Goal: Task Accomplishment & Management: Complete application form

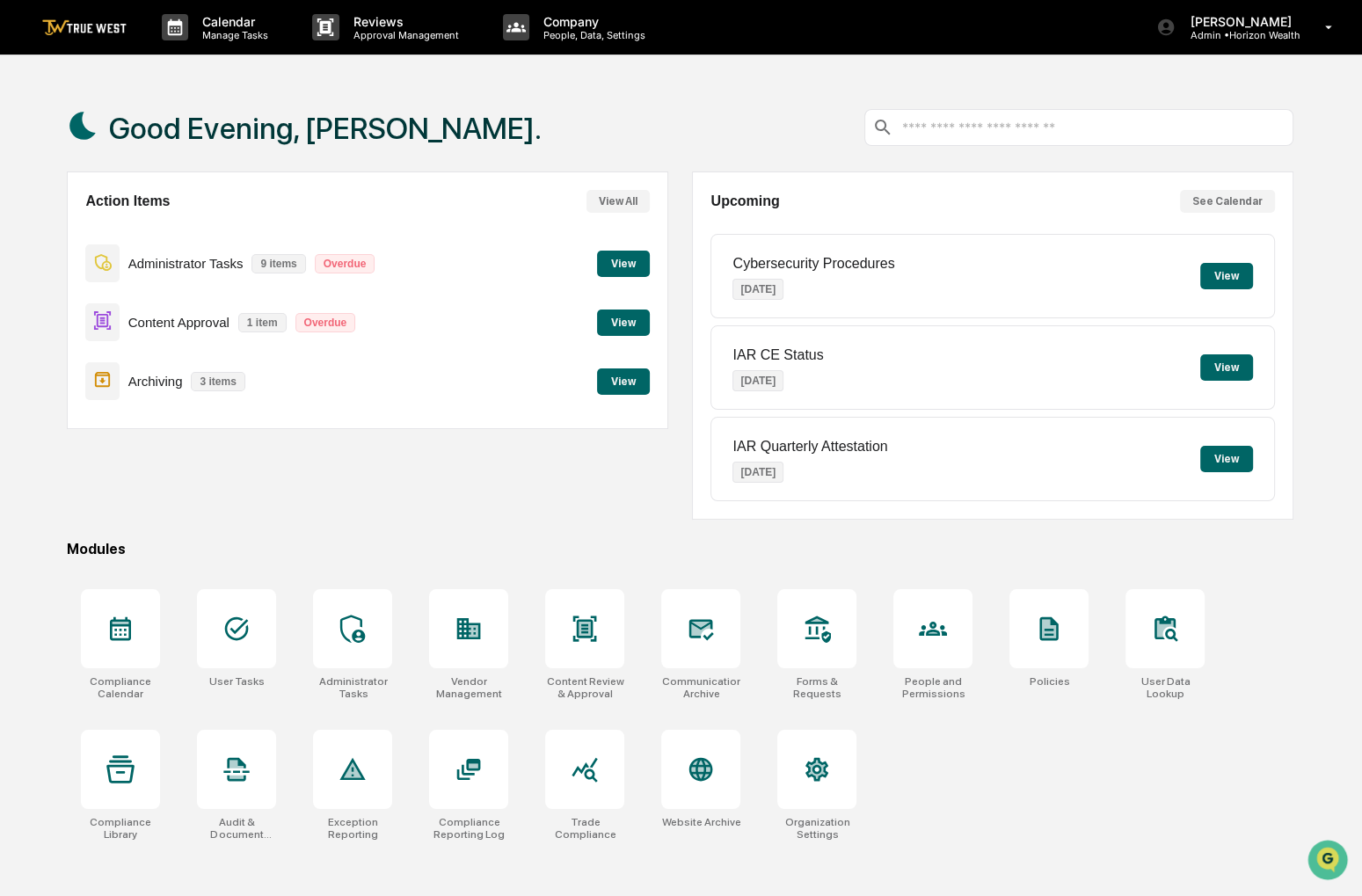
click at [625, 323] on button "View" at bounding box center [623, 322] width 52 height 26
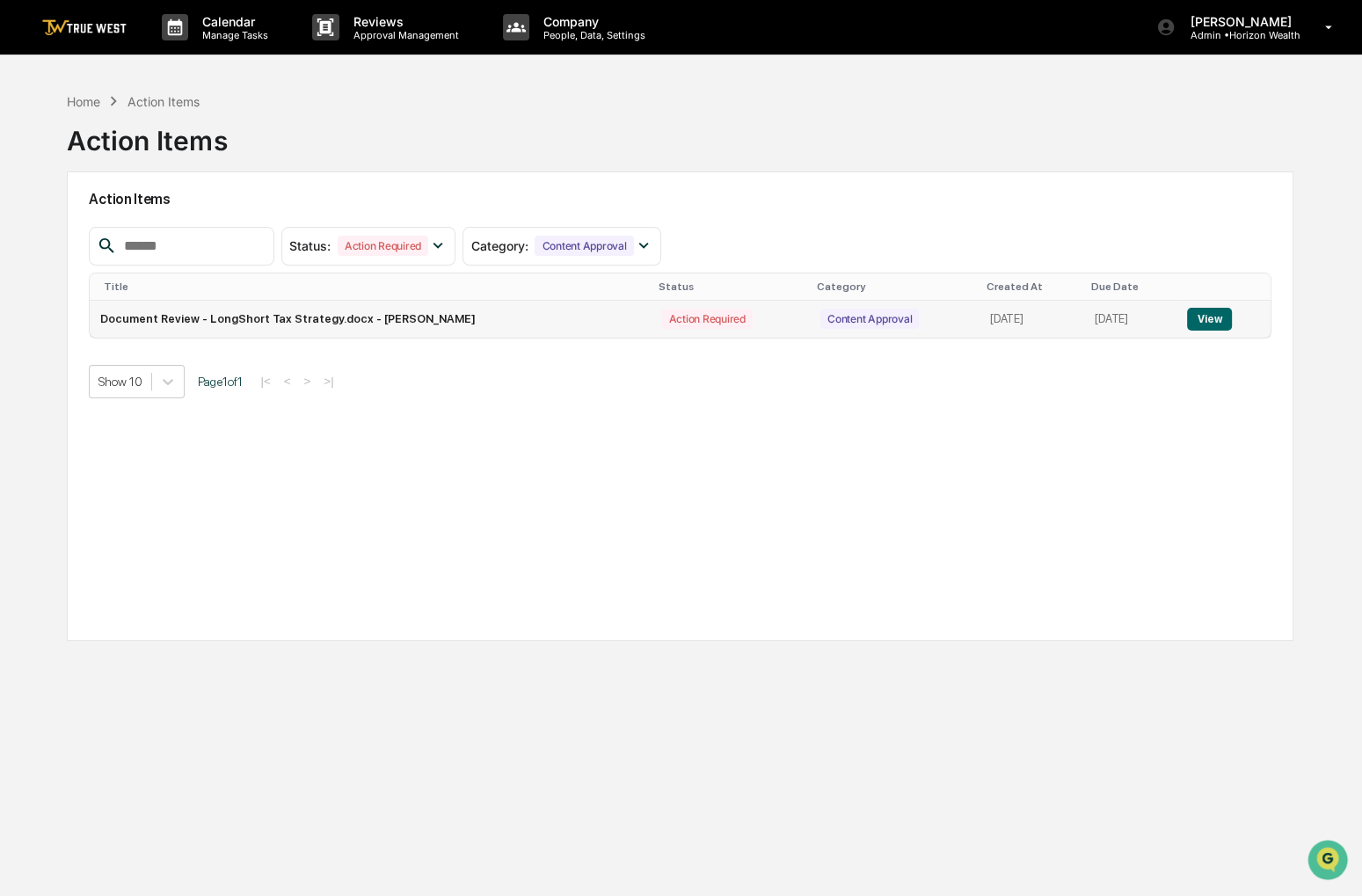
click at [1210, 317] on button "View" at bounding box center [1210, 320] width 45 height 22
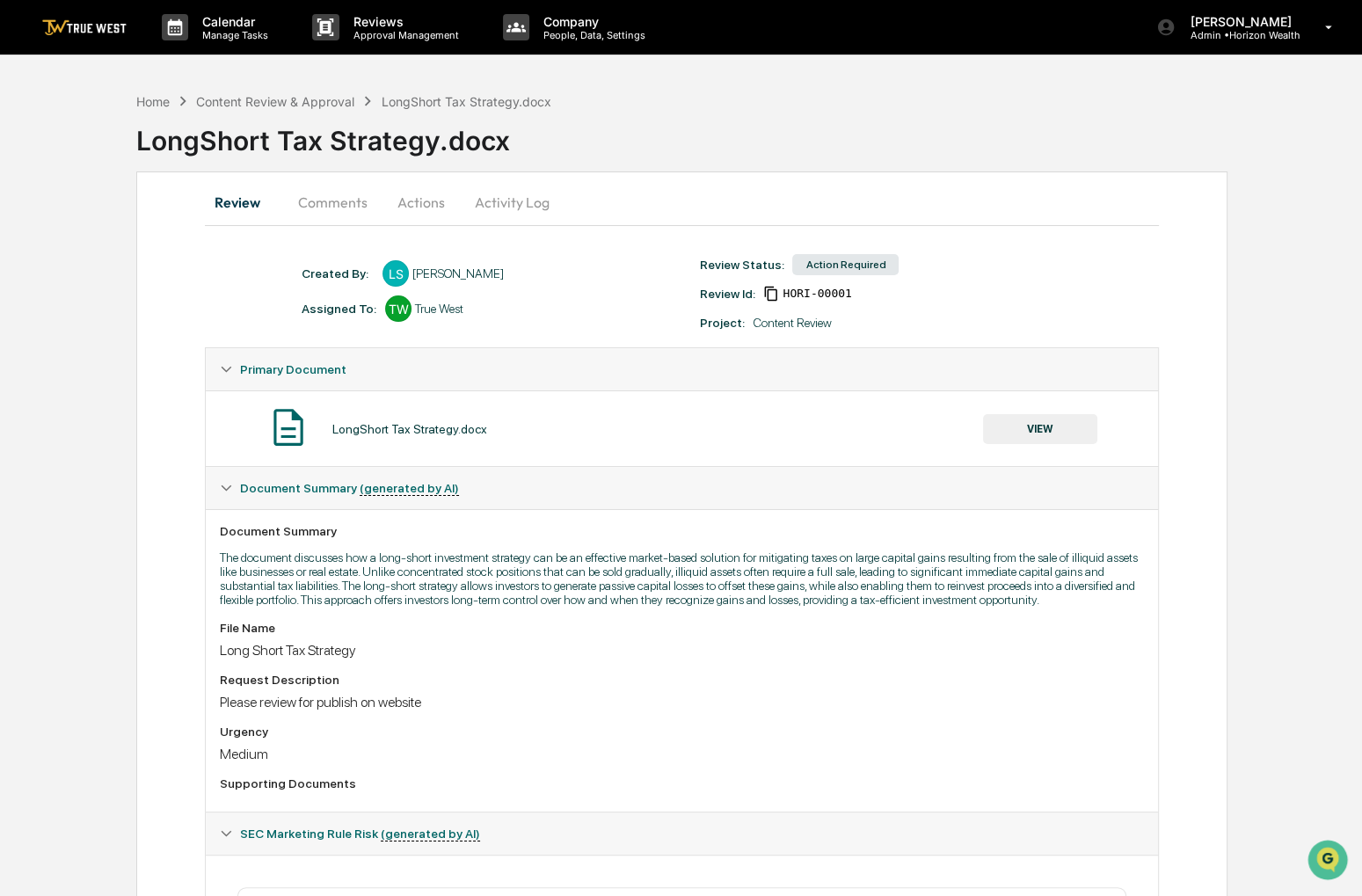
drag, startPoint x: 848, startPoint y: 143, endPoint x: 788, endPoint y: 120, distance: 64.3
click at [788, 120] on div "LongShort Tax Strategy.docx" at bounding box center [749, 134] width 1226 height 46
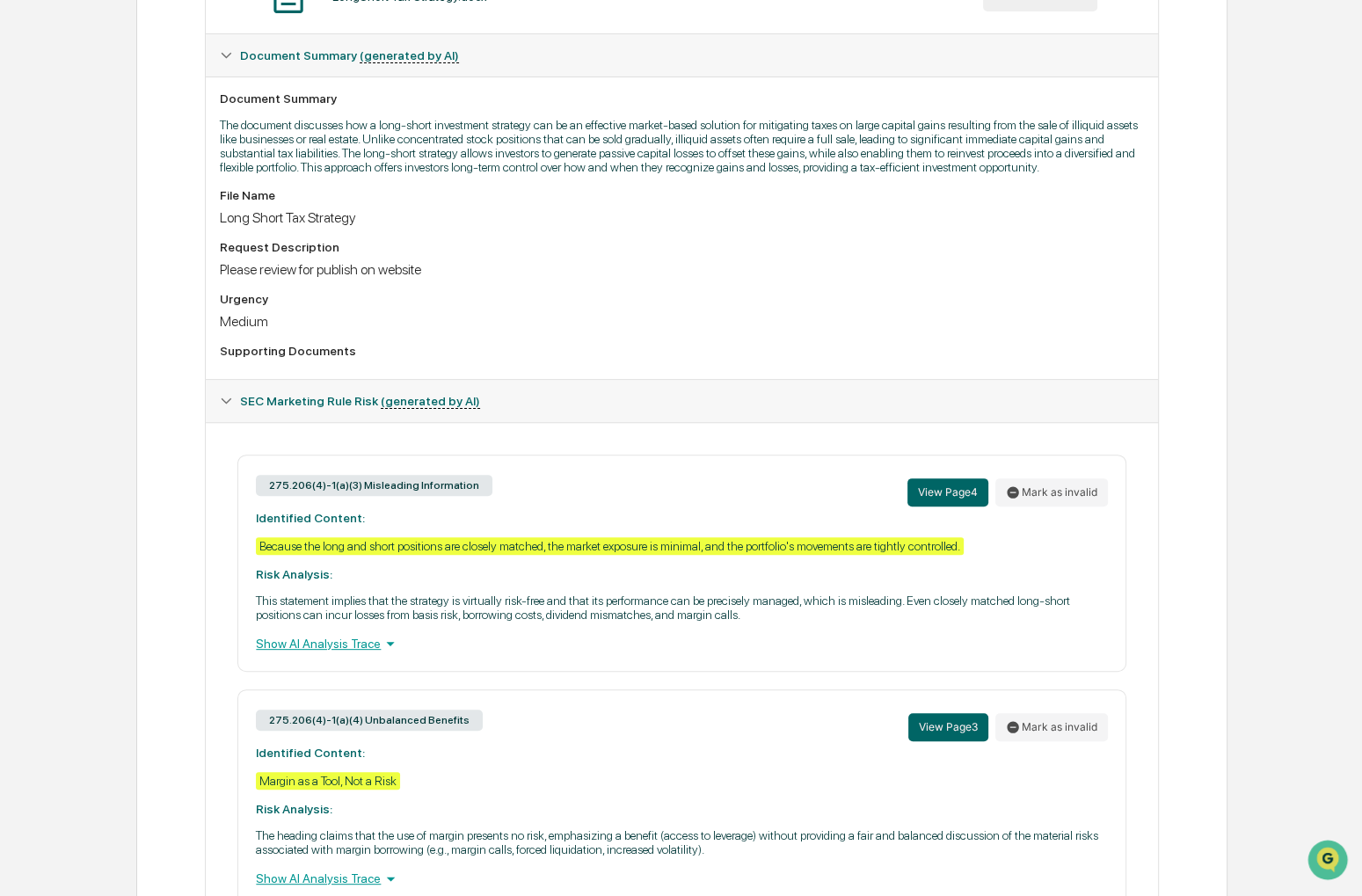
scroll to position [440, 0]
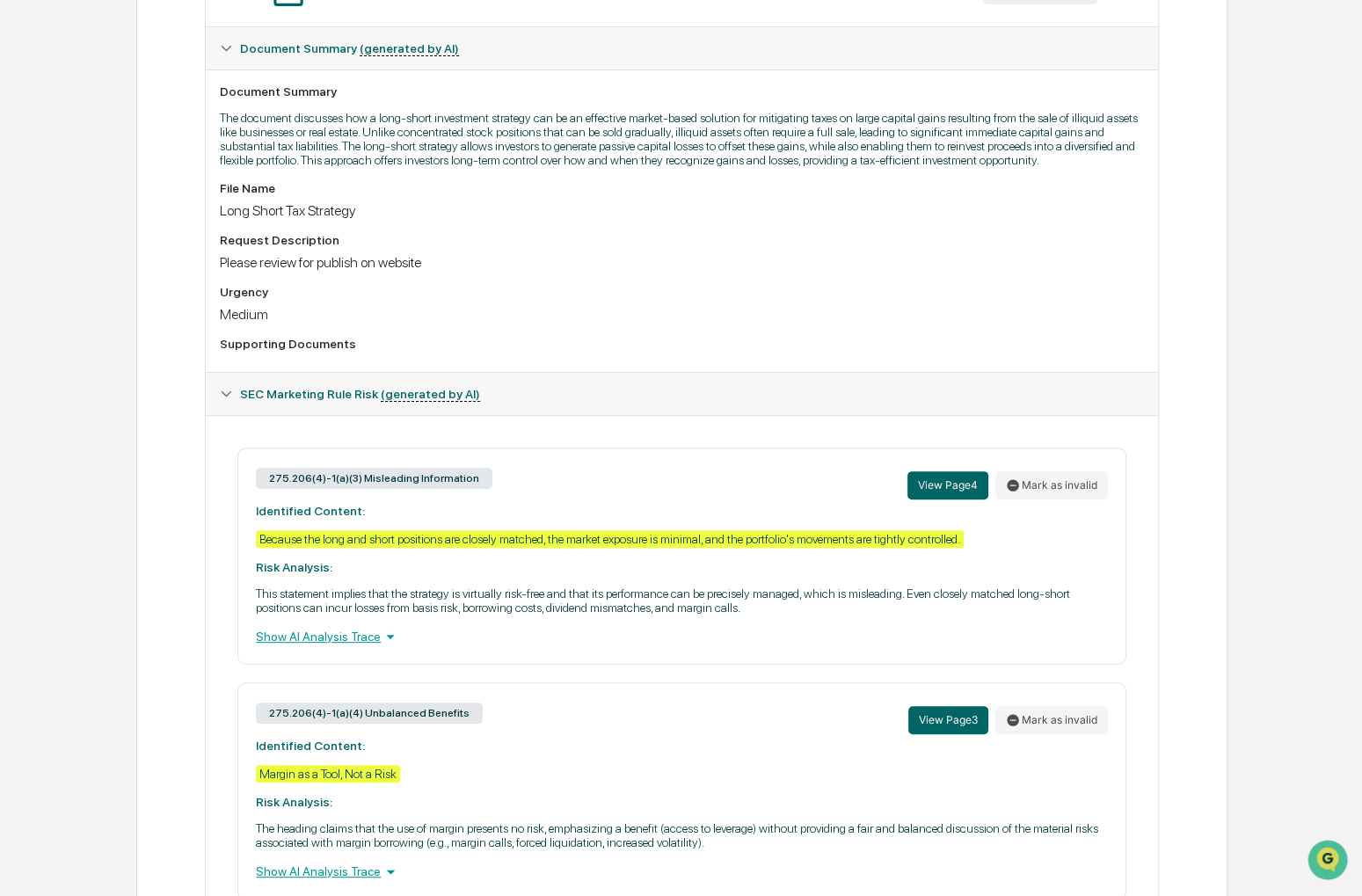
drag, startPoint x: 702, startPoint y: 244, endPoint x: 615, endPoint y: 286, distance: 96.6
click at [615, 286] on div "File Name Long Short Tax Strategy Request Description Please review for publish…" at bounding box center [681, 269] width 924 height 177
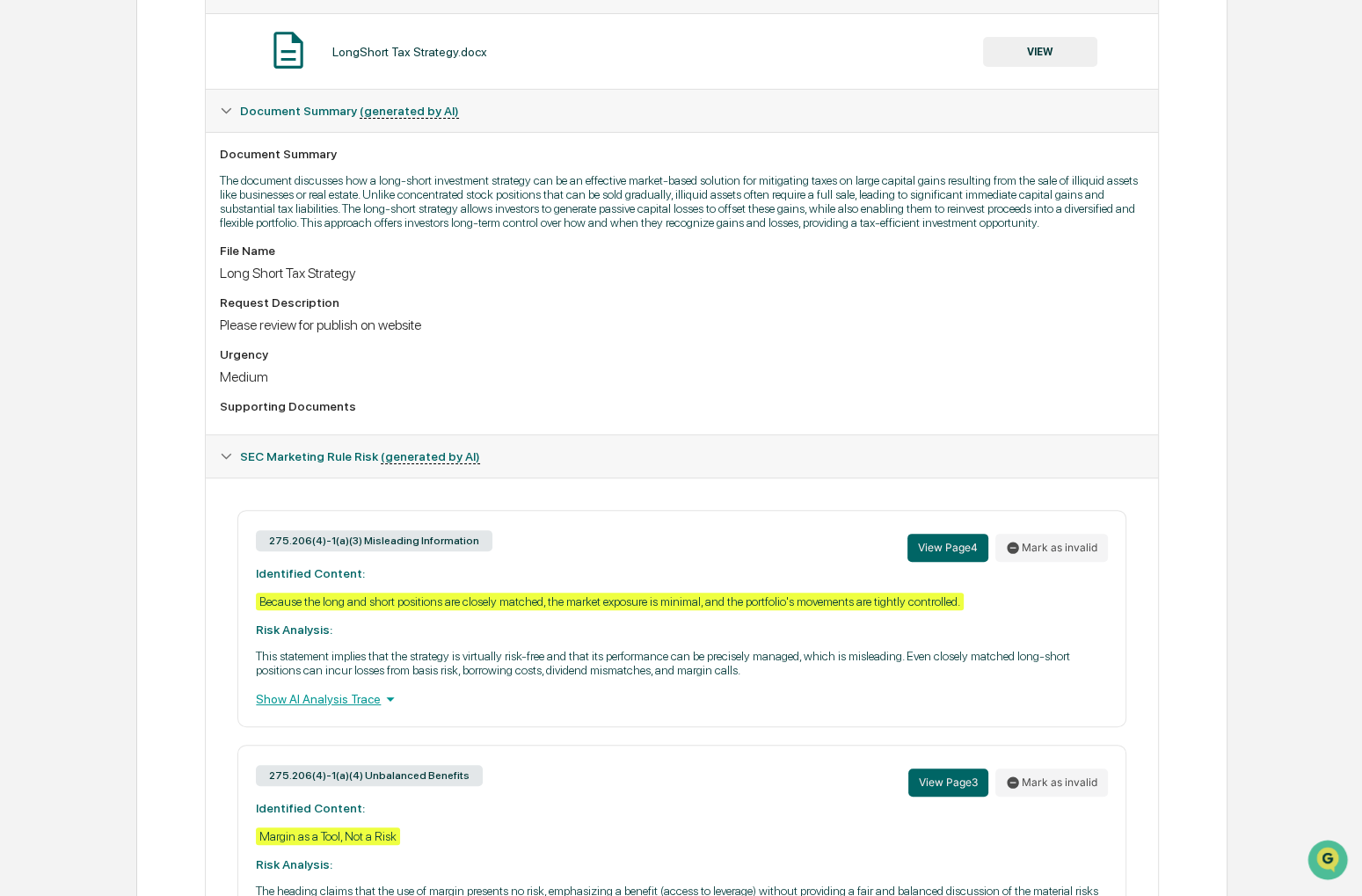
scroll to position [361, 0]
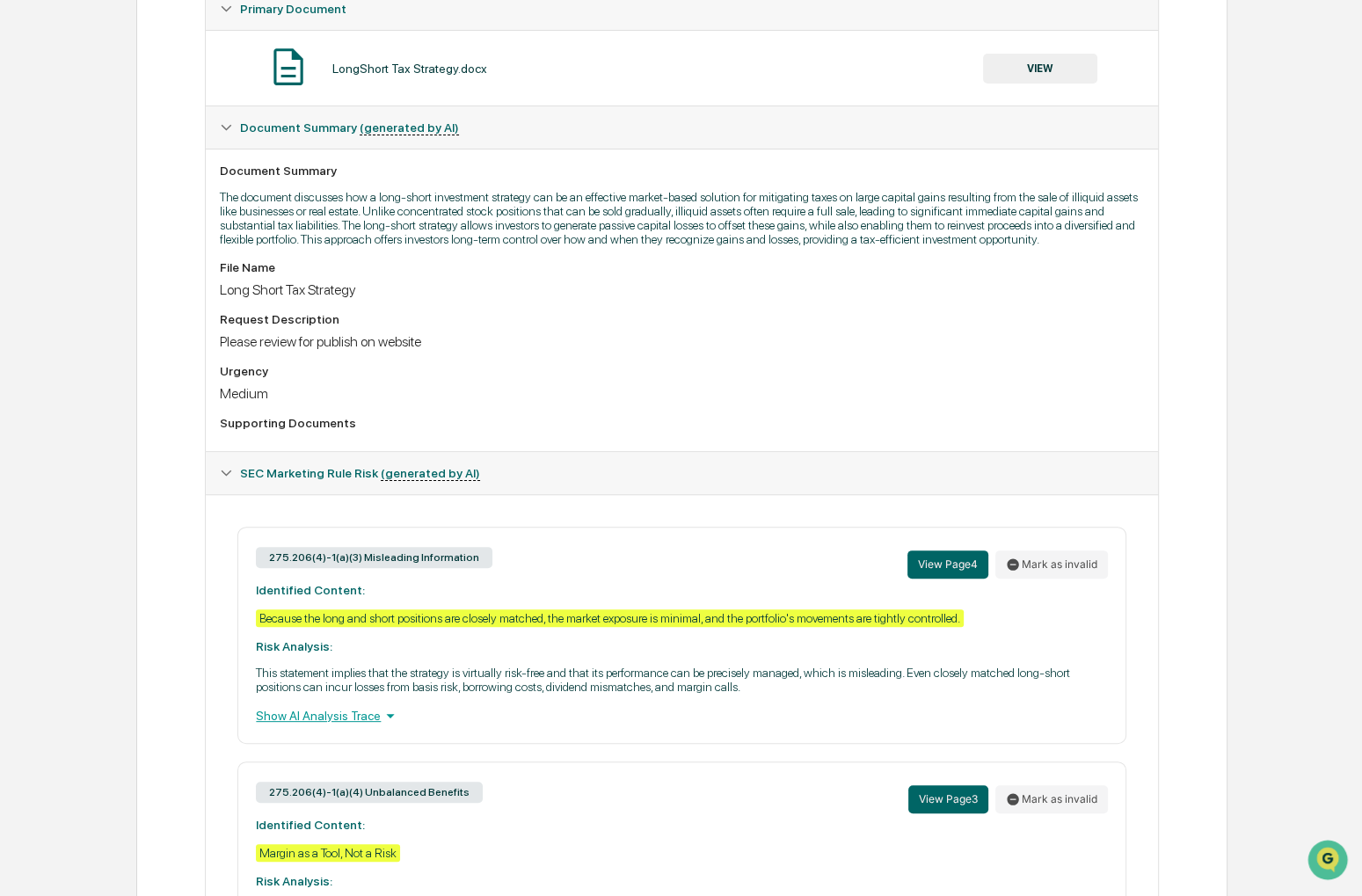
click at [1029, 77] on button "VIEW" at bounding box center [1041, 68] width 114 height 30
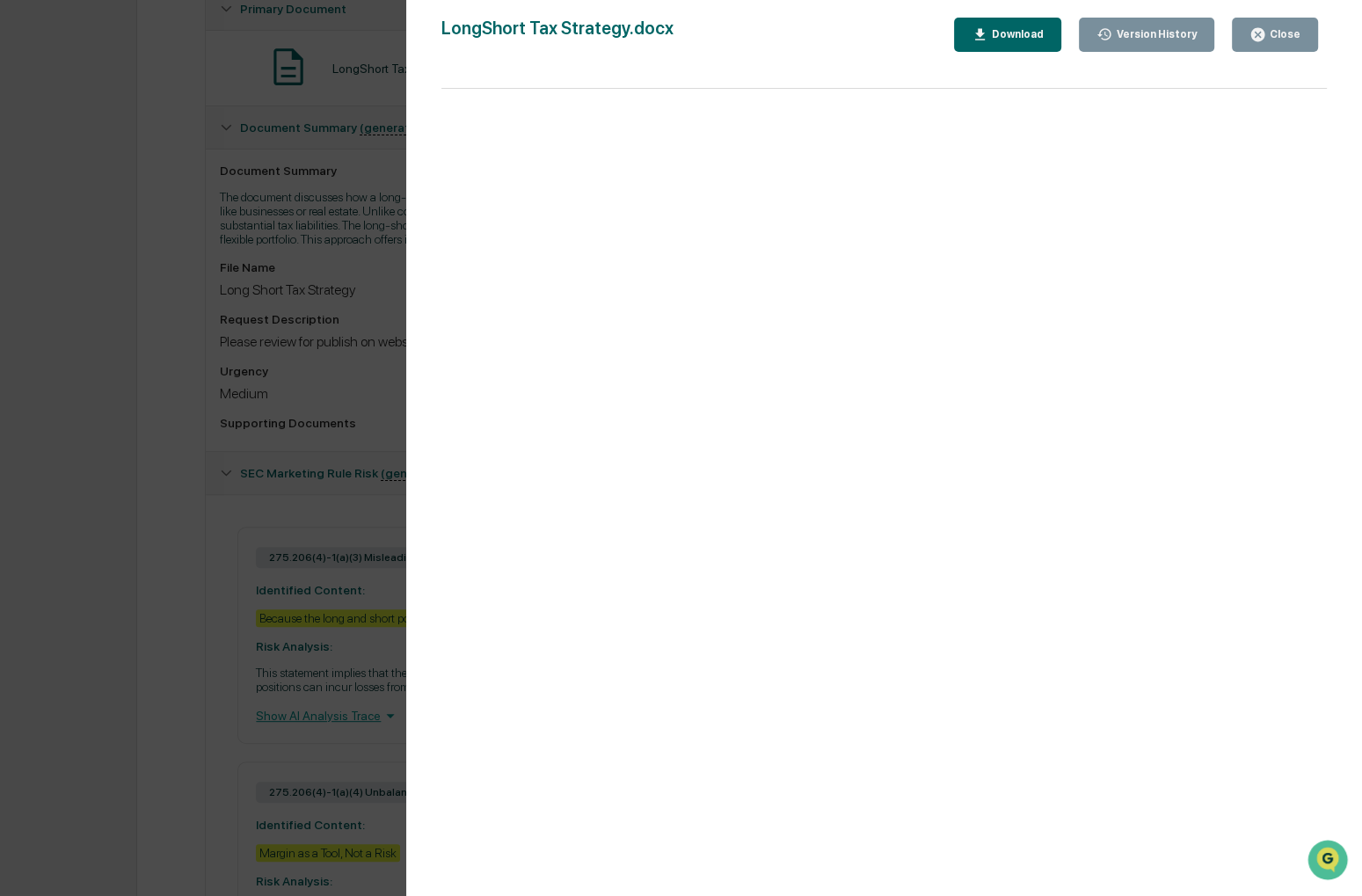
click at [1044, 34] on div "Download" at bounding box center [1015, 34] width 55 height 12
click at [287, 415] on div "Version History [DATE] 05:59 PM [PERSON_NAME] LongShort Tax Strategy.docx Close…" at bounding box center [681, 448] width 1362 height 896
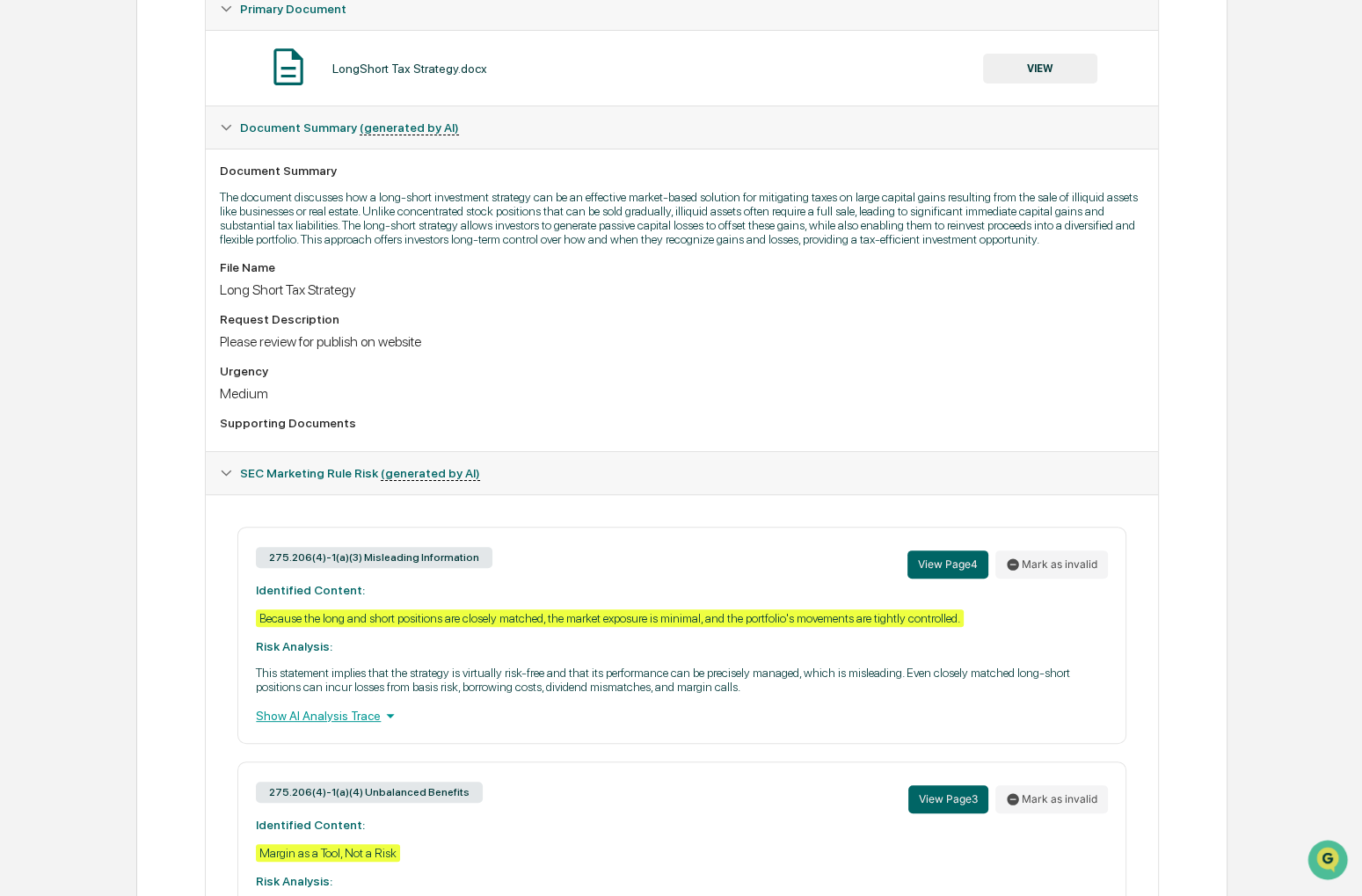
drag, startPoint x: 475, startPoint y: 398, endPoint x: 434, endPoint y: 377, distance: 46.1
click at [434, 377] on div "Urgency" at bounding box center [681, 371] width 924 height 14
click at [1058, 812] on button "Mark as invalid" at bounding box center [1052, 800] width 113 height 28
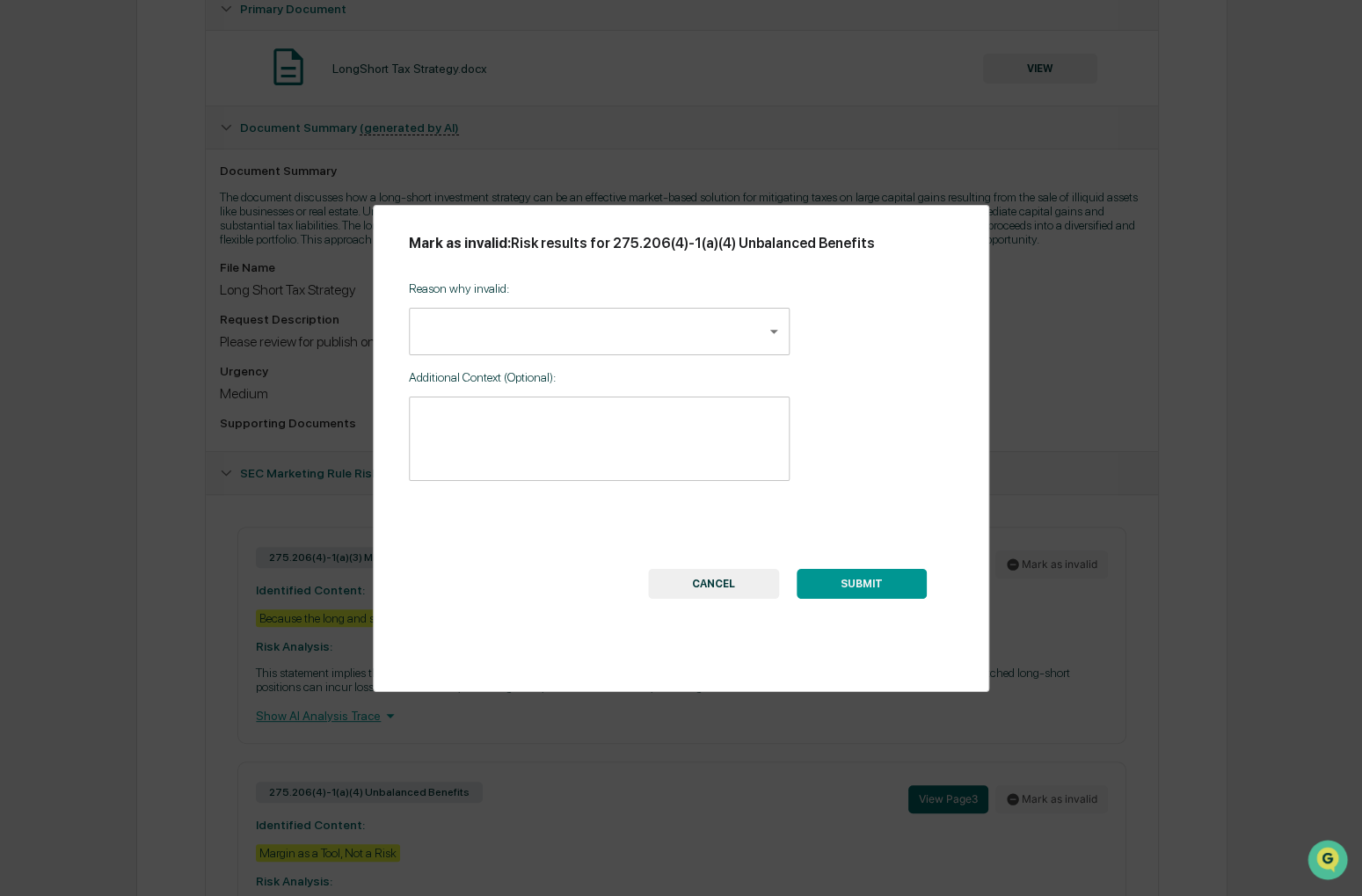
click at [576, 344] on body "Calendar Manage Tasks Reviews Approval Management Company People, Data, Setting…" at bounding box center [681, 348] width 1362 height 1418
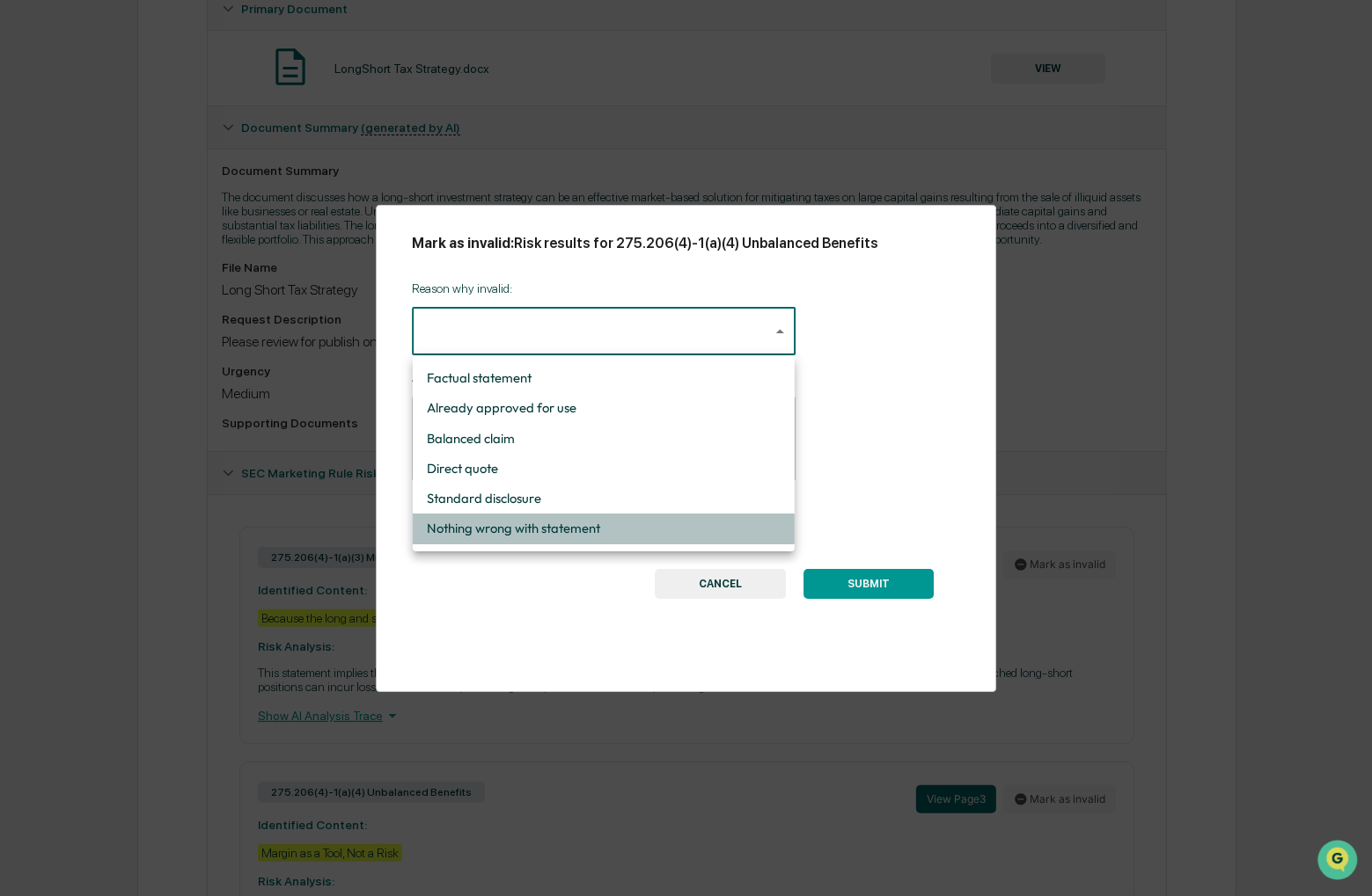
click at [532, 531] on li "Nothing wrong with statement" at bounding box center [604, 529] width 382 height 30
type input "**********"
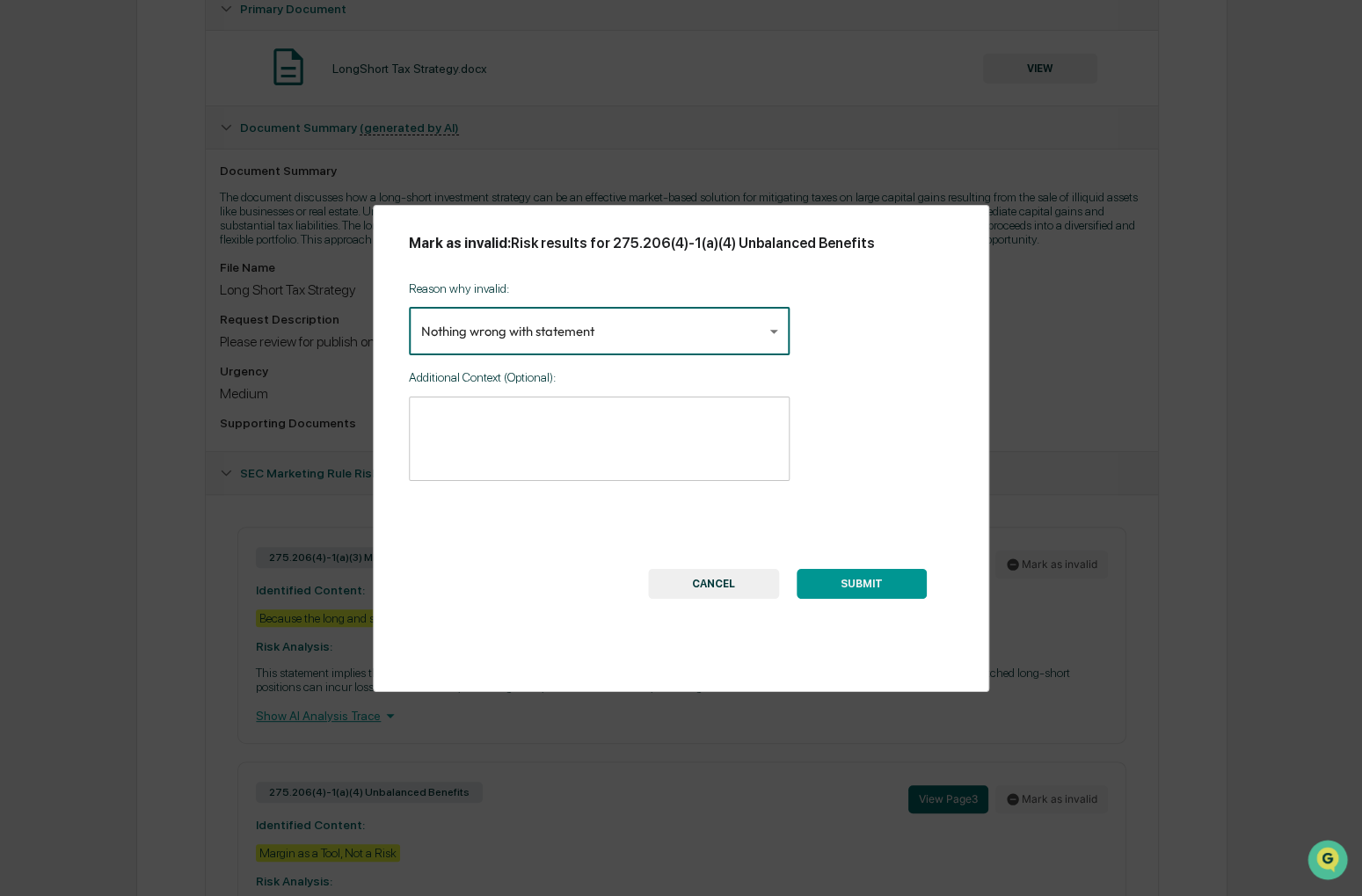
click at [530, 431] on textarea at bounding box center [600, 439] width 357 height 55
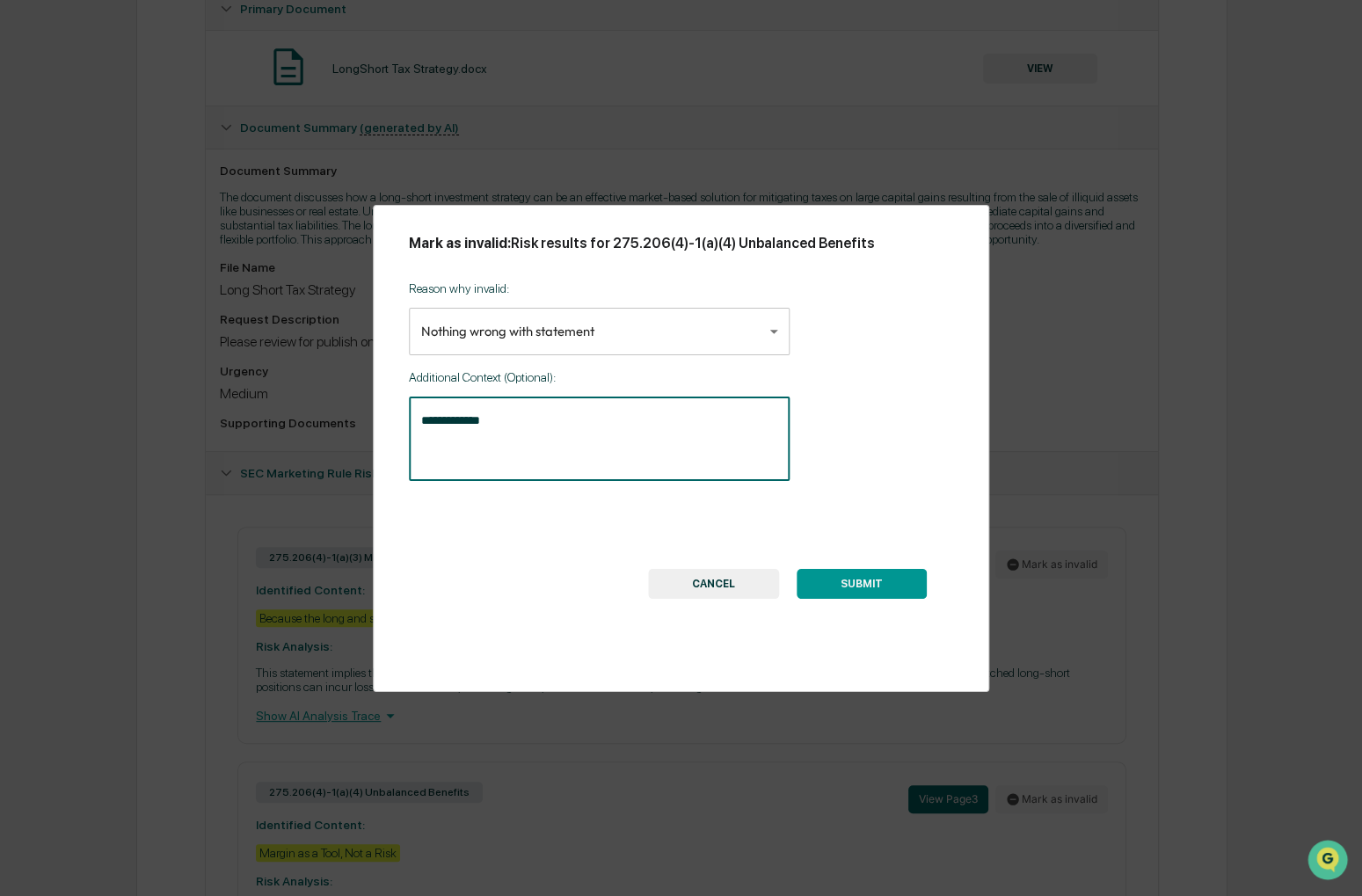
type textarea "**********"
click at [842, 579] on button "SUBMIT" at bounding box center [861, 584] width 130 height 30
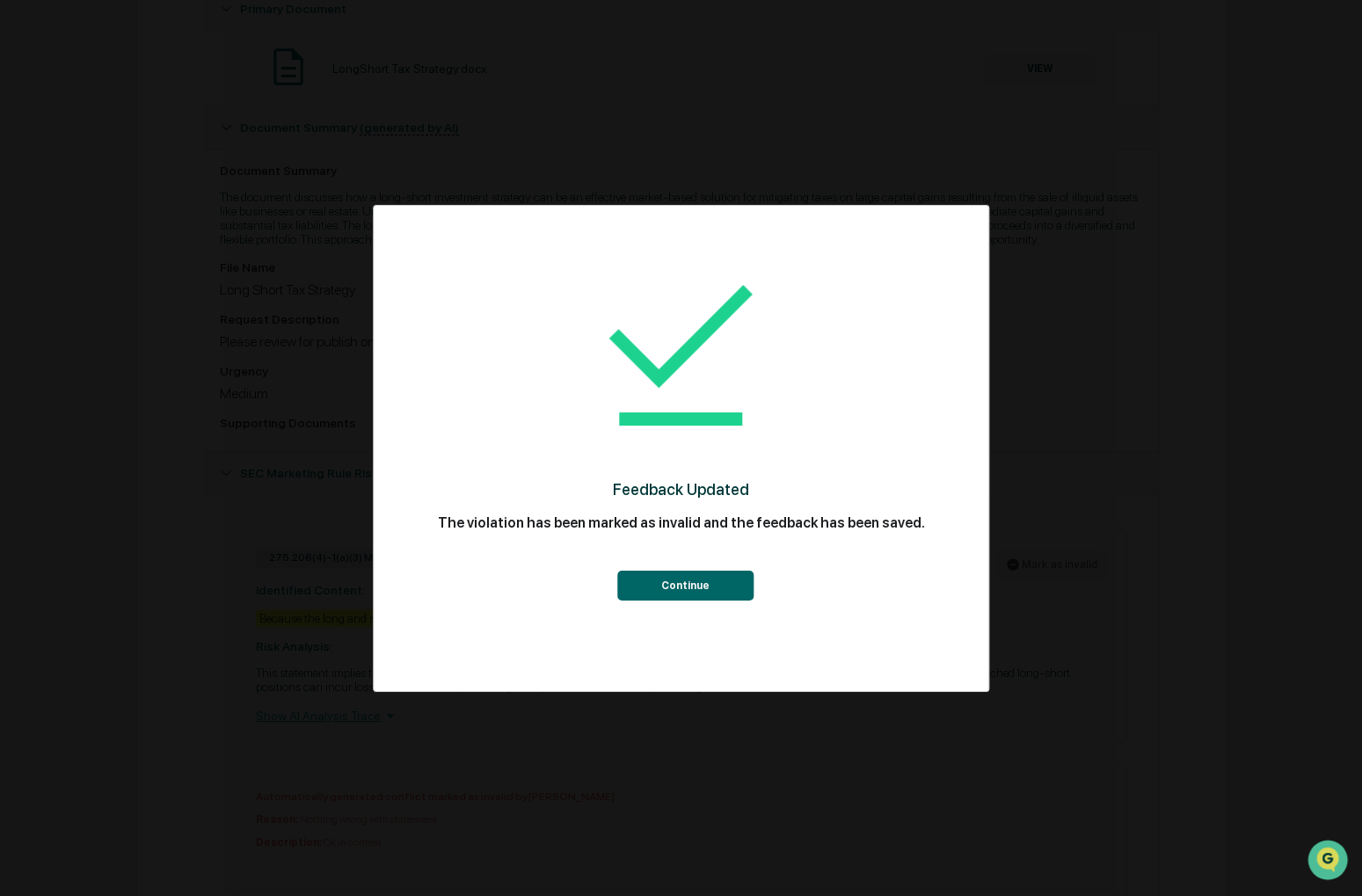
click at [714, 583] on button "Continue" at bounding box center [686, 586] width 136 height 30
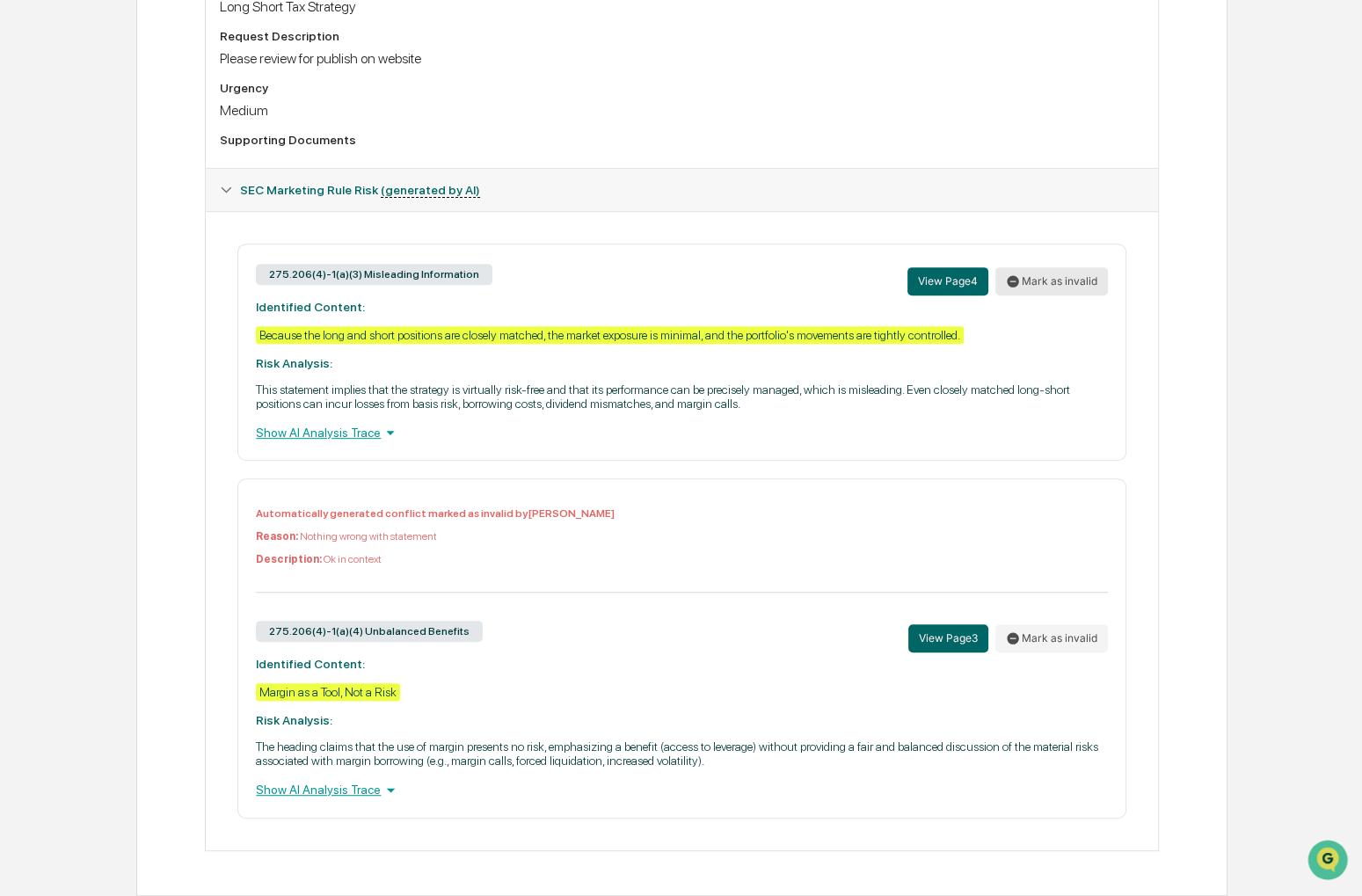
click at [1034, 269] on button "Mark as invalid" at bounding box center [1052, 281] width 113 height 28
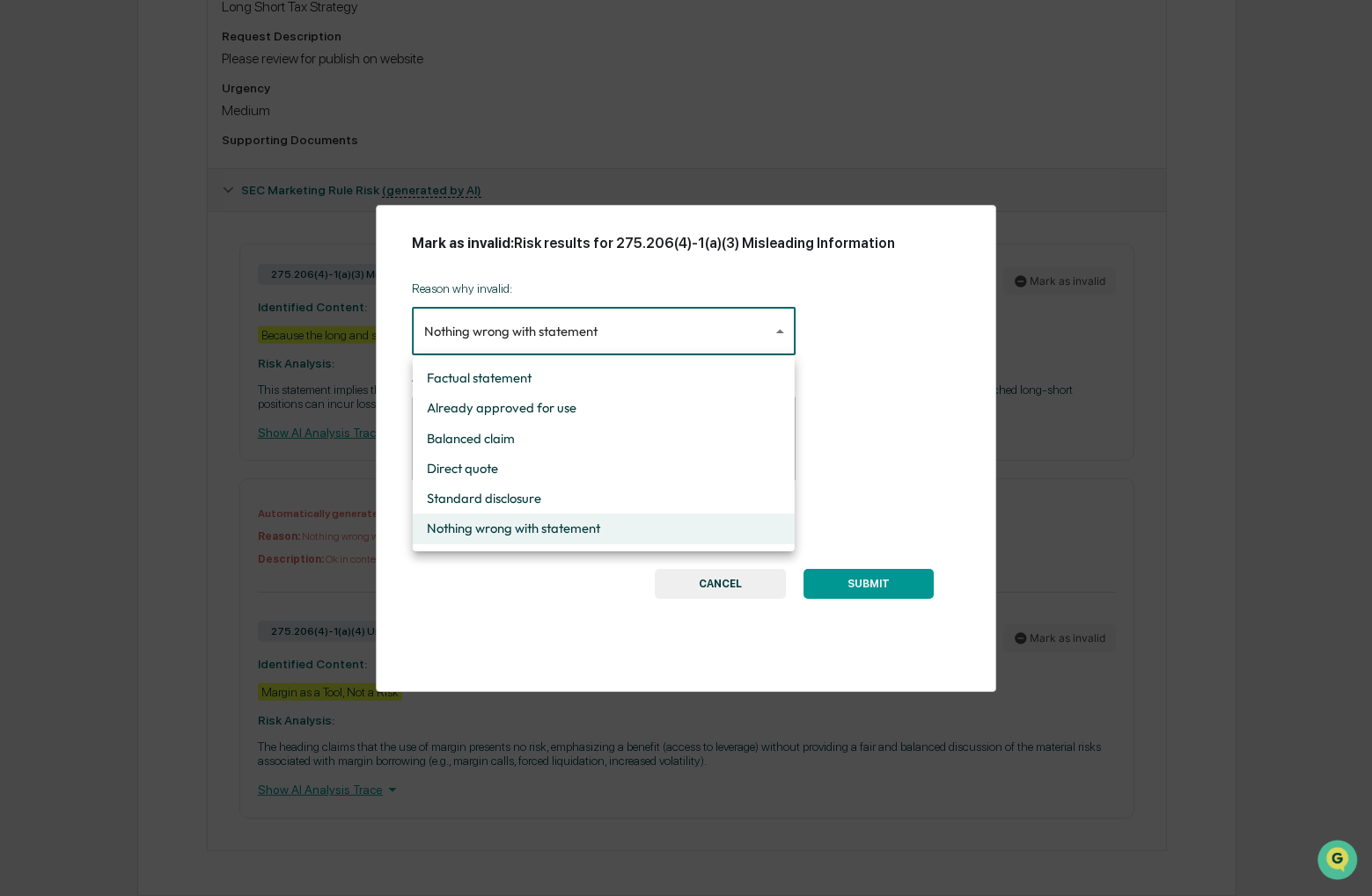
click at [747, 332] on body "Calendar Manage Tasks Reviews Approval Management Company People, Data, Setting…" at bounding box center [686, 126] width 1372 height 1541
click at [865, 376] on div at bounding box center [686, 448] width 1372 height 896
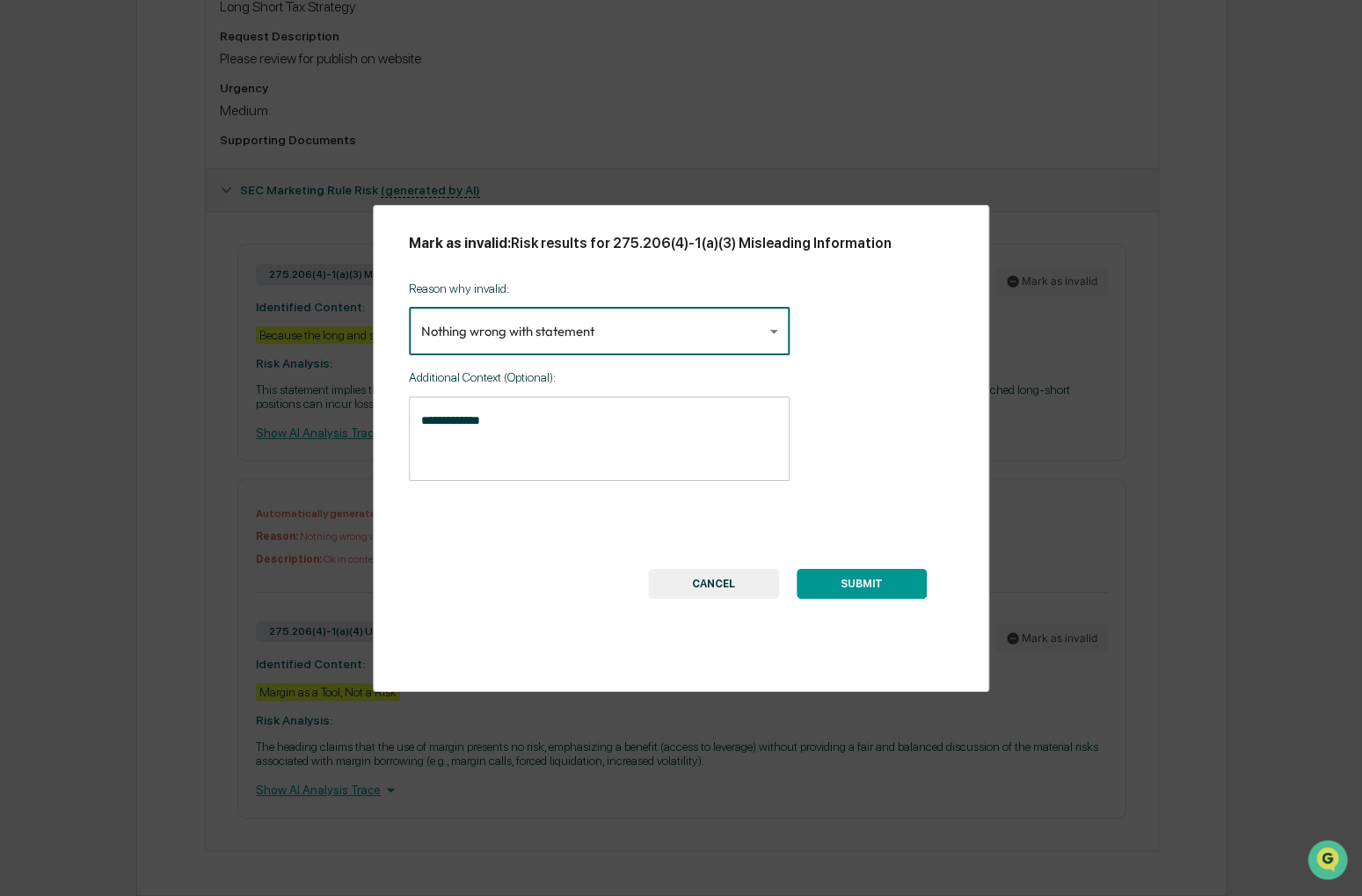
click at [873, 583] on button "SUBMIT" at bounding box center [861, 584] width 130 height 30
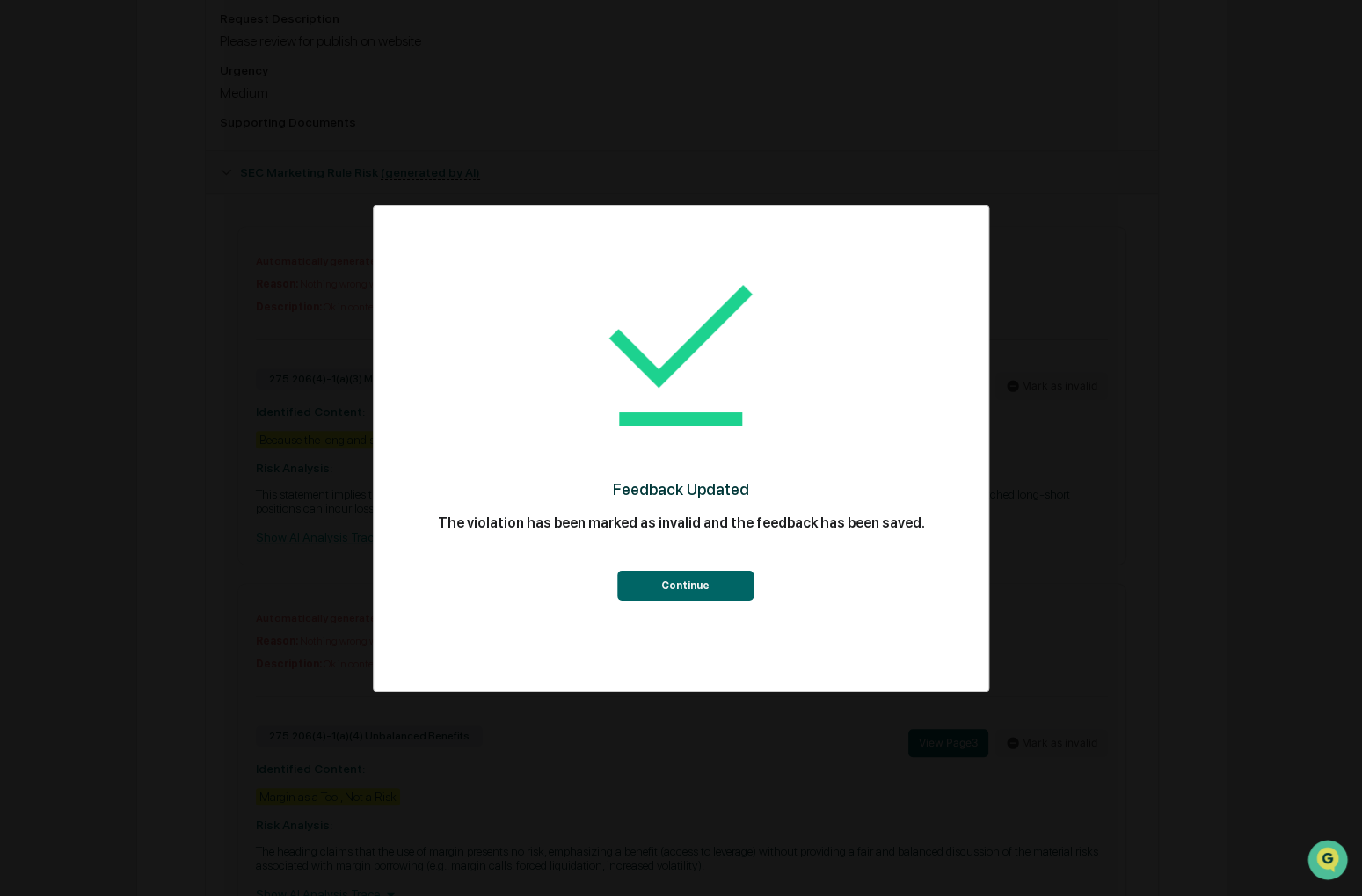
drag, startPoint x: 738, startPoint y: 578, endPoint x: 729, endPoint y: 579, distance: 9.1
click at [729, 579] on button "Continue" at bounding box center [686, 586] width 136 height 30
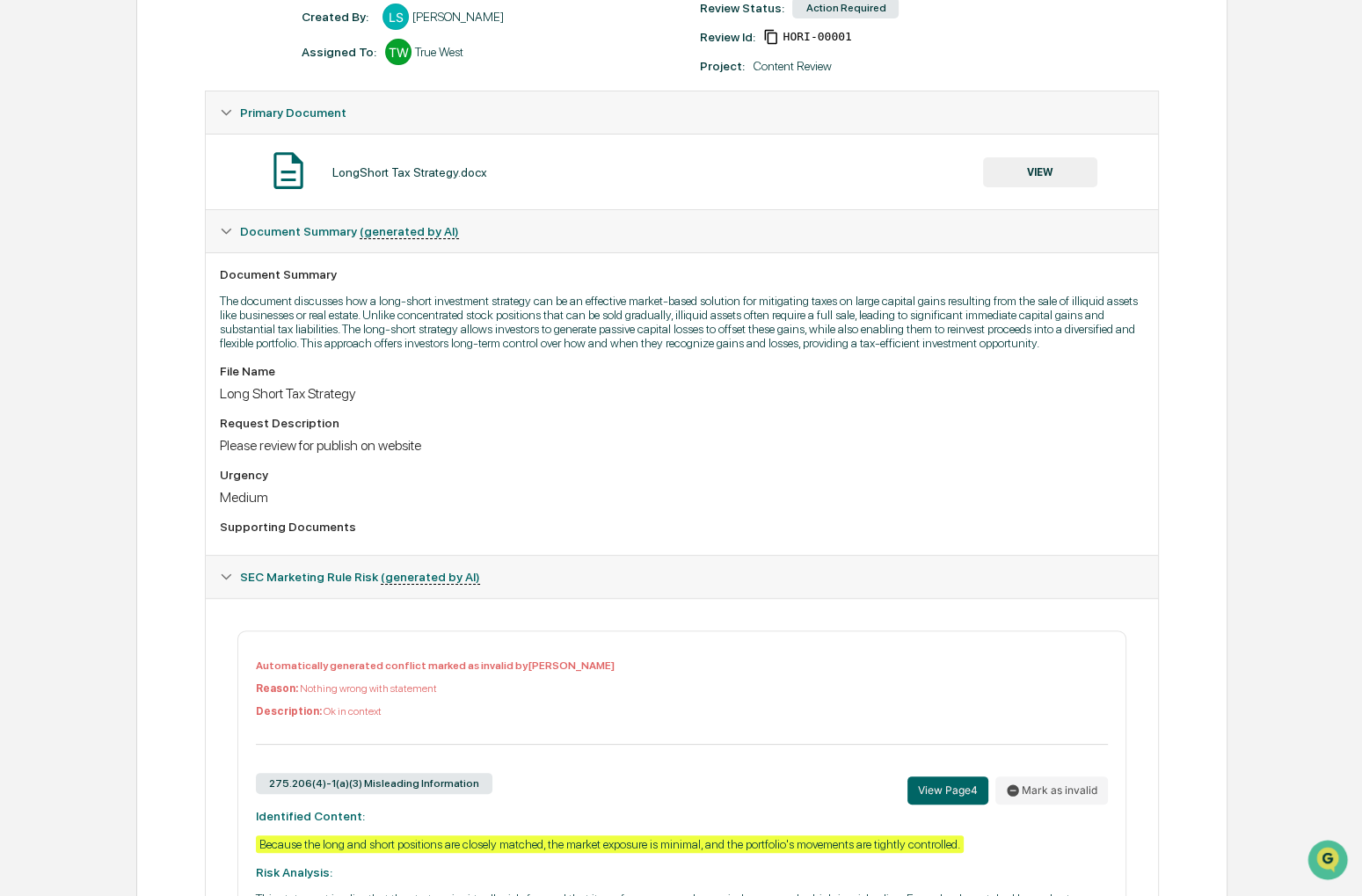
scroll to position [0, 0]
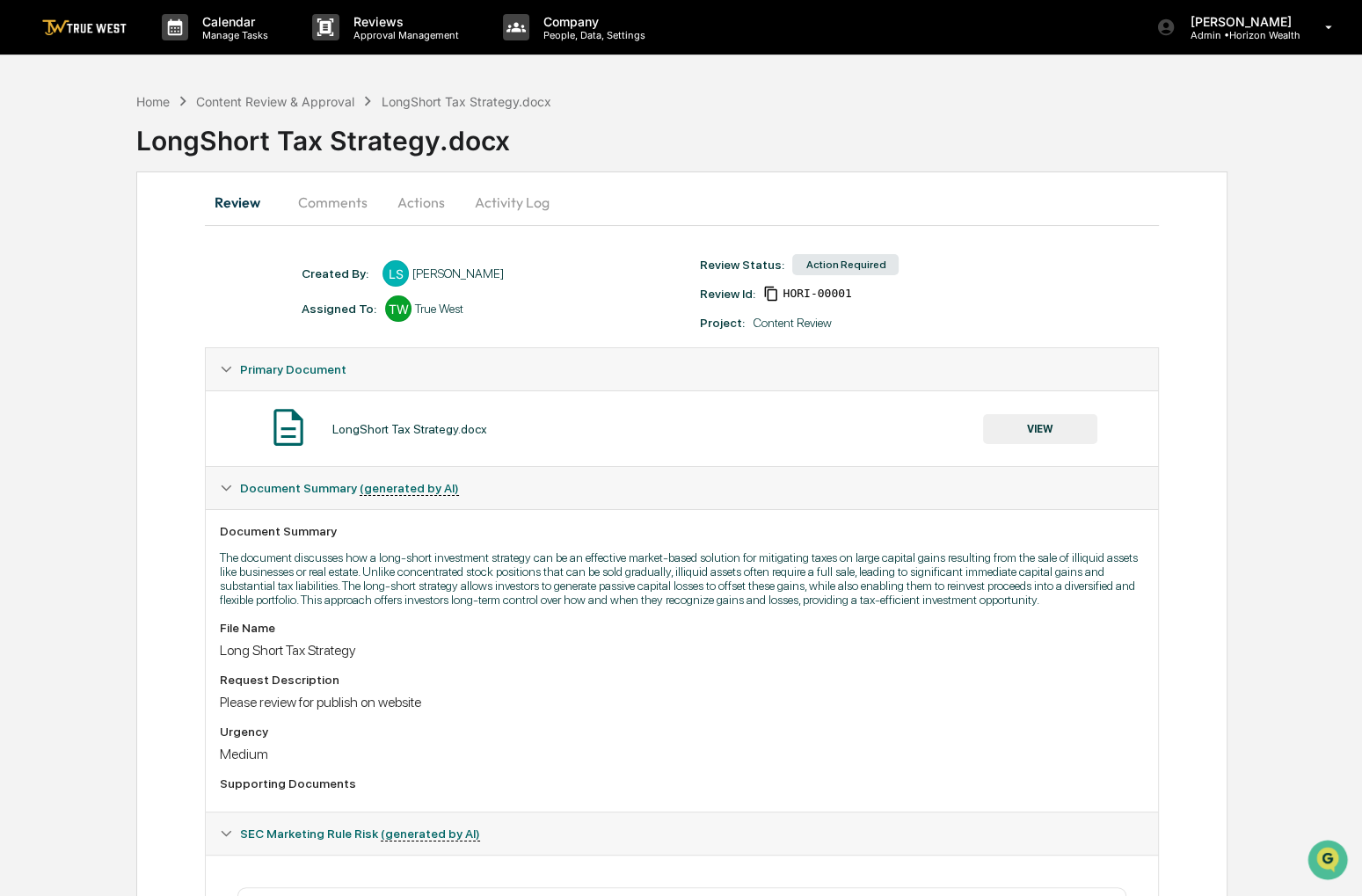
click at [447, 204] on button "Actions" at bounding box center [421, 202] width 79 height 42
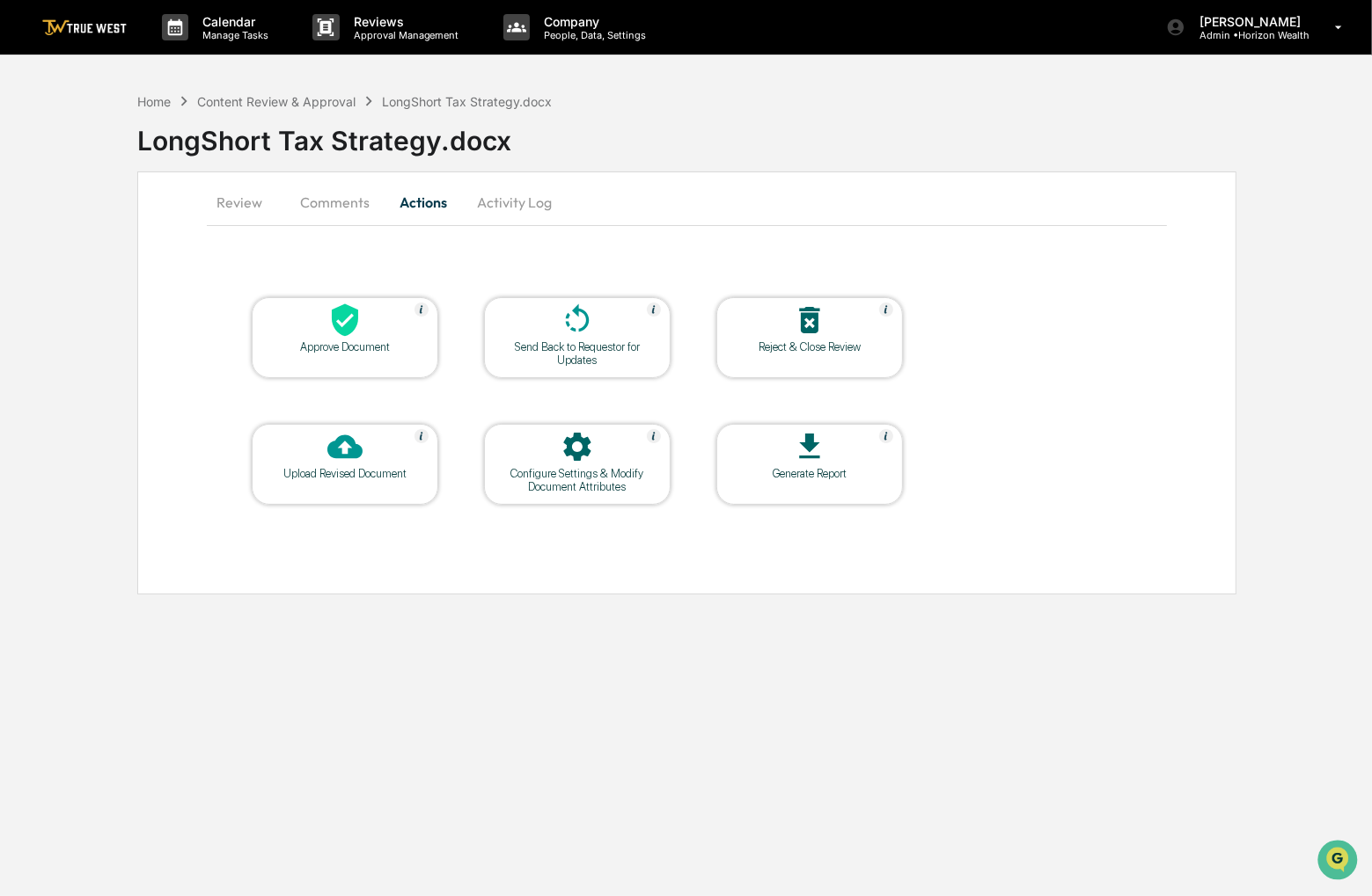
click at [334, 315] on icon at bounding box center [345, 320] width 26 height 33
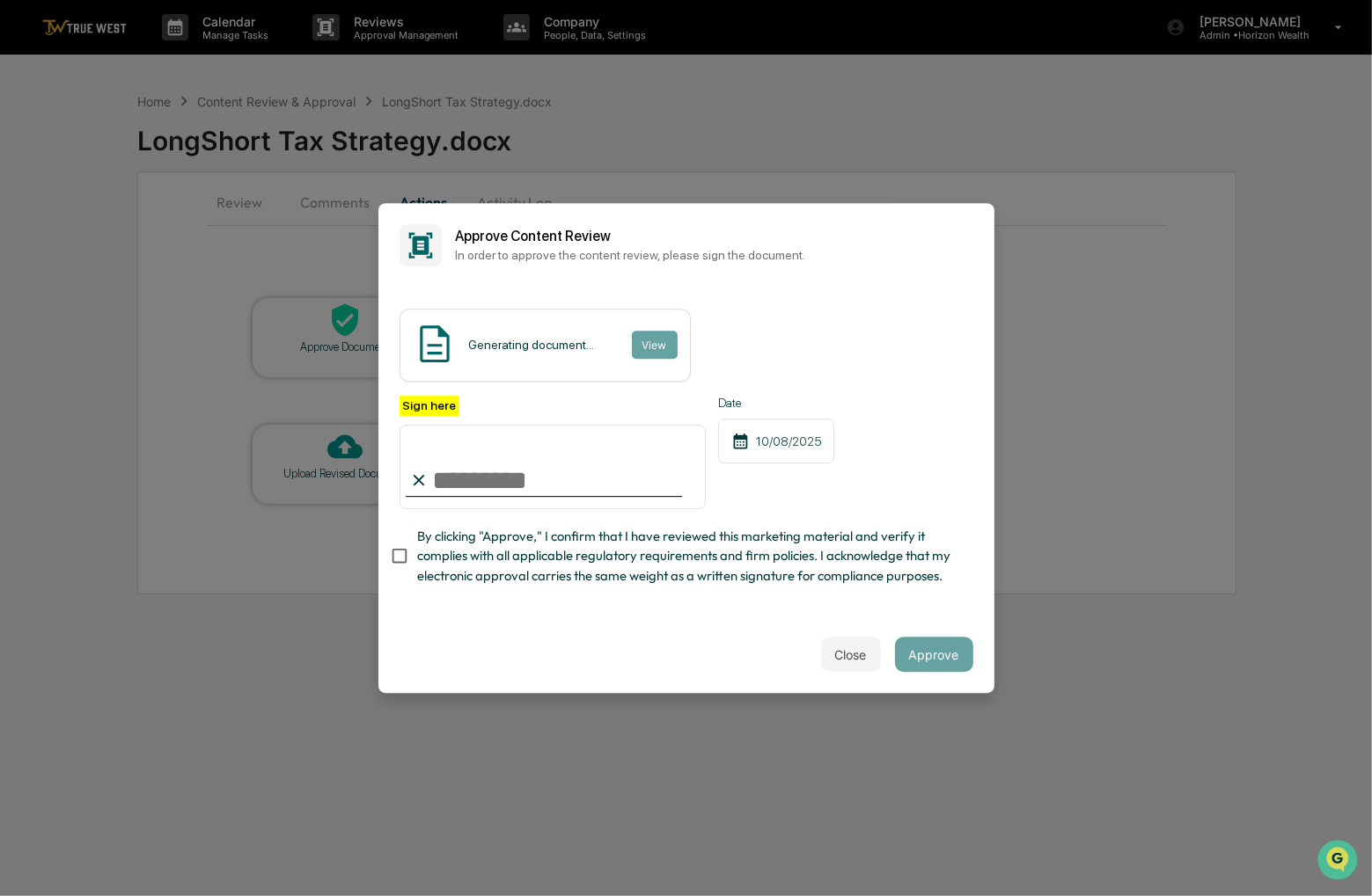
click at [455, 474] on input "Sign here" at bounding box center [552, 467] width 307 height 84
type input "**********"
click at [460, 550] on span "By clicking "Approve," I confirm that I have reviewed this marketing material a…" at bounding box center [688, 556] width 542 height 59
drag, startPoint x: 865, startPoint y: 565, endPoint x: 843, endPoint y: 548, distance: 27.8
click at [843, 548] on span "By clicking "Approve," I confirm that I have reviewed this marketing material a…" at bounding box center [688, 556] width 542 height 59
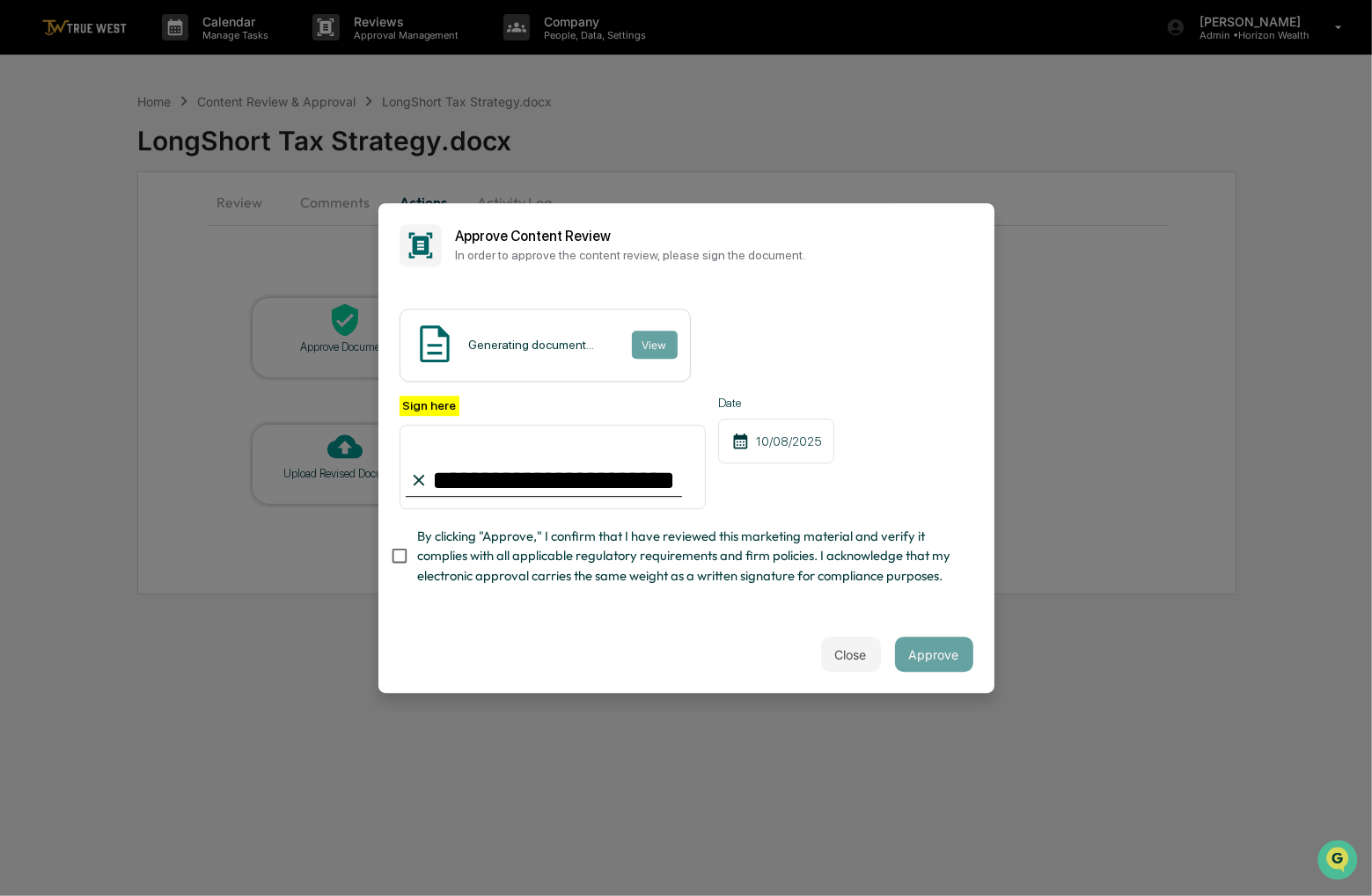
click at [842, 544] on span "By clicking "Approve," I confirm that I have reviewed this marketing material a…" at bounding box center [688, 556] width 542 height 59
drag, startPoint x: 888, startPoint y: 237, endPoint x: 873, endPoint y: 228, distance: 17.5
click at [873, 228] on div "Approve Content Review In order to approve the content review, please sign the …" at bounding box center [715, 245] width 518 height 35
click at [923, 657] on button "Approve" at bounding box center [934, 655] width 79 height 36
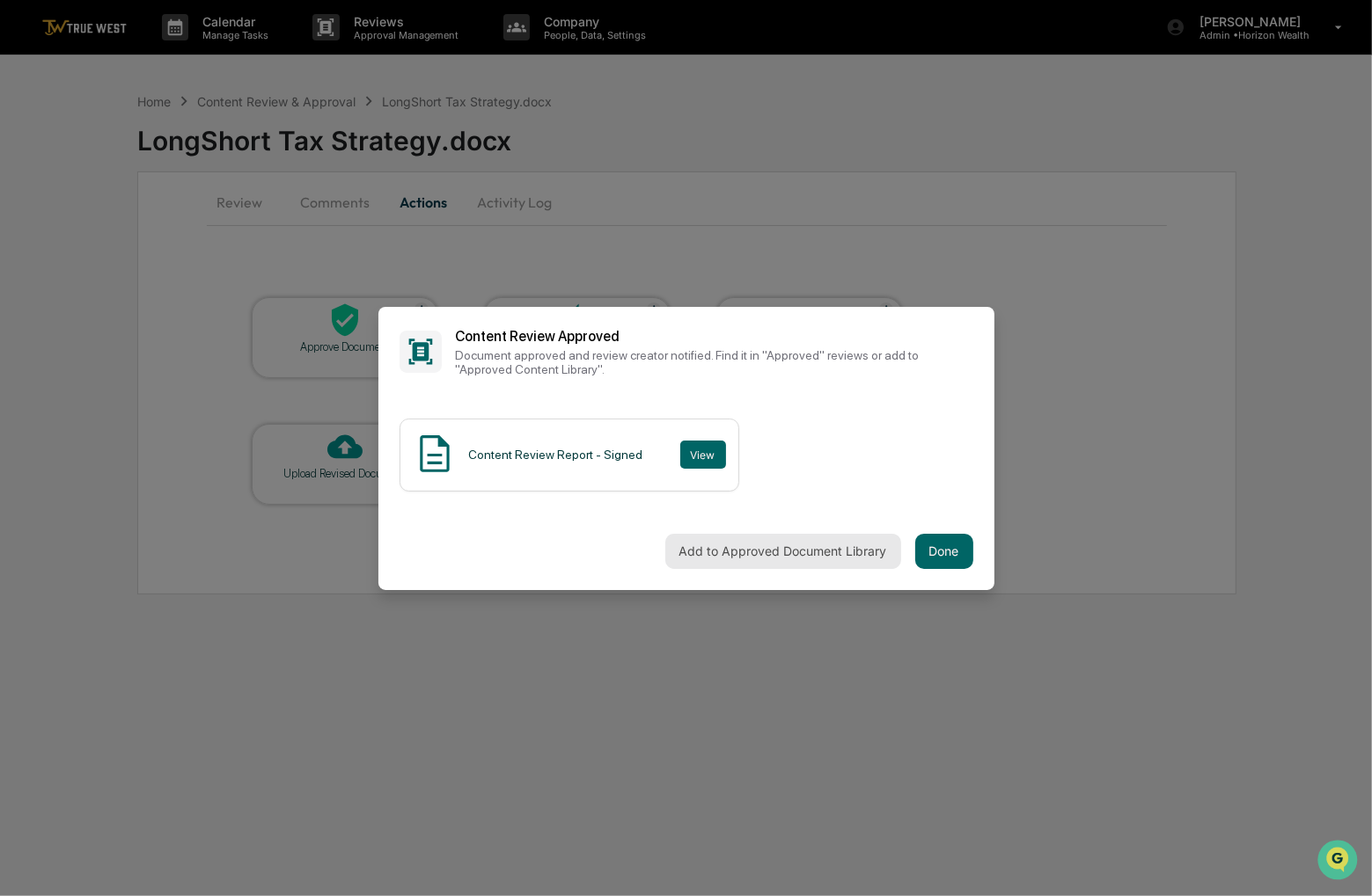
click at [867, 556] on button "Add to Approved Document Library" at bounding box center [783, 551] width 236 height 36
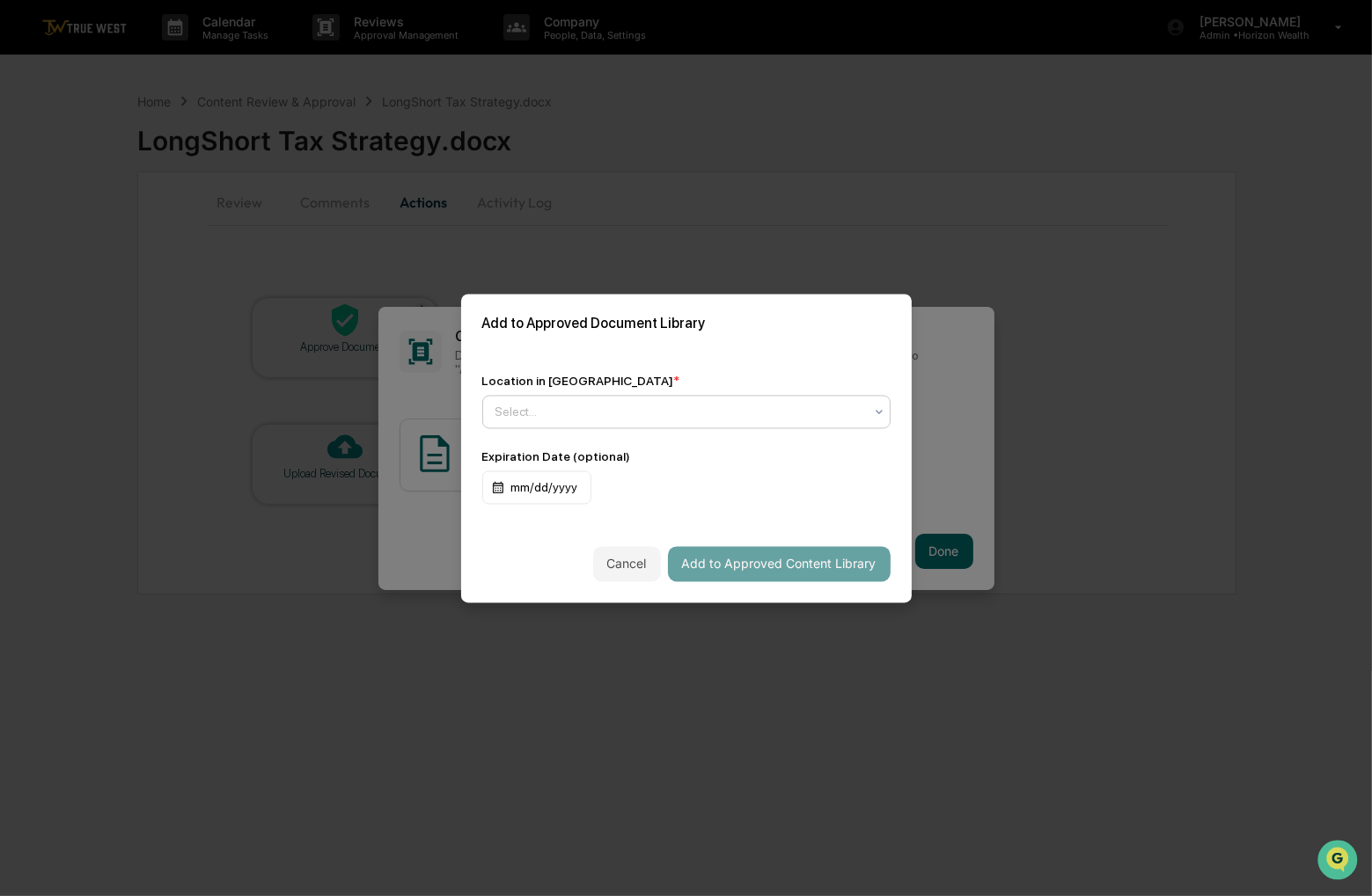
click at [822, 411] on div at bounding box center [679, 411] width 368 height 18
click at [771, 439] on div "Approved Content Library" at bounding box center [682, 449] width 398 height 36
click at [807, 562] on button "Add to Approved Content Library" at bounding box center [779, 564] width 222 height 36
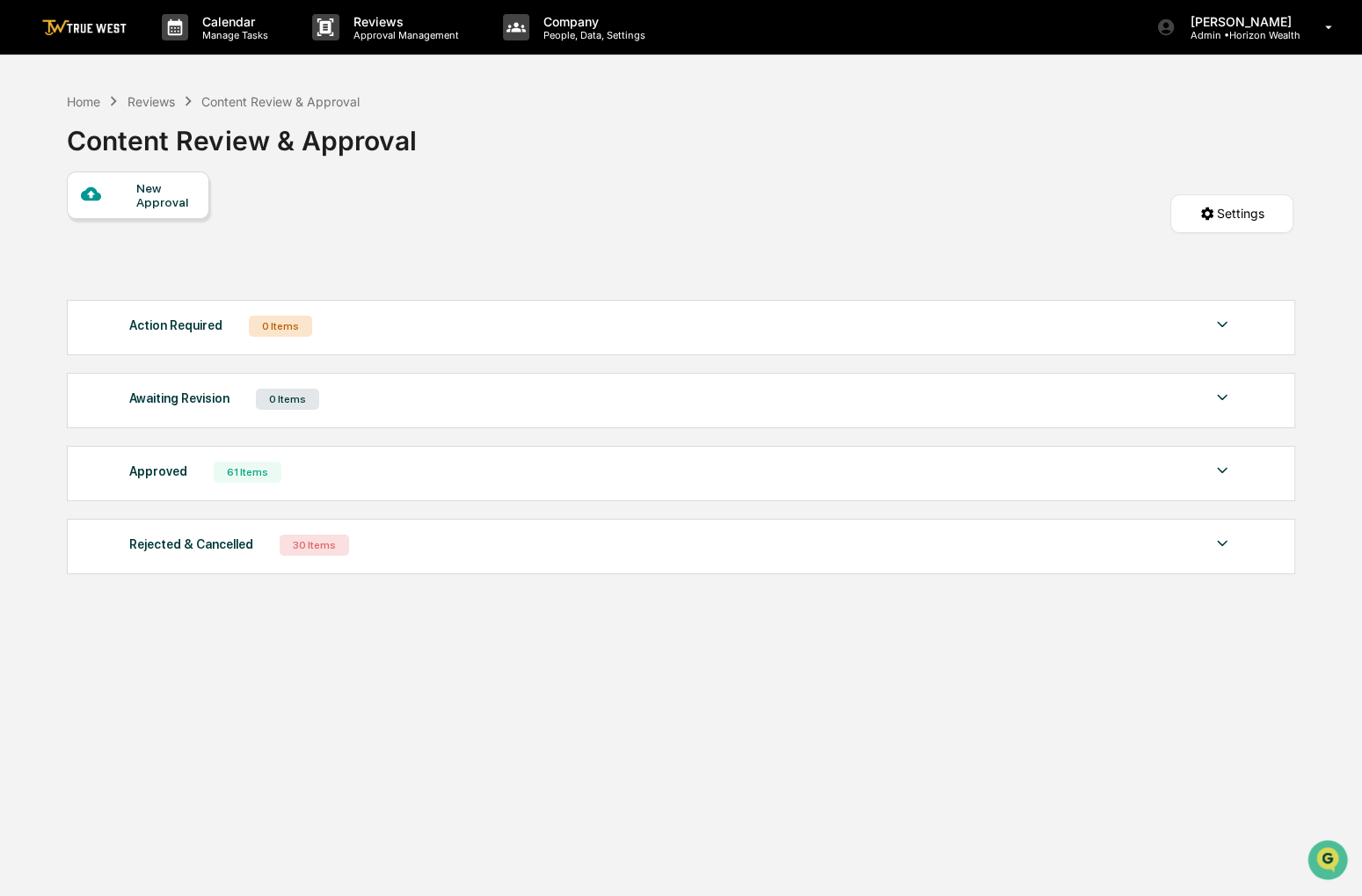
drag, startPoint x: 787, startPoint y: 203, endPoint x: 736, endPoint y: 186, distance: 53.8
click at [736, 186] on div "New Approval Settings" at bounding box center [680, 232] width 1226 height 120
click at [92, 96] on div "Home" at bounding box center [84, 102] width 34 height 15
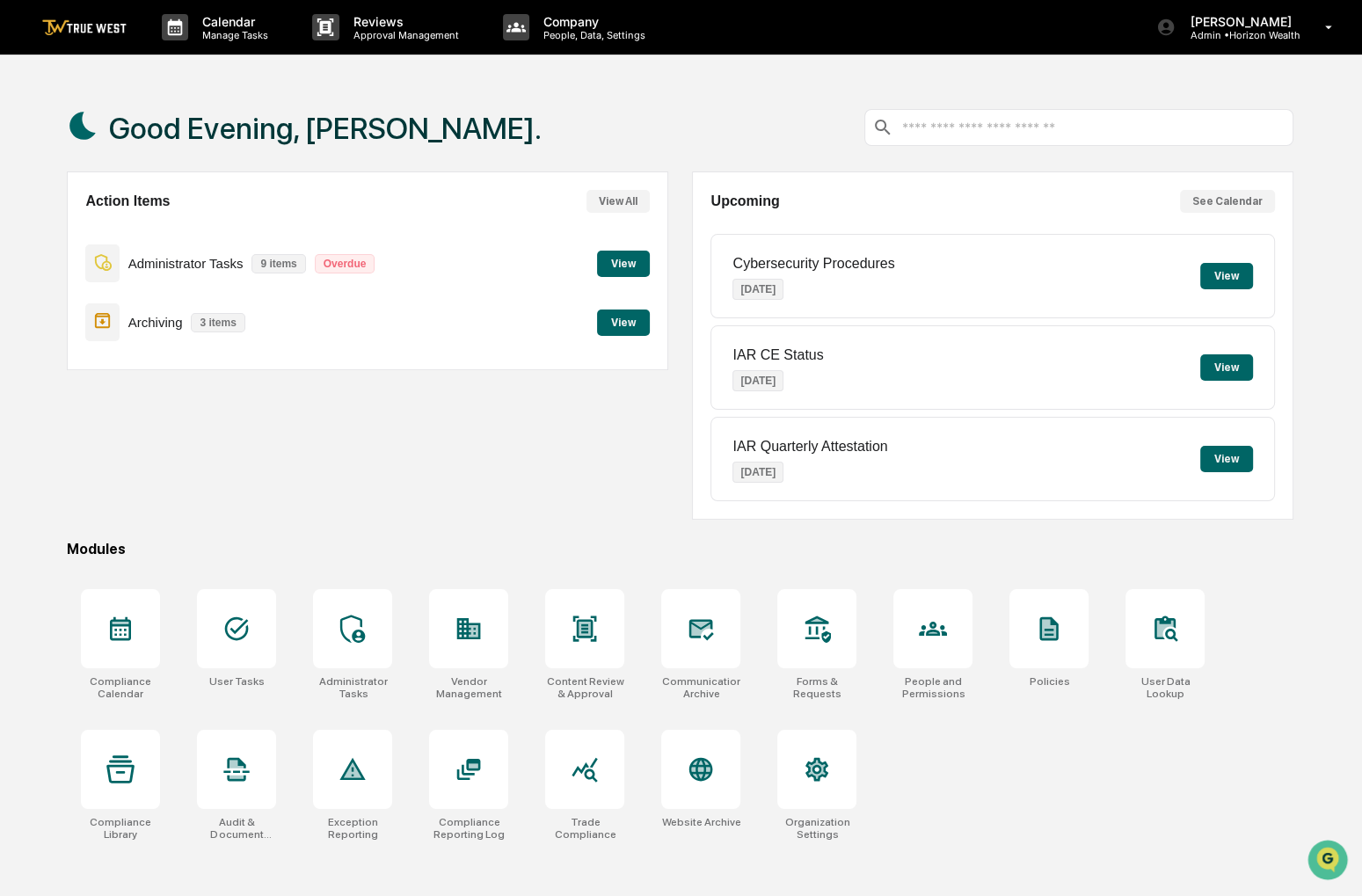
drag, startPoint x: 673, startPoint y: 121, endPoint x: 647, endPoint y: 115, distance: 26.7
click at [647, 115] on div "Good Evening, [PERSON_NAME]." at bounding box center [680, 127] width 1226 height 88
click at [272, 21] on p "Calendar" at bounding box center [232, 21] width 89 height 15
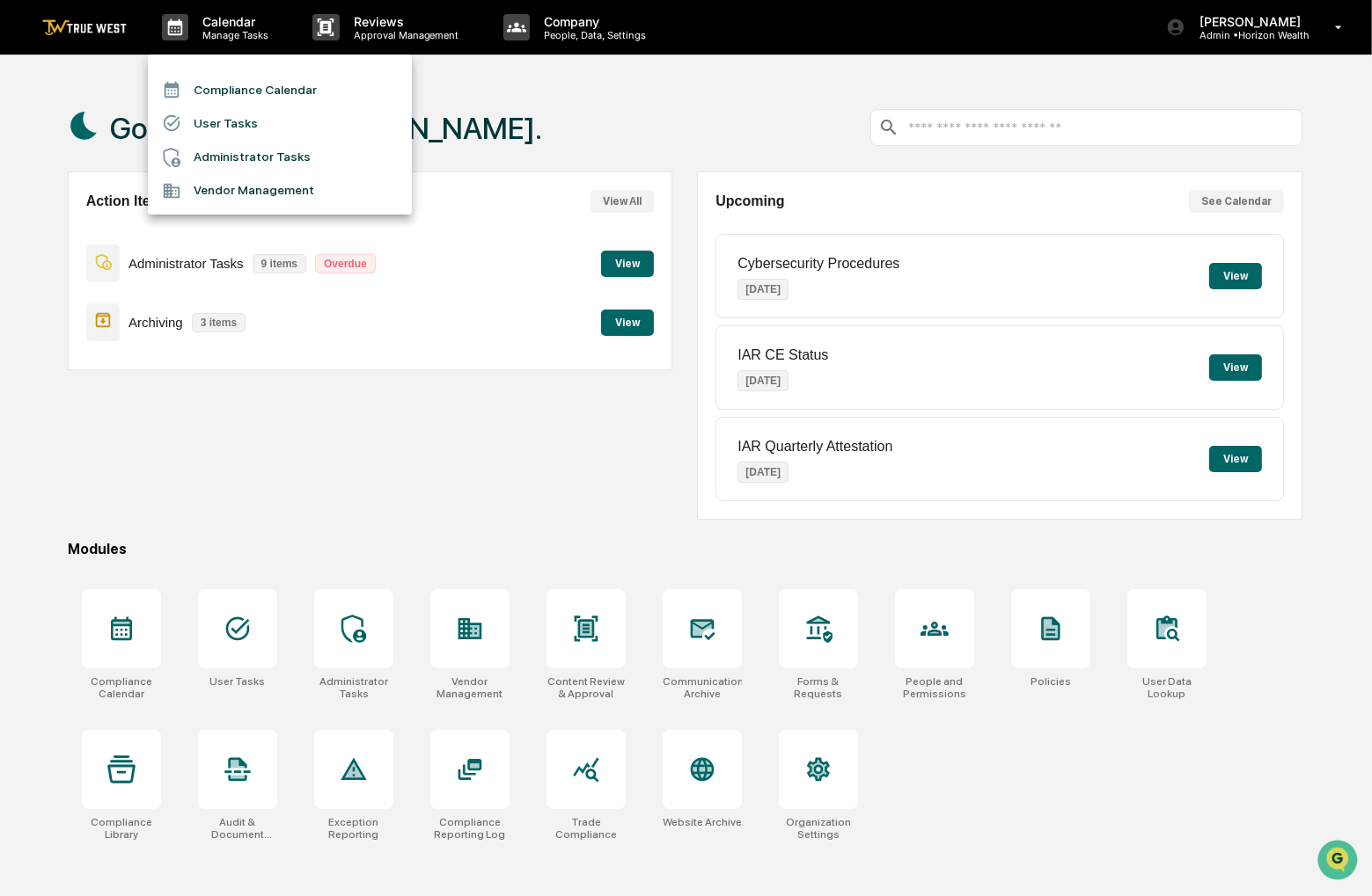
click at [274, 81] on li "Compliance Calendar" at bounding box center [279, 90] width 264 height 34
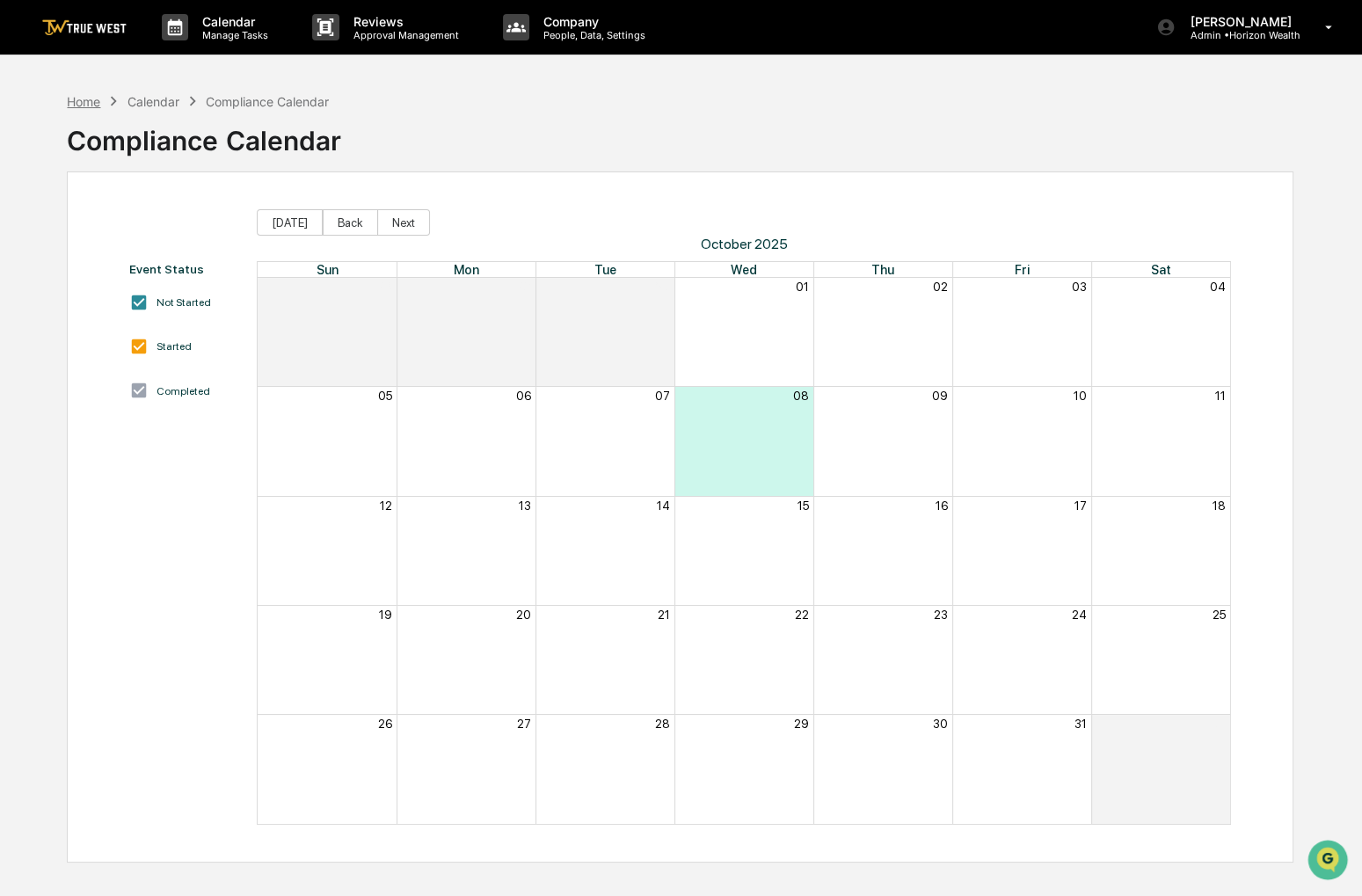
click at [80, 106] on div "Home" at bounding box center [84, 102] width 34 height 15
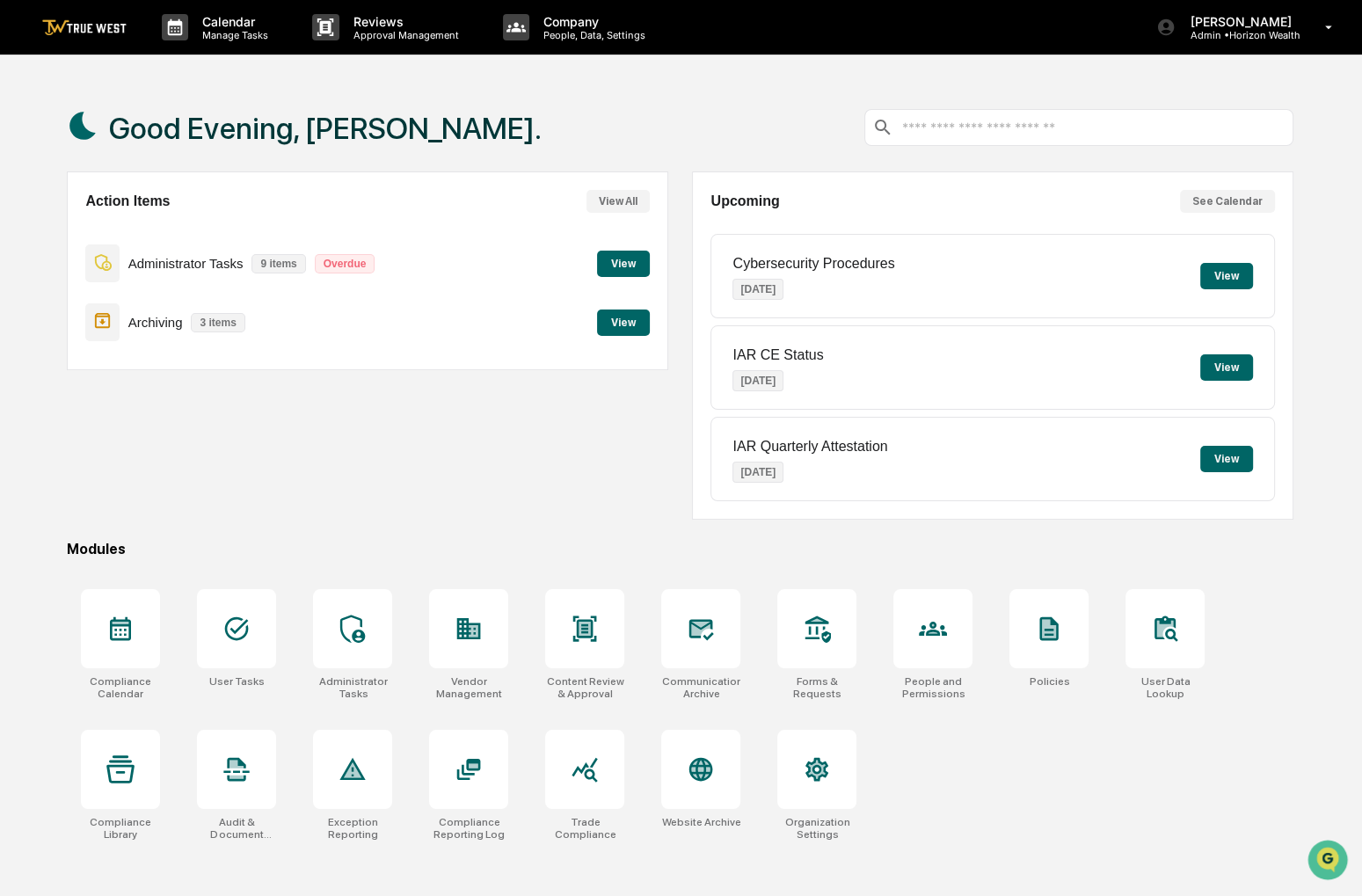
click at [602, 316] on button "View" at bounding box center [623, 322] width 52 height 26
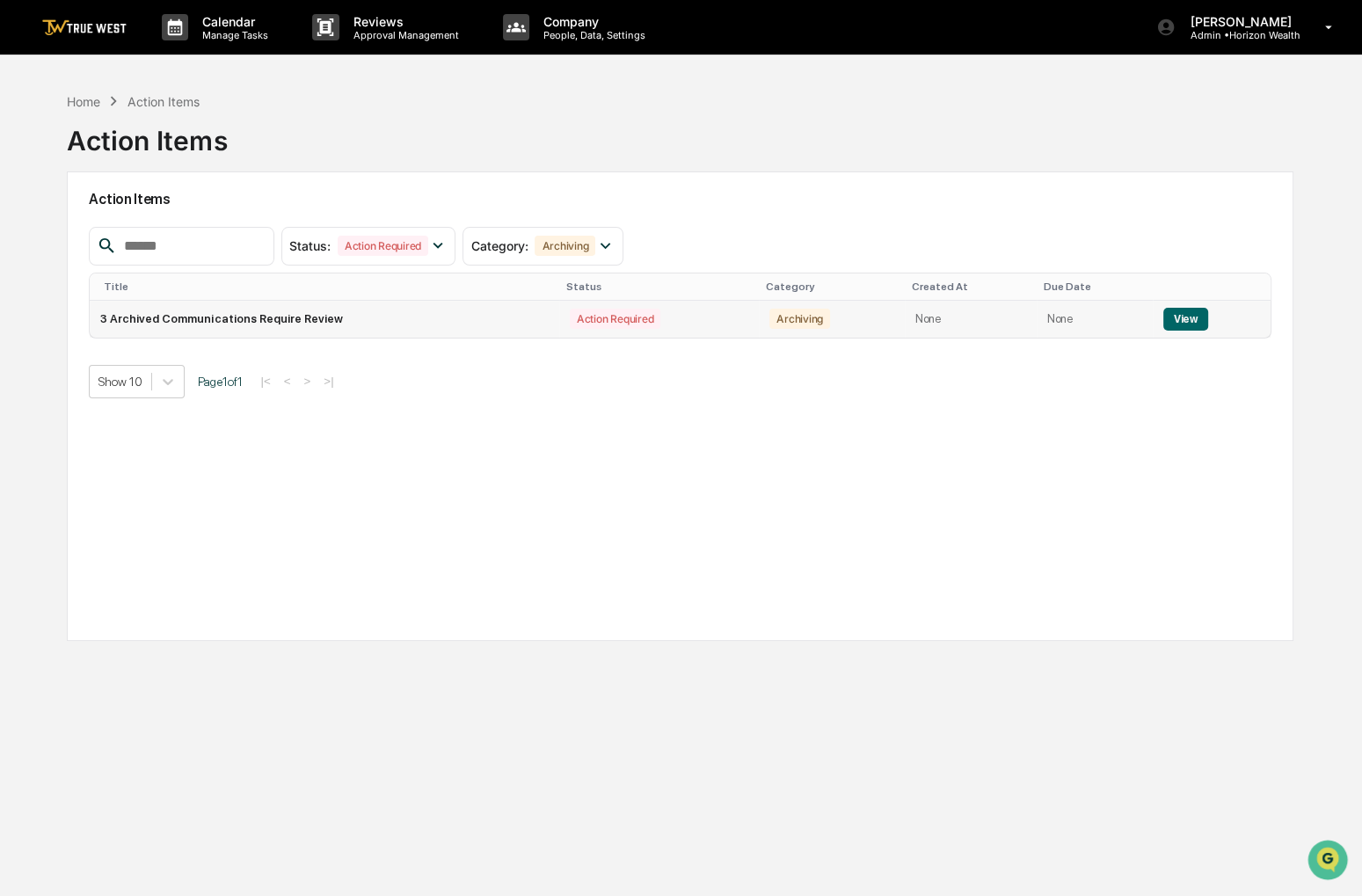
click at [1192, 317] on button "View" at bounding box center [1186, 320] width 45 height 22
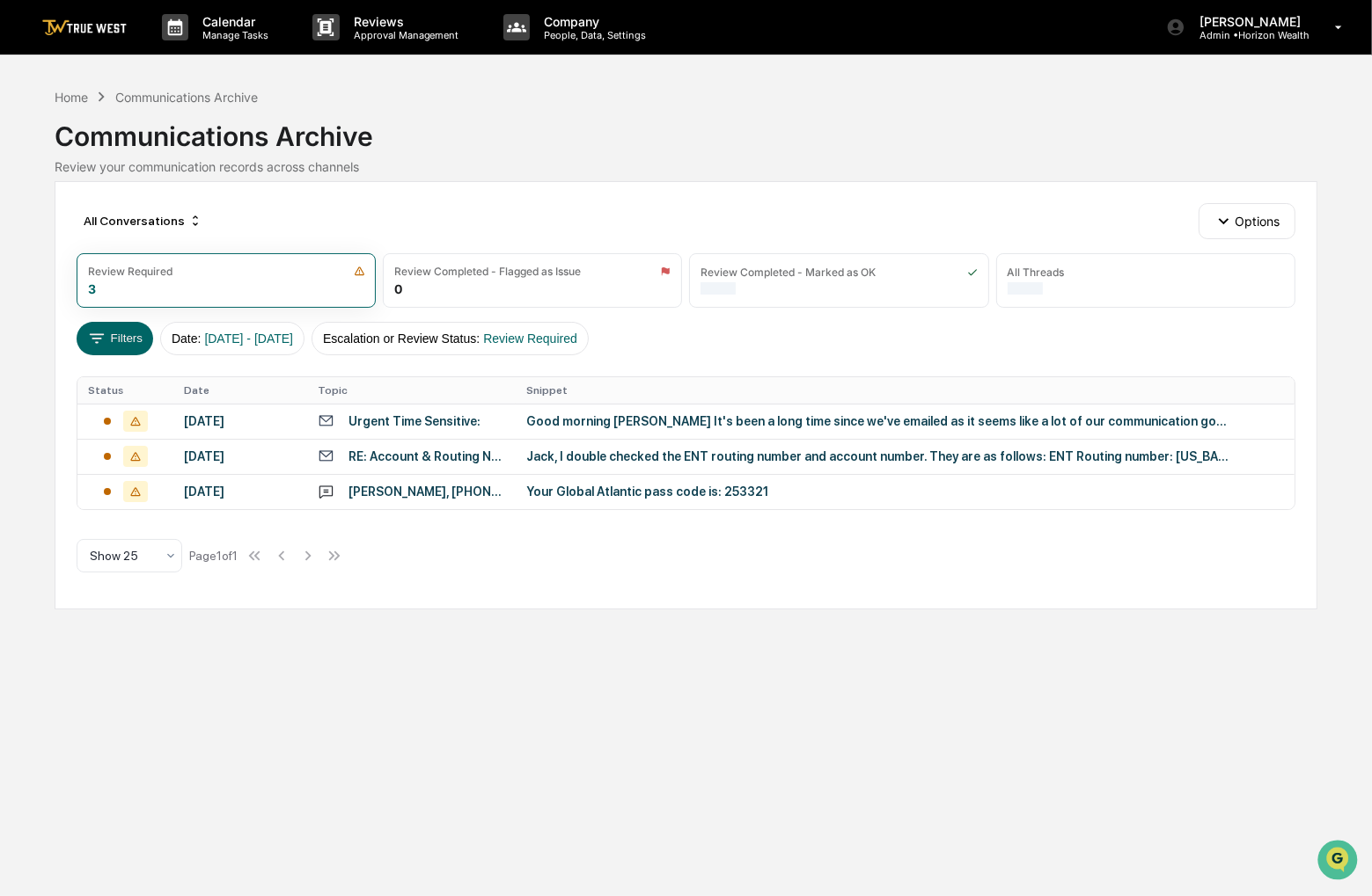
drag, startPoint x: 925, startPoint y: 168, endPoint x: 822, endPoint y: 165, distance: 103.0
click at [822, 165] on div "Review your communication records across channels" at bounding box center [685, 166] width 1262 height 15
click at [626, 507] on td "Your Global Atlantic pass code is: 253321" at bounding box center [905, 491] width 778 height 36
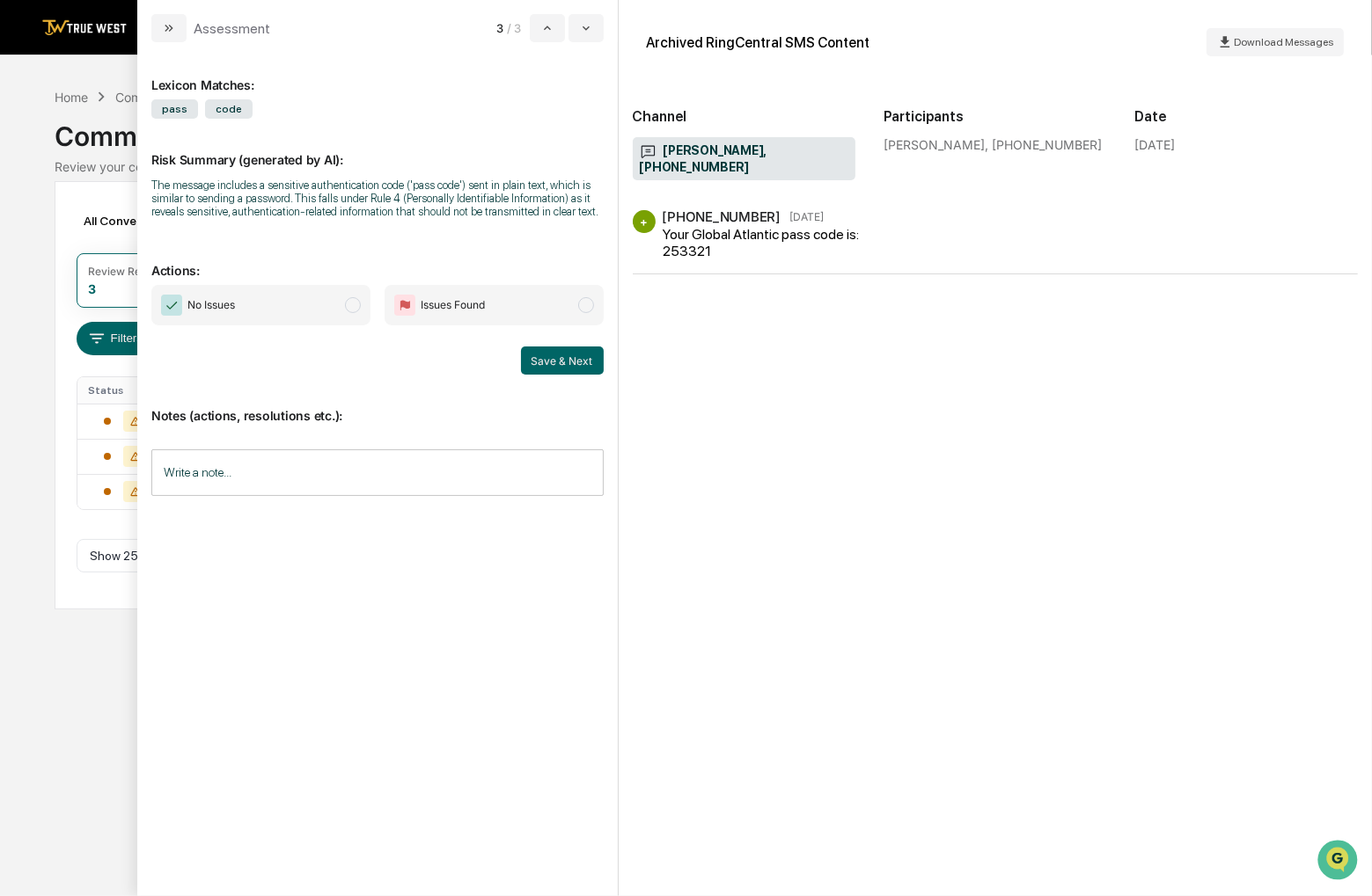
click at [293, 300] on span "No Issues" at bounding box center [261, 305] width 219 height 40
click at [556, 359] on button "Save & Next" at bounding box center [562, 361] width 82 height 28
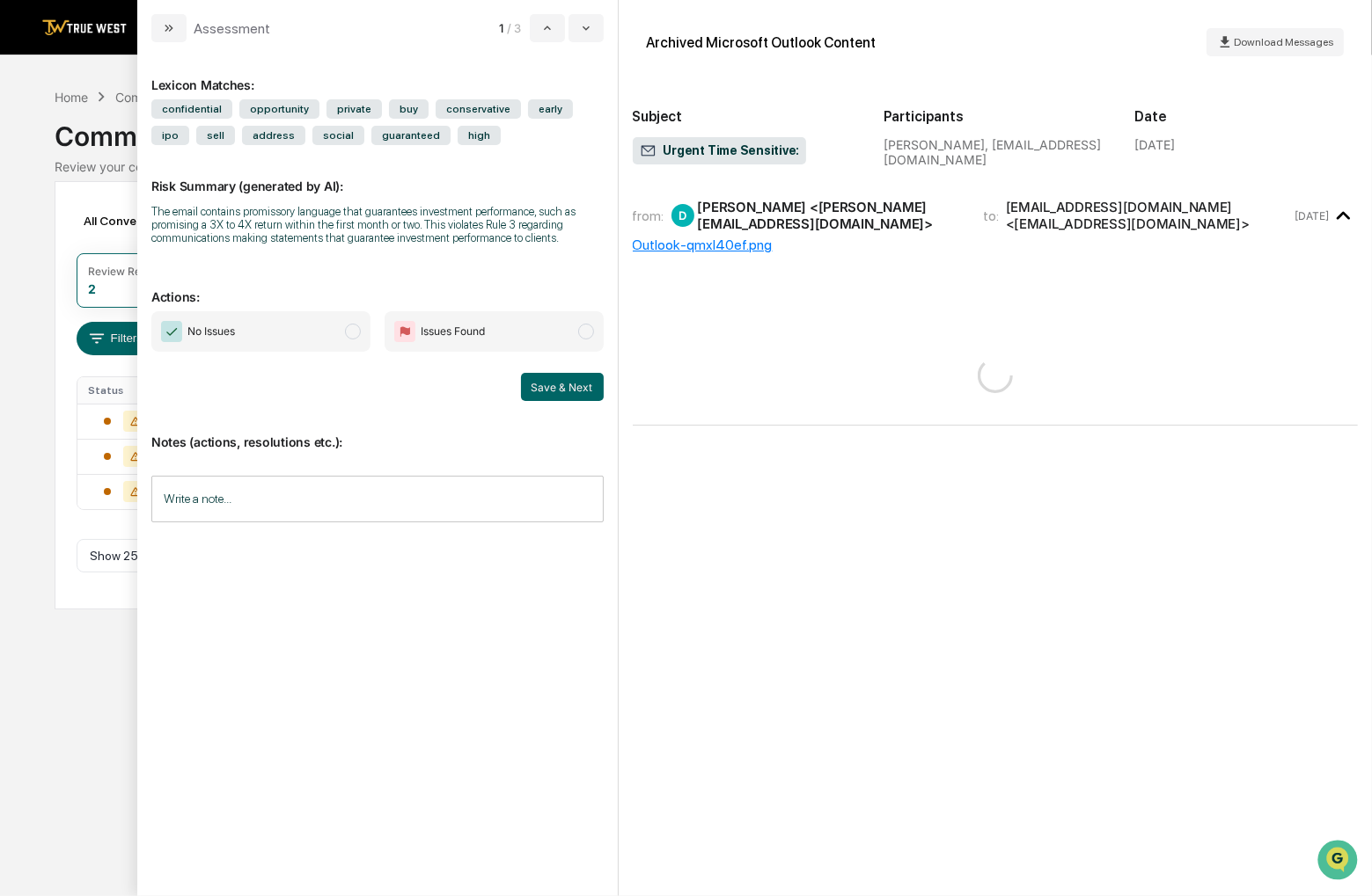
click at [65, 194] on div "All Conversations Options Review Required 2 Review Completed - Flagged as Issue…" at bounding box center [685, 395] width 1262 height 429
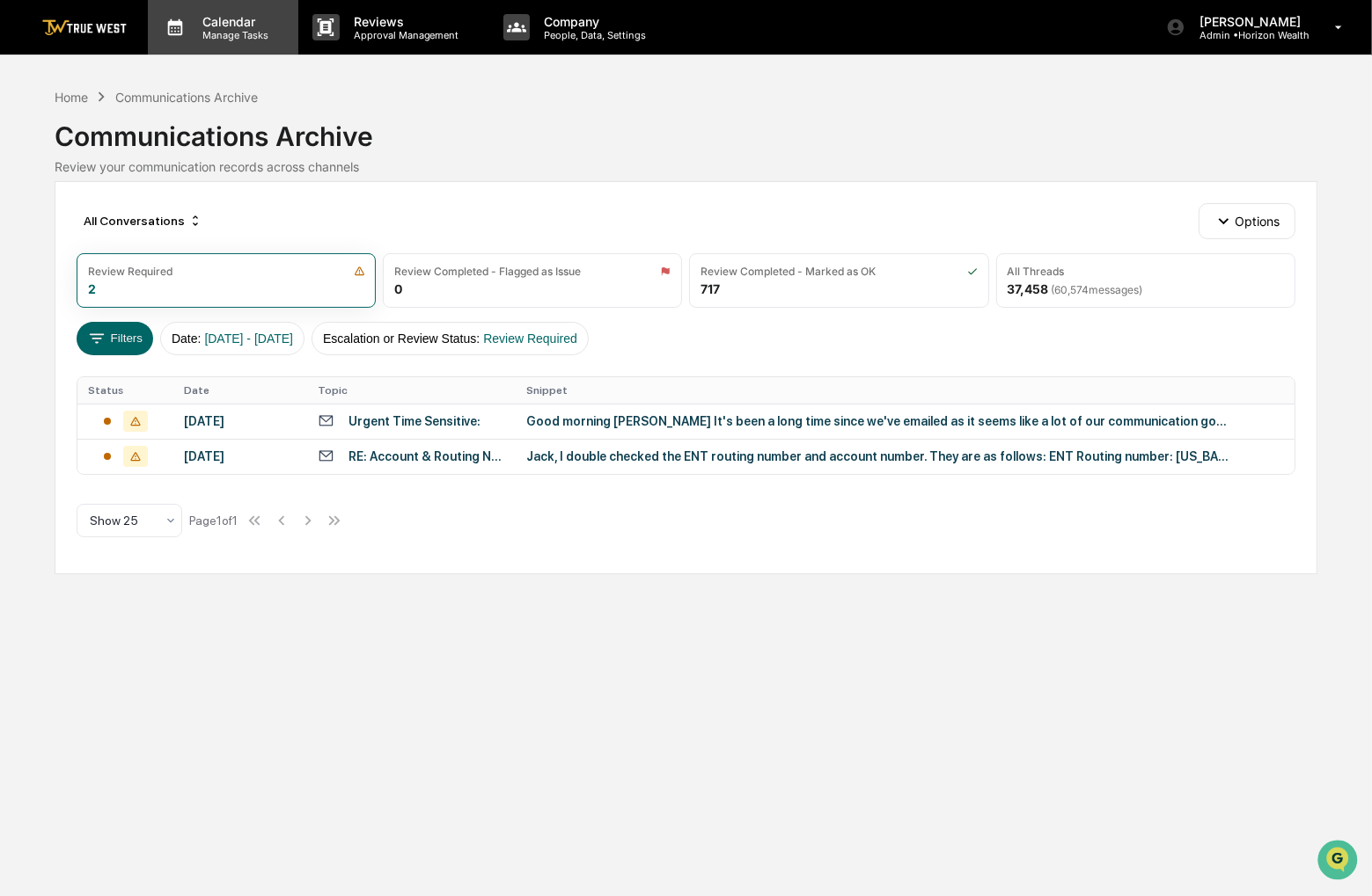
click at [216, 45] on div "Calendar Manage Tasks" at bounding box center [222, 27] width 150 height 54
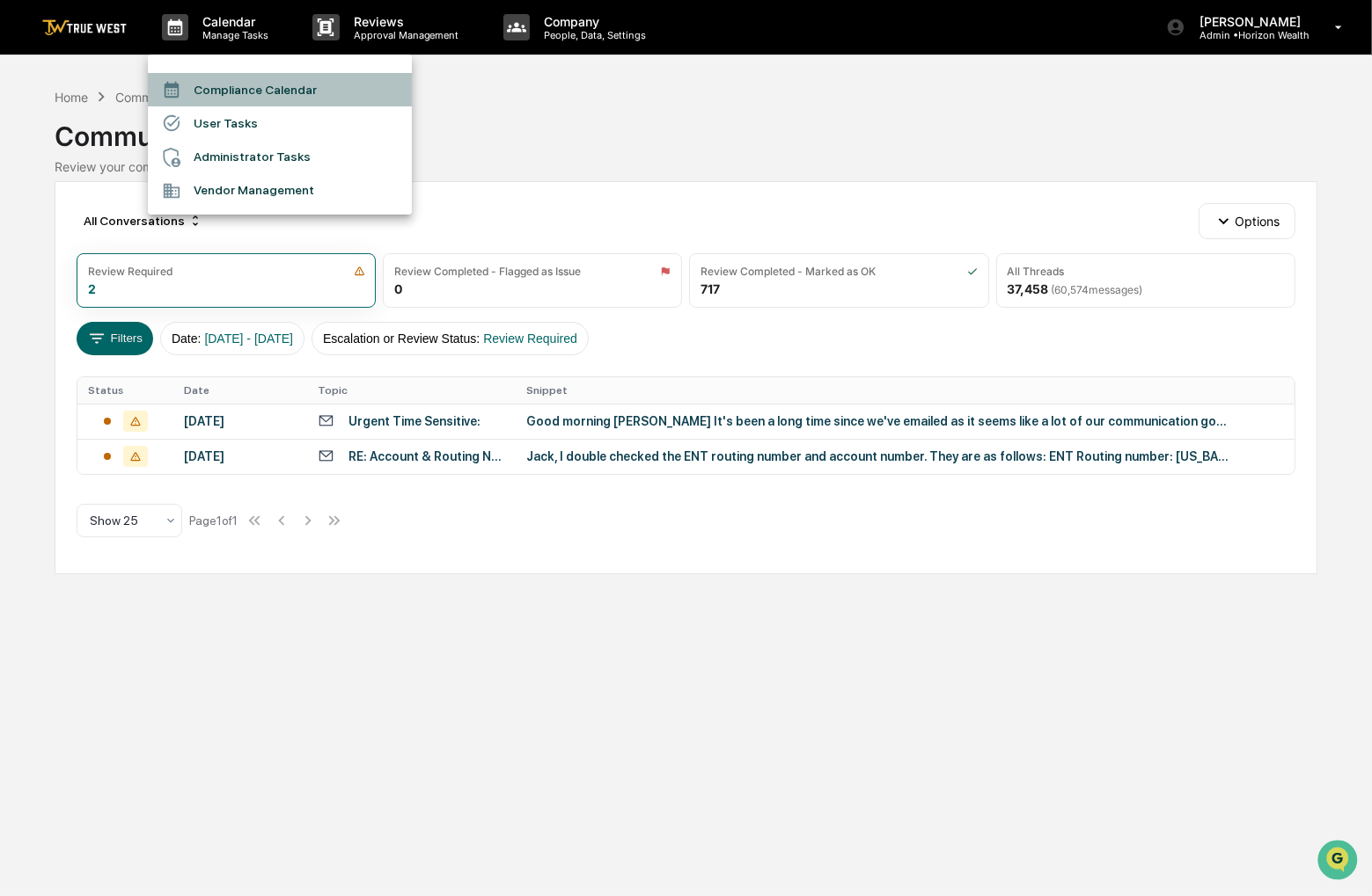
click at [217, 83] on li "Compliance Calendar" at bounding box center [279, 90] width 264 height 34
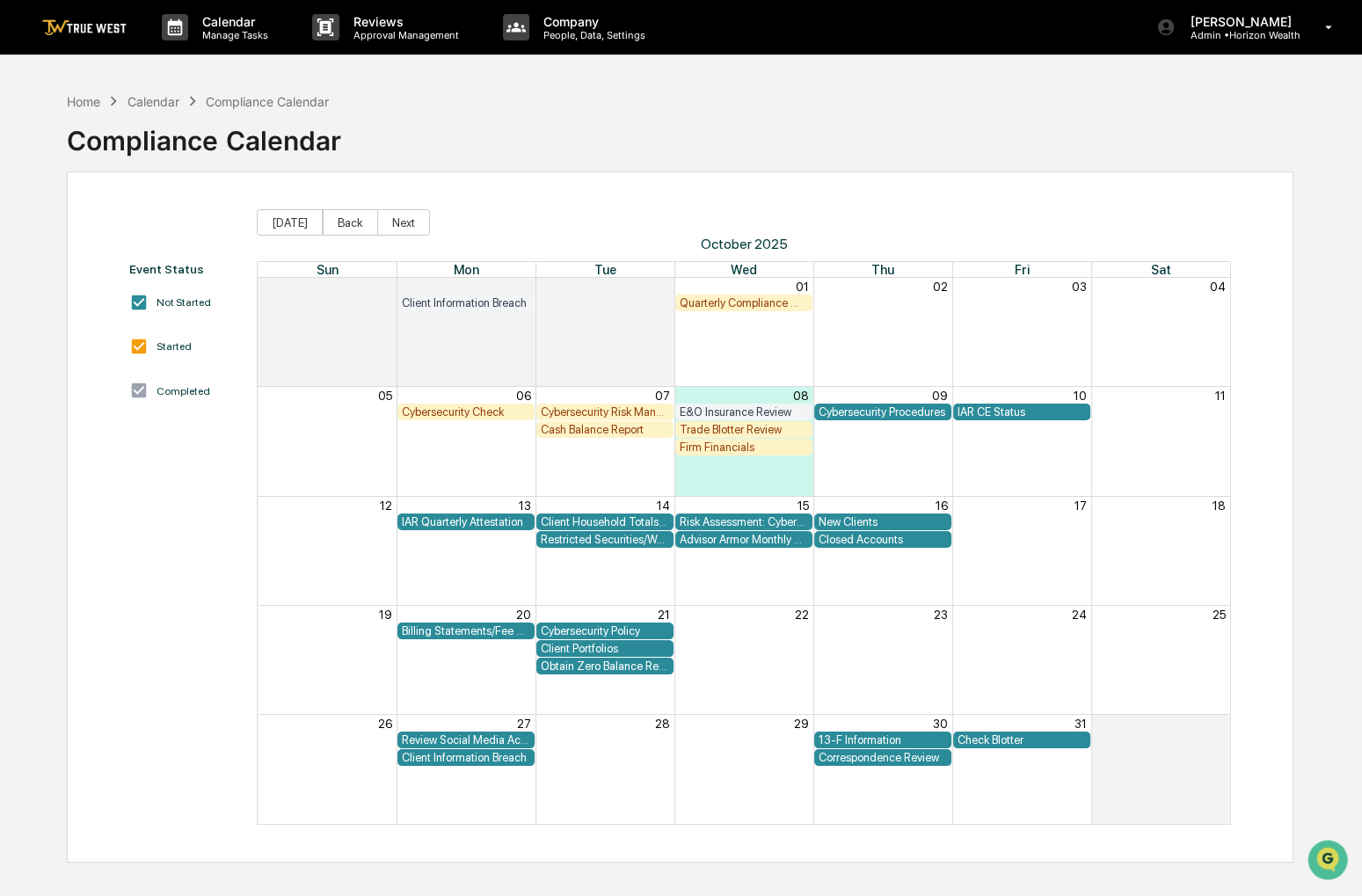
click at [858, 762] on div "Correspondence Review" at bounding box center [883, 758] width 128 height 13
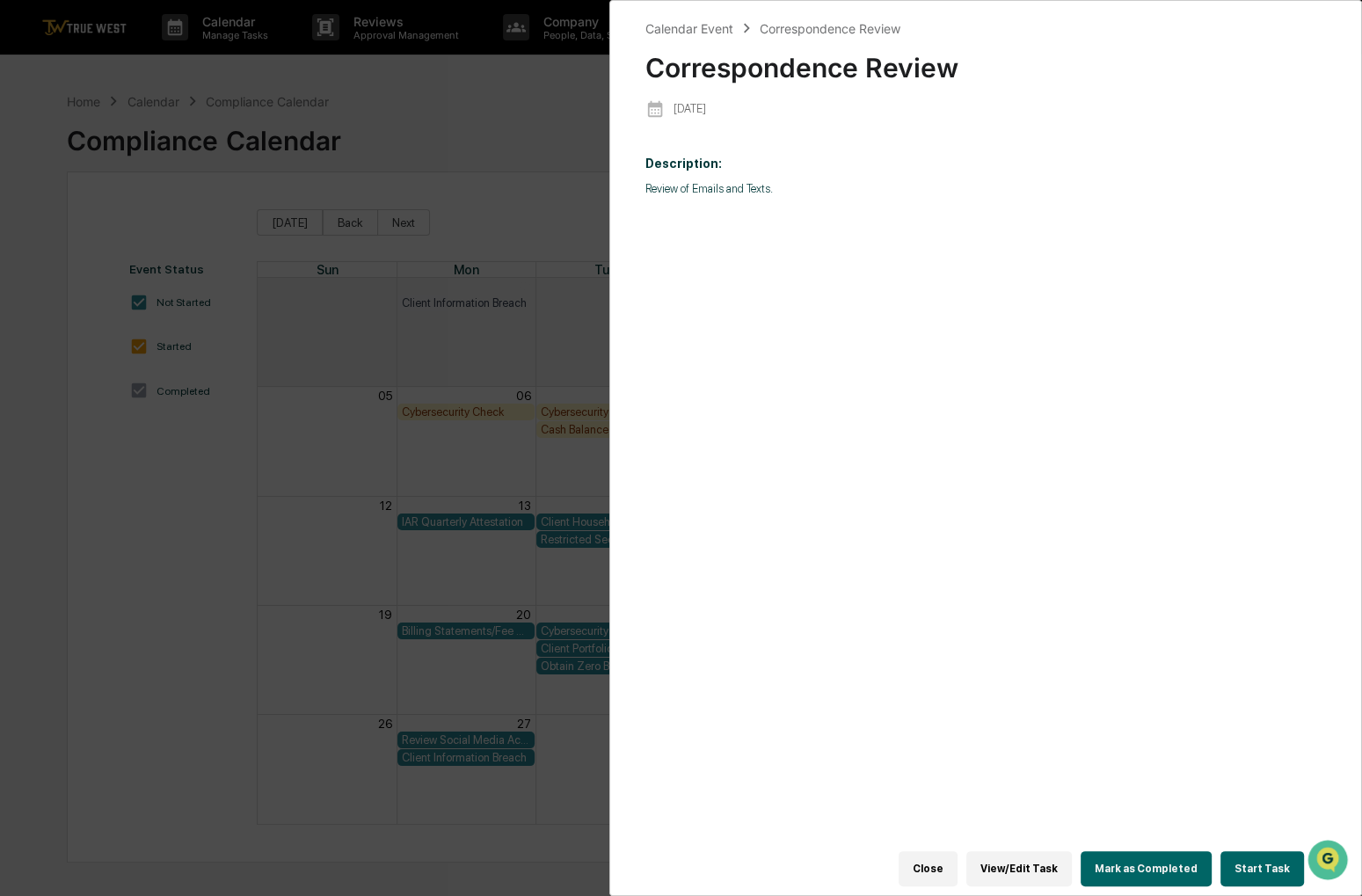
click at [1237, 852] on button "Start Task" at bounding box center [1262, 869] width 83 height 36
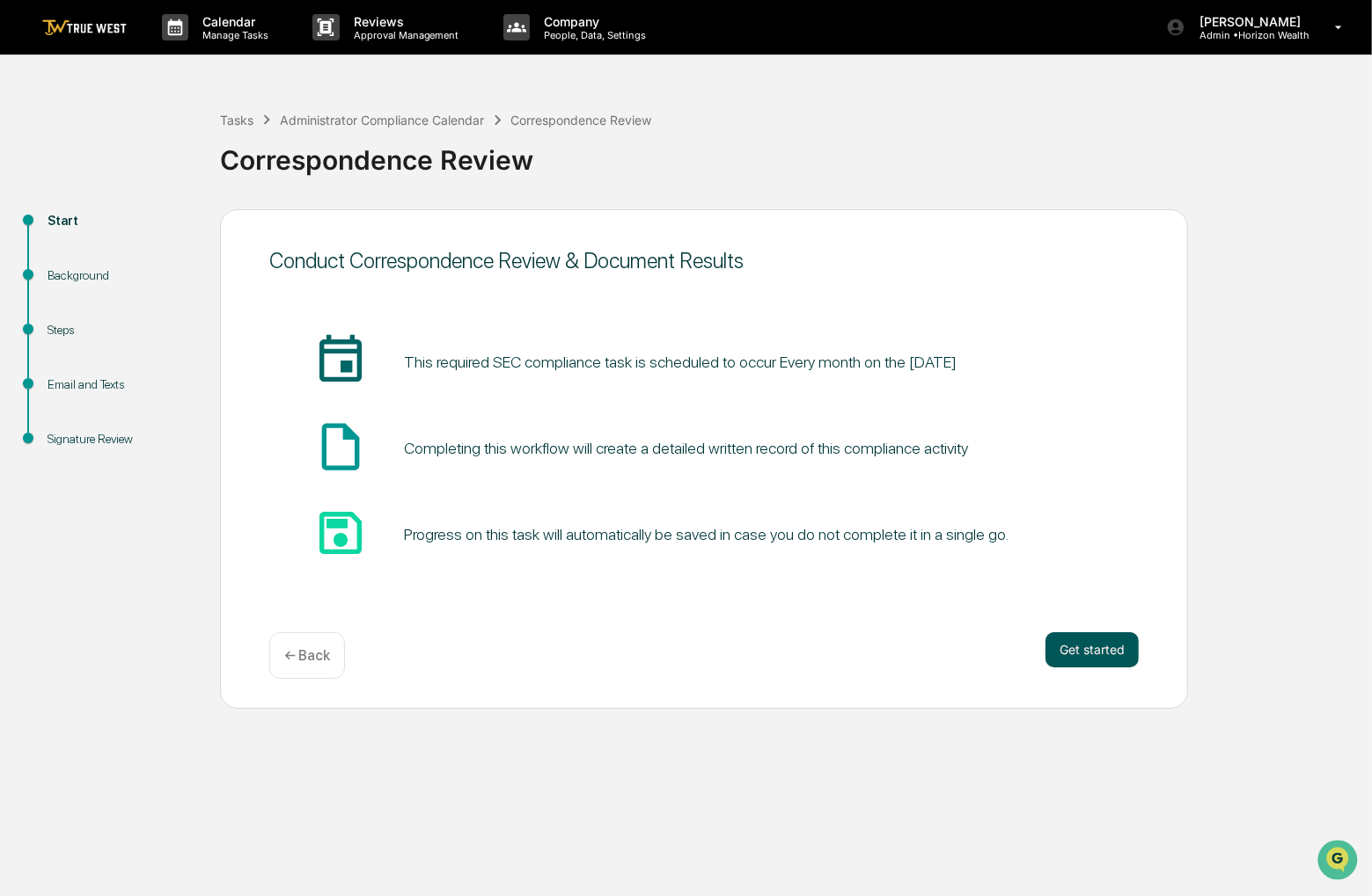
click at [1088, 649] on button "Get started" at bounding box center [1092, 650] width 93 height 36
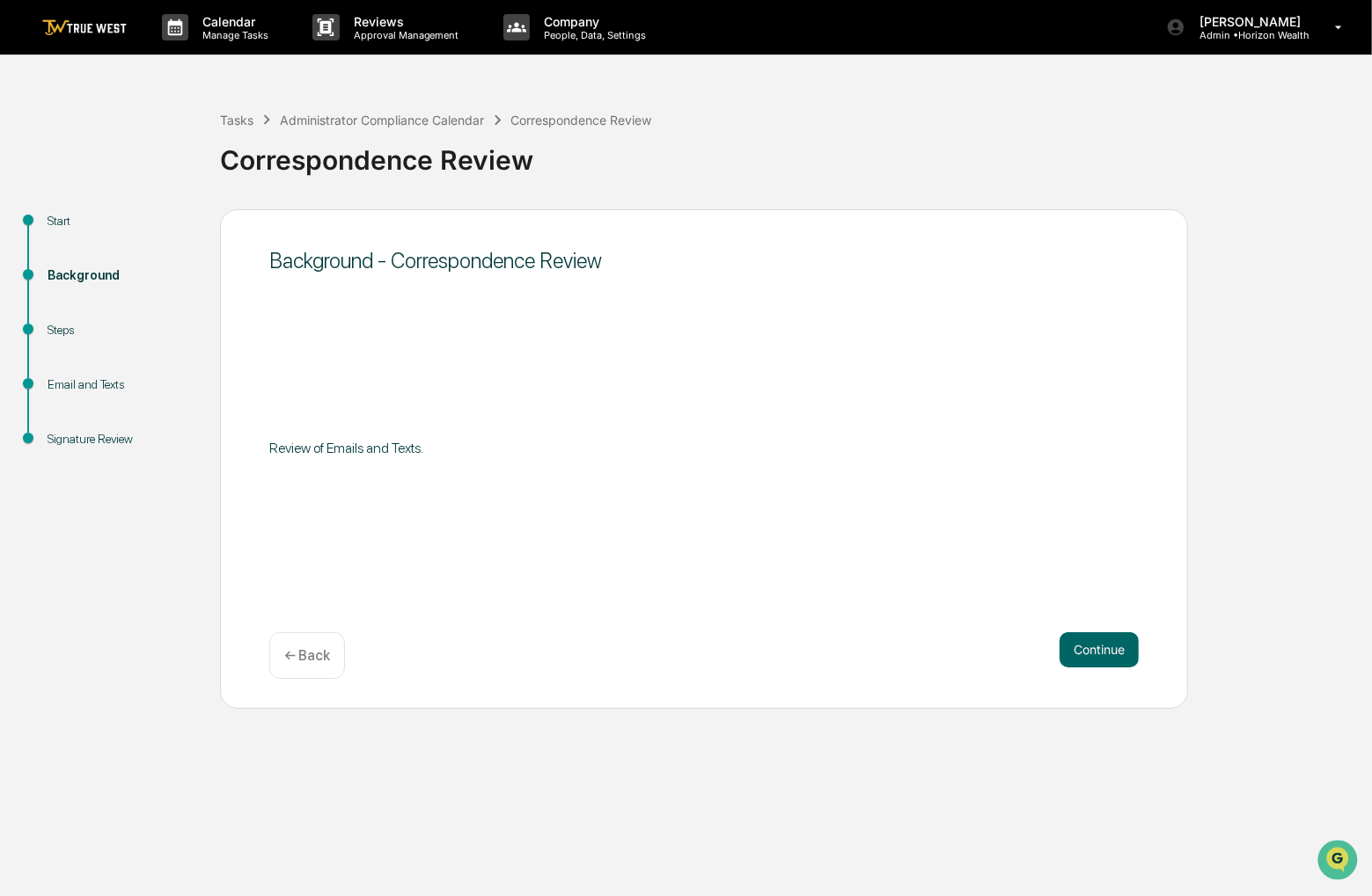
click at [1088, 649] on button "Continue" at bounding box center [1099, 650] width 79 height 36
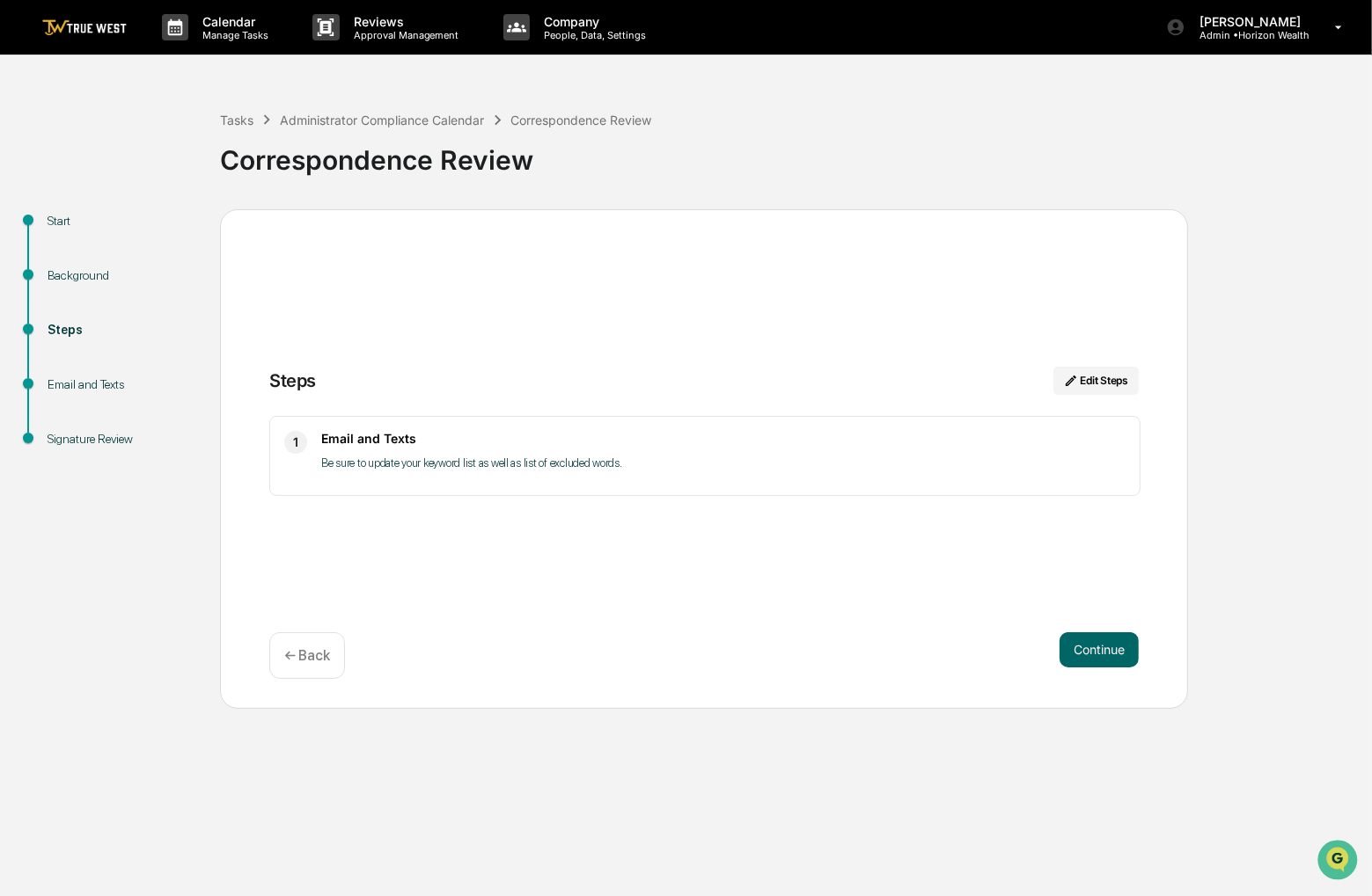
click at [1088, 649] on button "Continue" at bounding box center [1099, 650] width 79 height 36
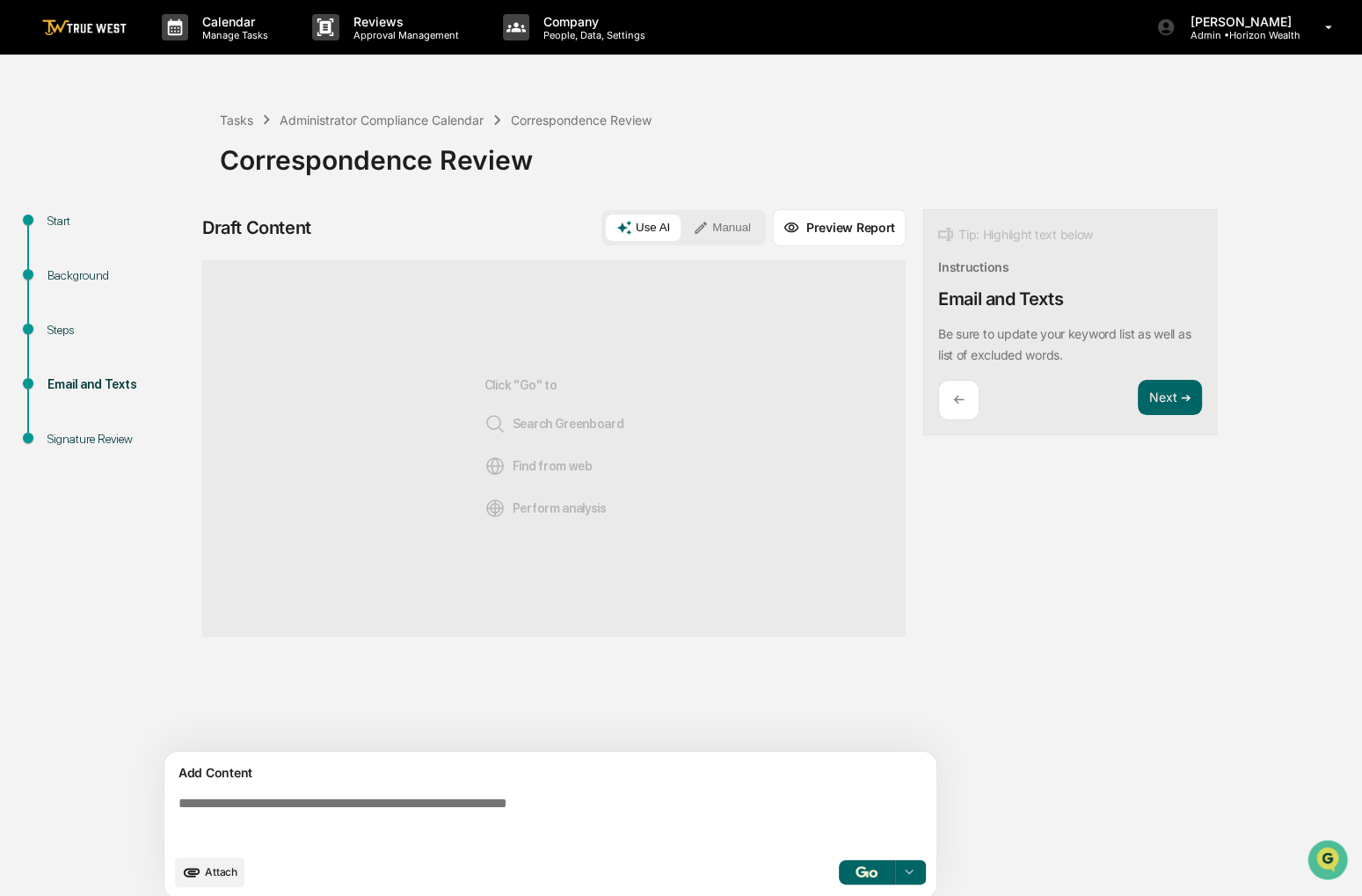
click at [707, 233] on icon at bounding box center [701, 227] width 16 height 16
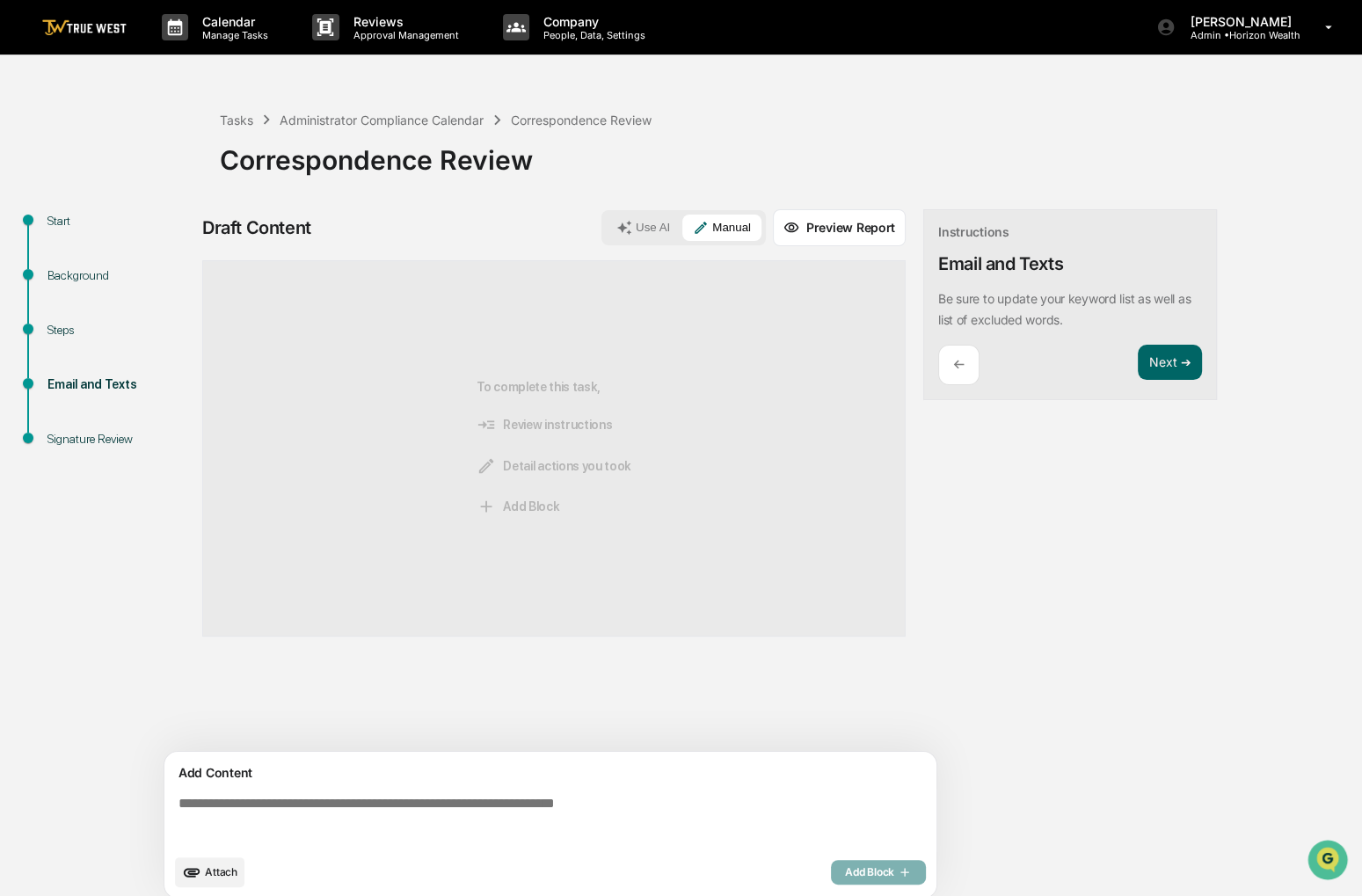
click at [596, 863] on div "Attach Add Block" at bounding box center [550, 873] width 751 height 30
click at [589, 819] on textarea at bounding box center [554, 821] width 765 height 64
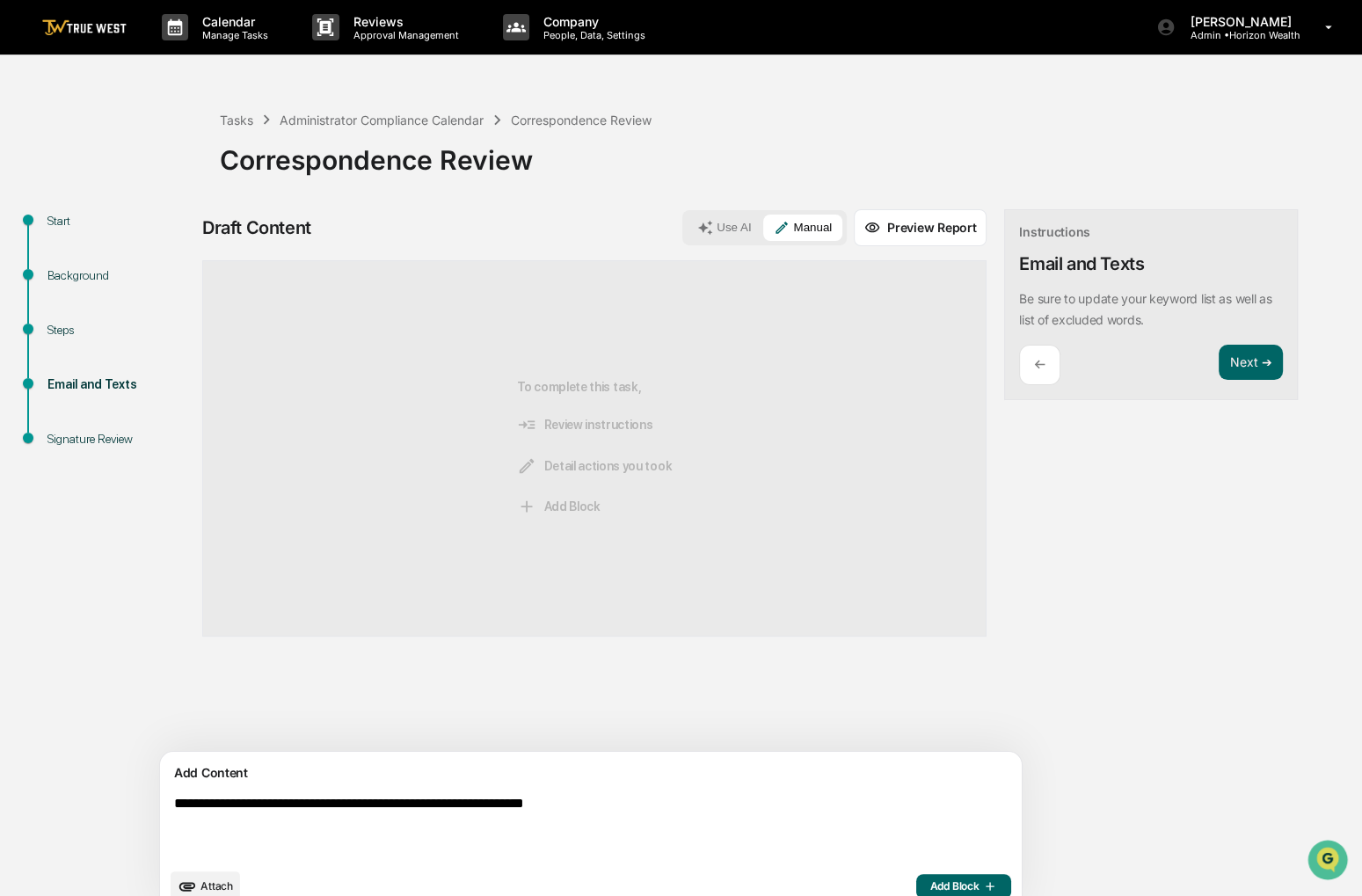
type textarea "**********"
click at [930, 887] on span "Add Block" at bounding box center [964, 886] width 67 height 14
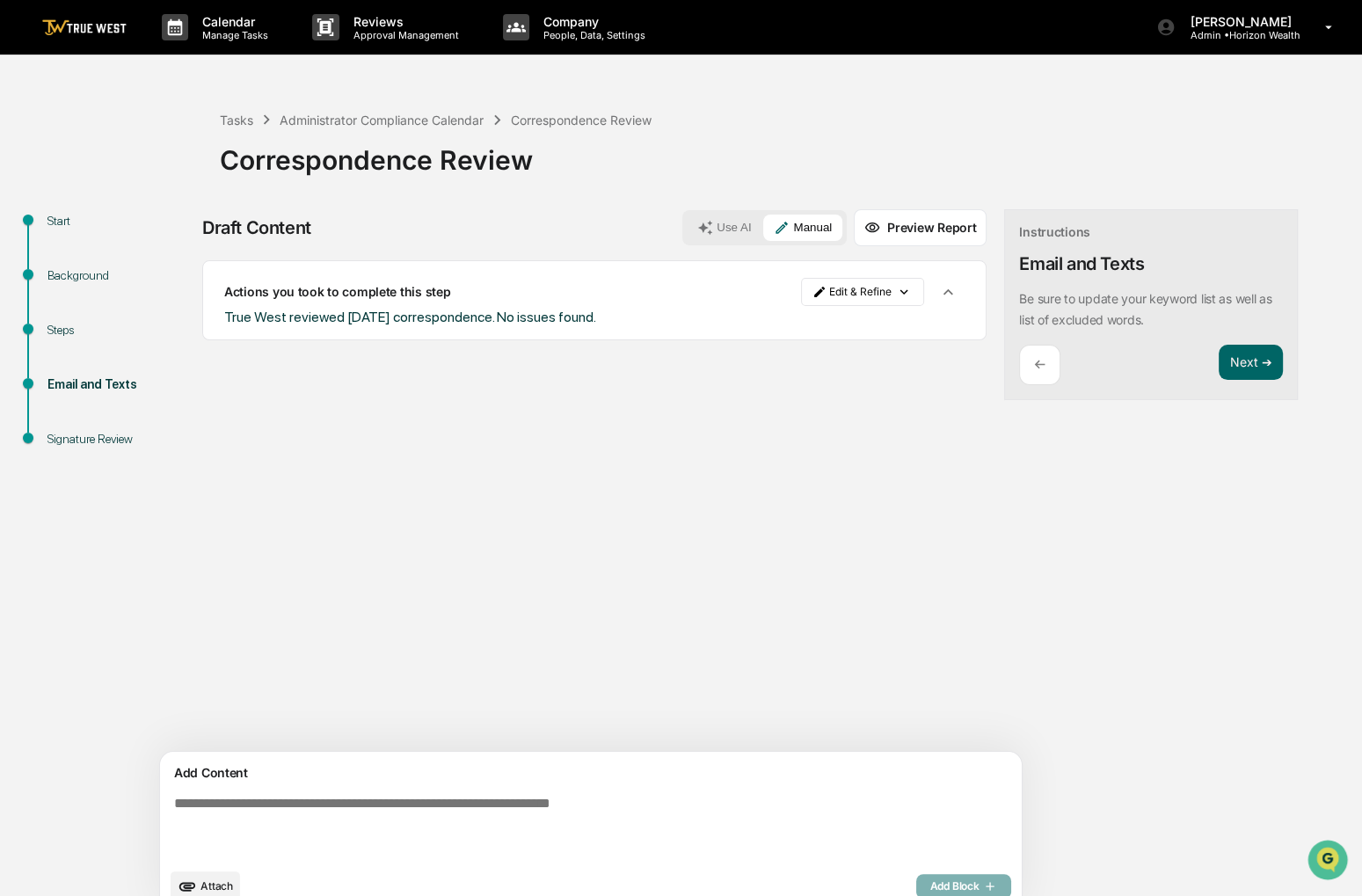
click at [1085, 633] on div "Draft Content Use AI Manual Preview Report Sources Actions you took to complete…" at bounding box center [695, 566] width 985 height 714
drag, startPoint x: 1099, startPoint y: 609, endPoint x: 1000, endPoint y: 551, distance: 114.7
click at [1000, 551] on div "Draft Content Use AI Manual Preview Report Sources Actions you took to complete…" at bounding box center [695, 566] width 985 height 714
drag, startPoint x: 1000, startPoint y: 551, endPoint x: 1090, endPoint y: 454, distance: 132.3
click at [1090, 454] on div "Draft Content Use AI Manual Preview Report Sources Actions you took to complete…" at bounding box center [695, 566] width 985 height 714
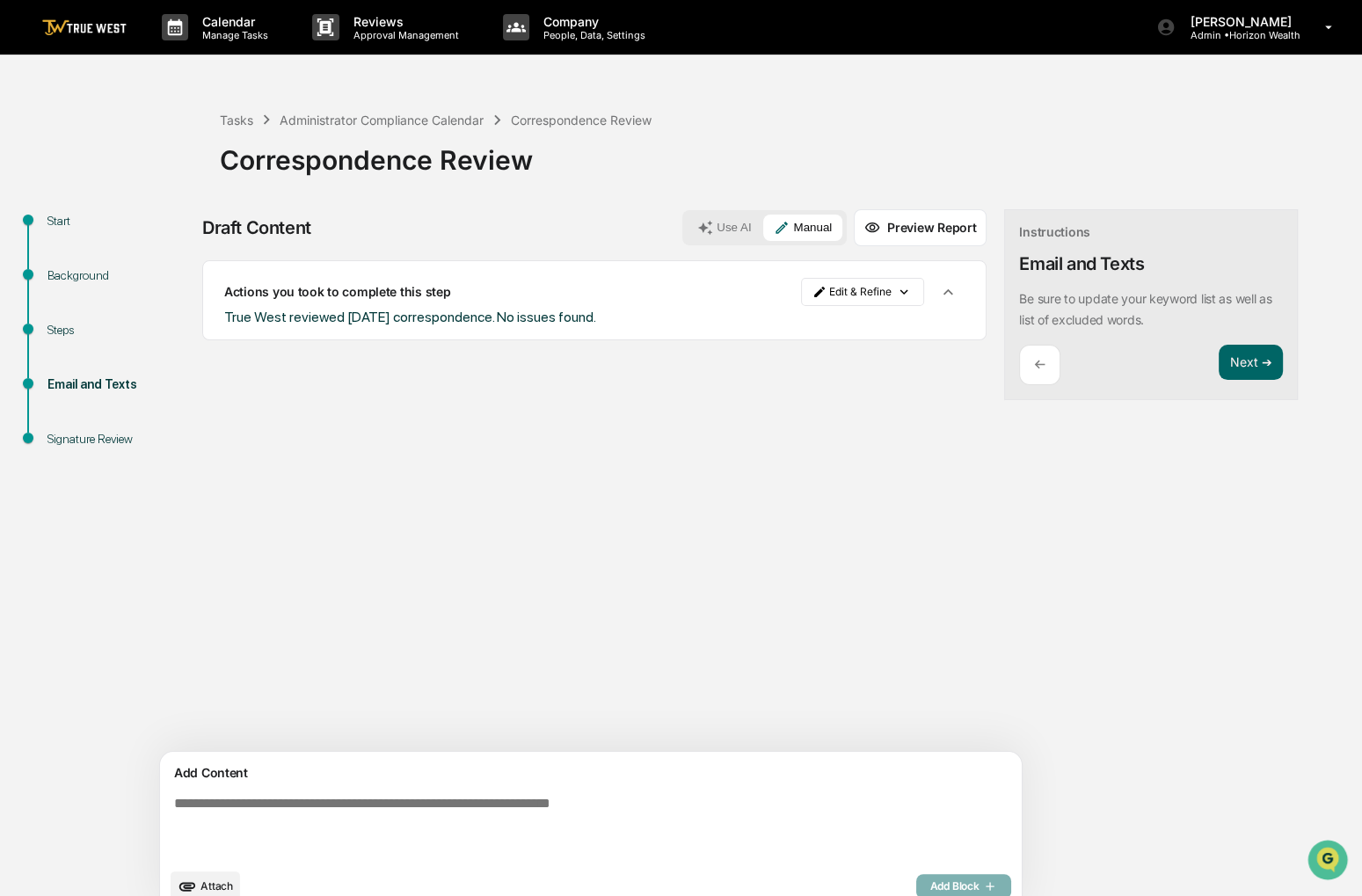
drag, startPoint x: 1090, startPoint y: 454, endPoint x: 1044, endPoint y: 448, distance: 46.4
click at [1044, 448] on div "Draft Content Use AI Manual Preview Report Sources Actions you took to complete…" at bounding box center [695, 566] width 985 height 714
click at [1219, 365] on button "Next ➔" at bounding box center [1251, 363] width 64 height 36
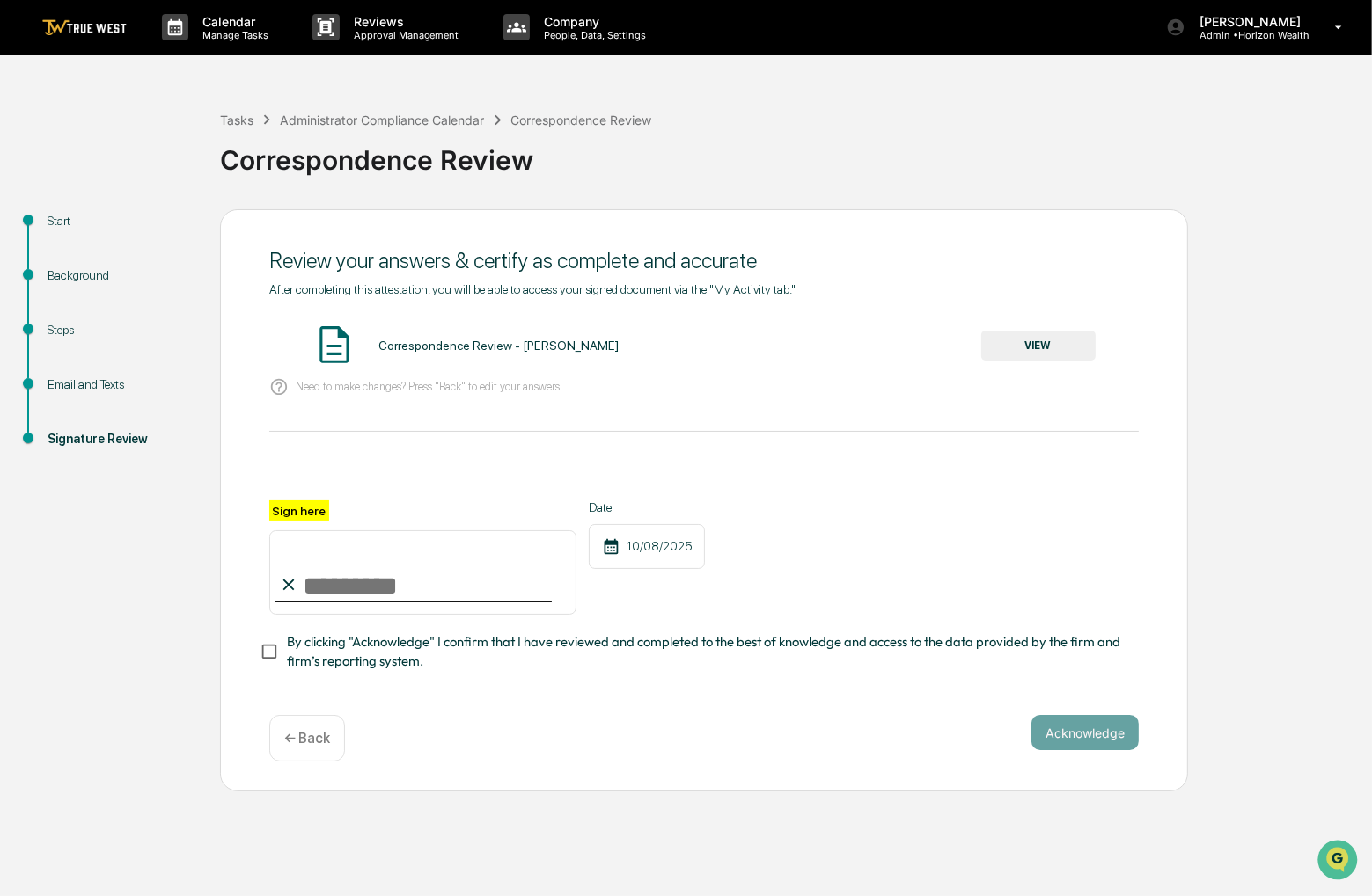
click at [513, 594] on input "Sign here" at bounding box center [422, 573] width 307 height 84
type input "**********"
click at [500, 654] on span "By clicking "Acknowledge" I confirm that I have reviewed and completed to the b…" at bounding box center [706, 652] width 837 height 39
click at [1048, 334] on button "VIEW" at bounding box center [1038, 346] width 114 height 30
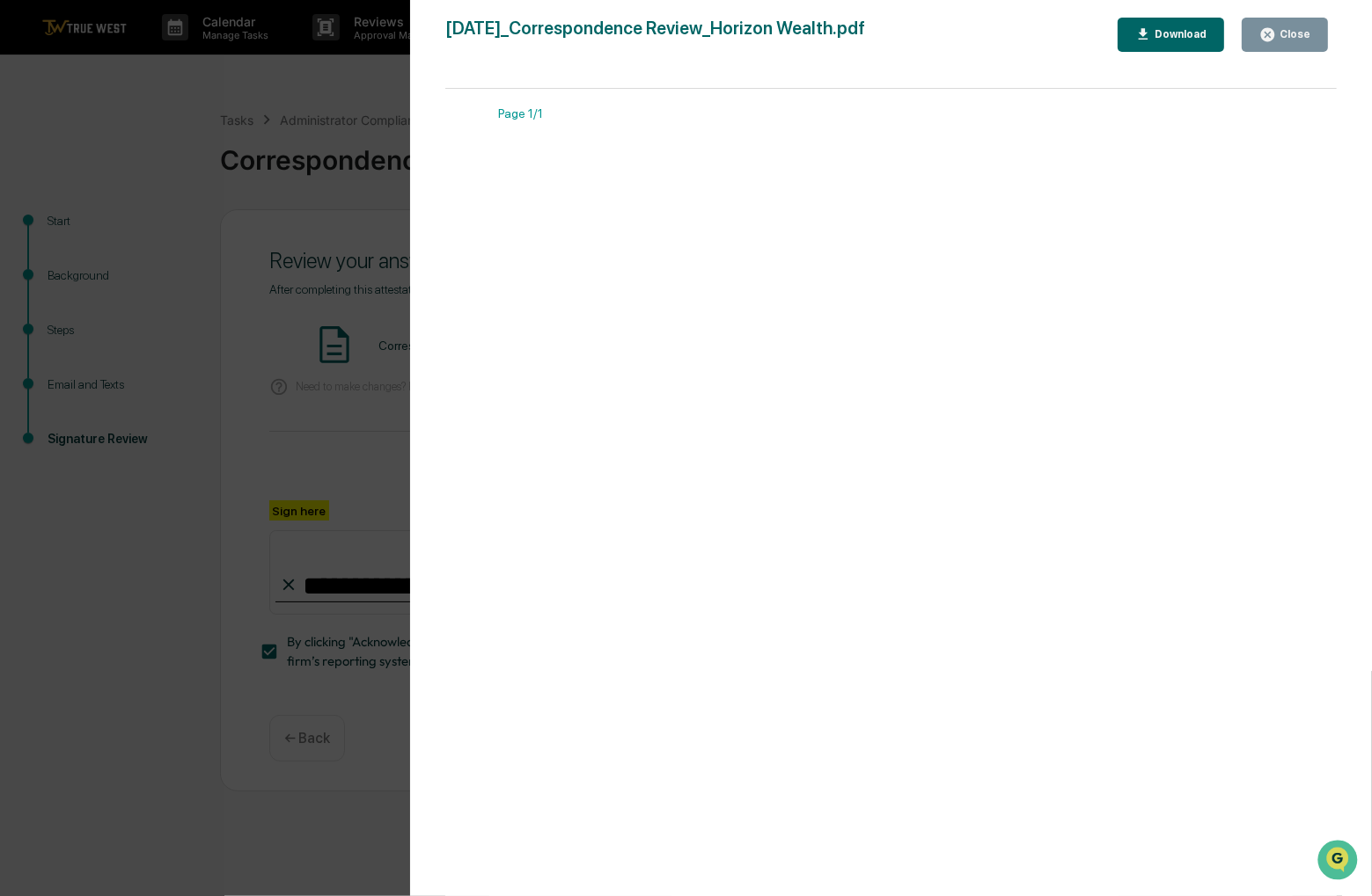
click at [1295, 41] on div "Close" at bounding box center [1284, 35] width 51 height 17
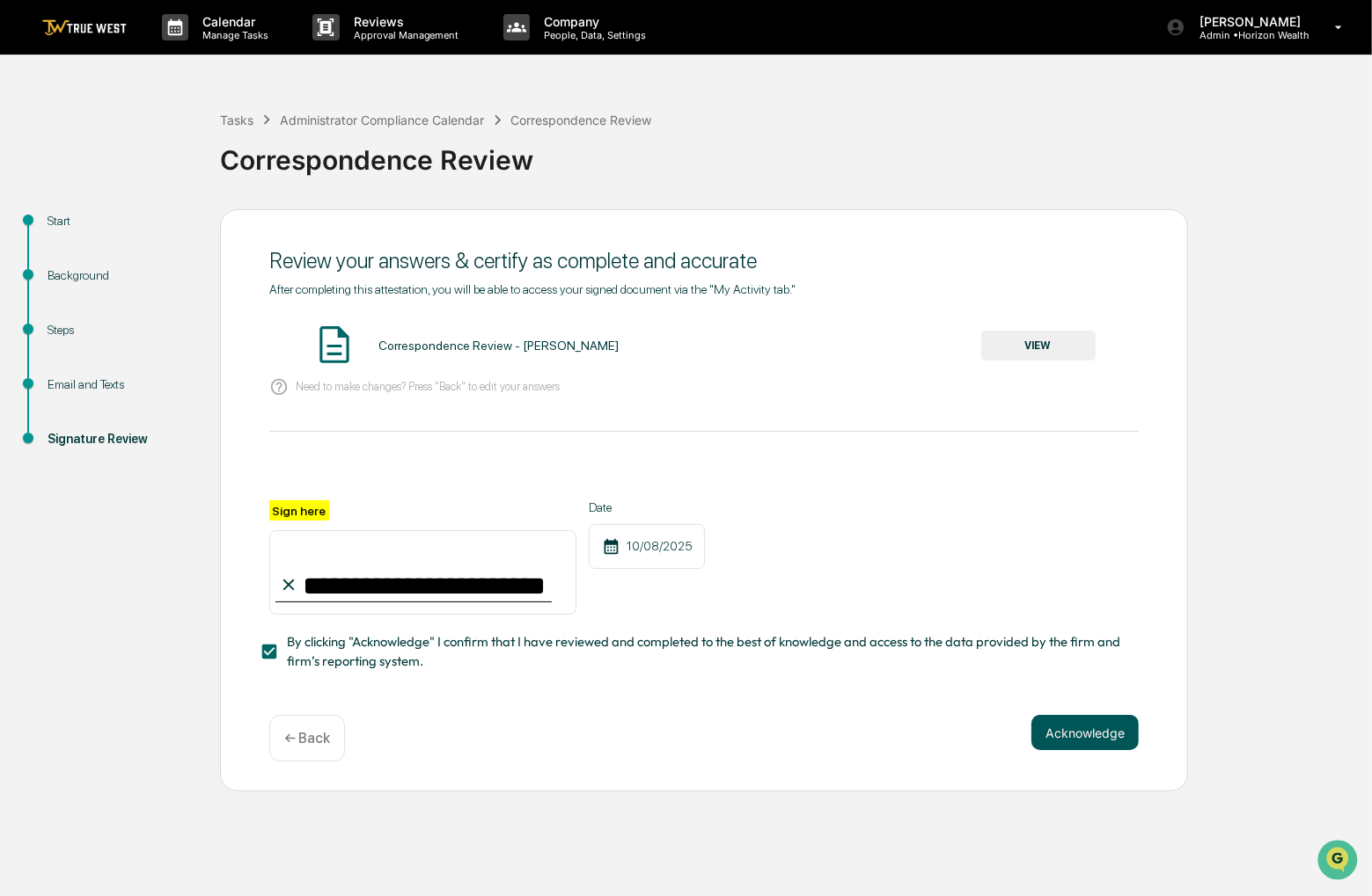
click at [1093, 733] on button "Acknowledge" at bounding box center [1084, 732] width 107 height 36
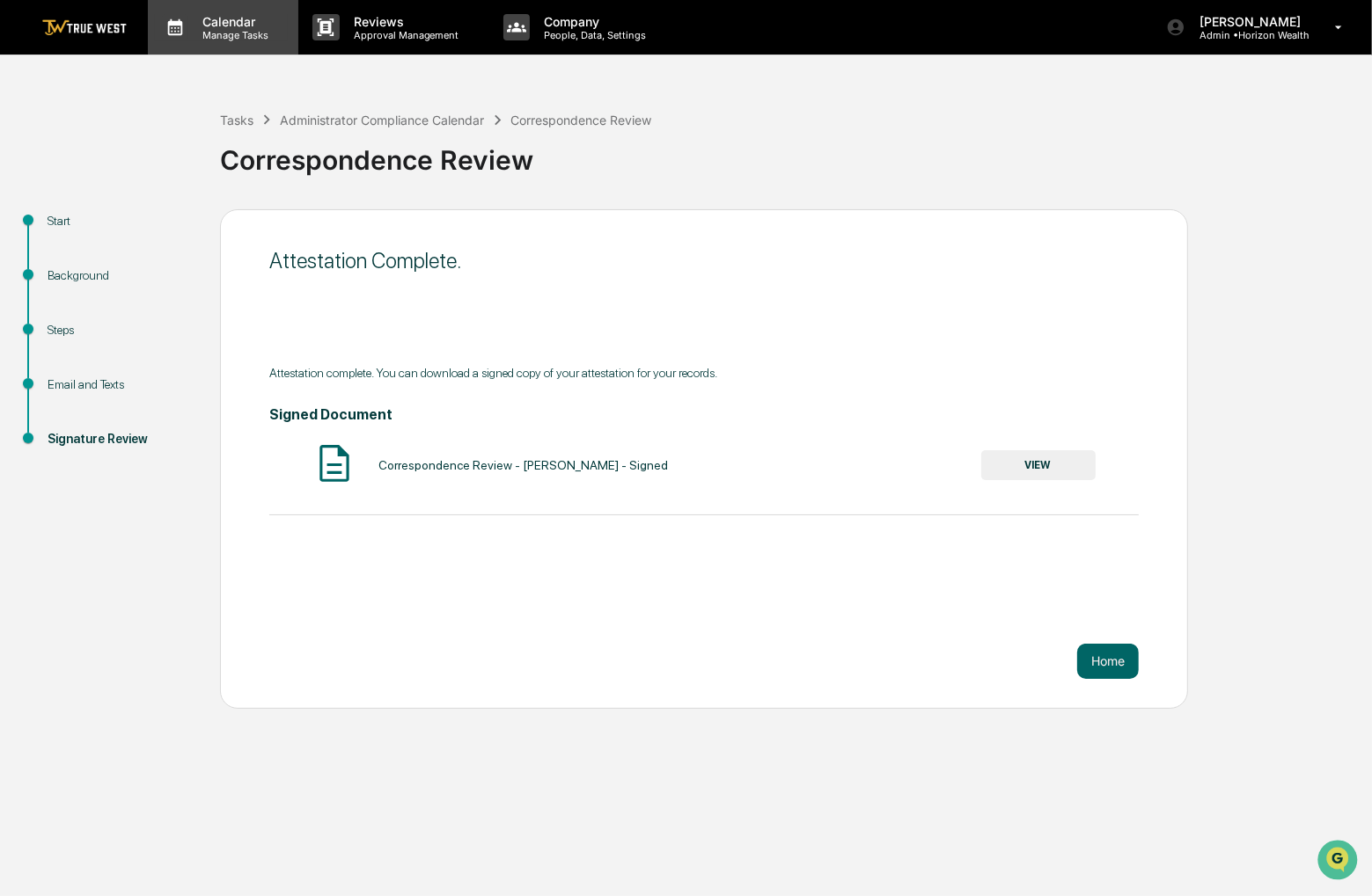
click at [204, 29] on p "Manage Tasks" at bounding box center [232, 35] width 89 height 12
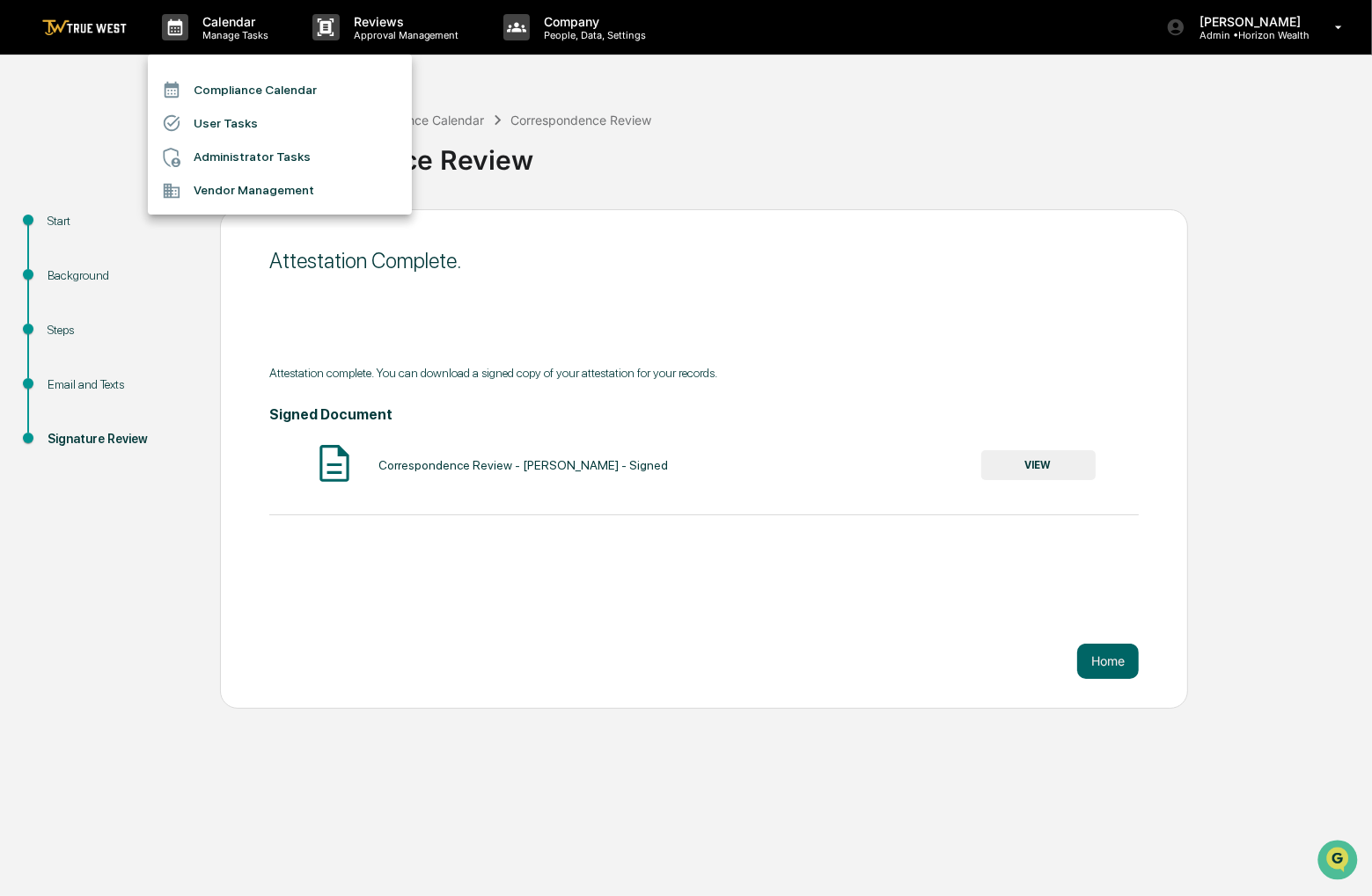
click at [238, 80] on li "Compliance Calendar" at bounding box center [279, 90] width 264 height 34
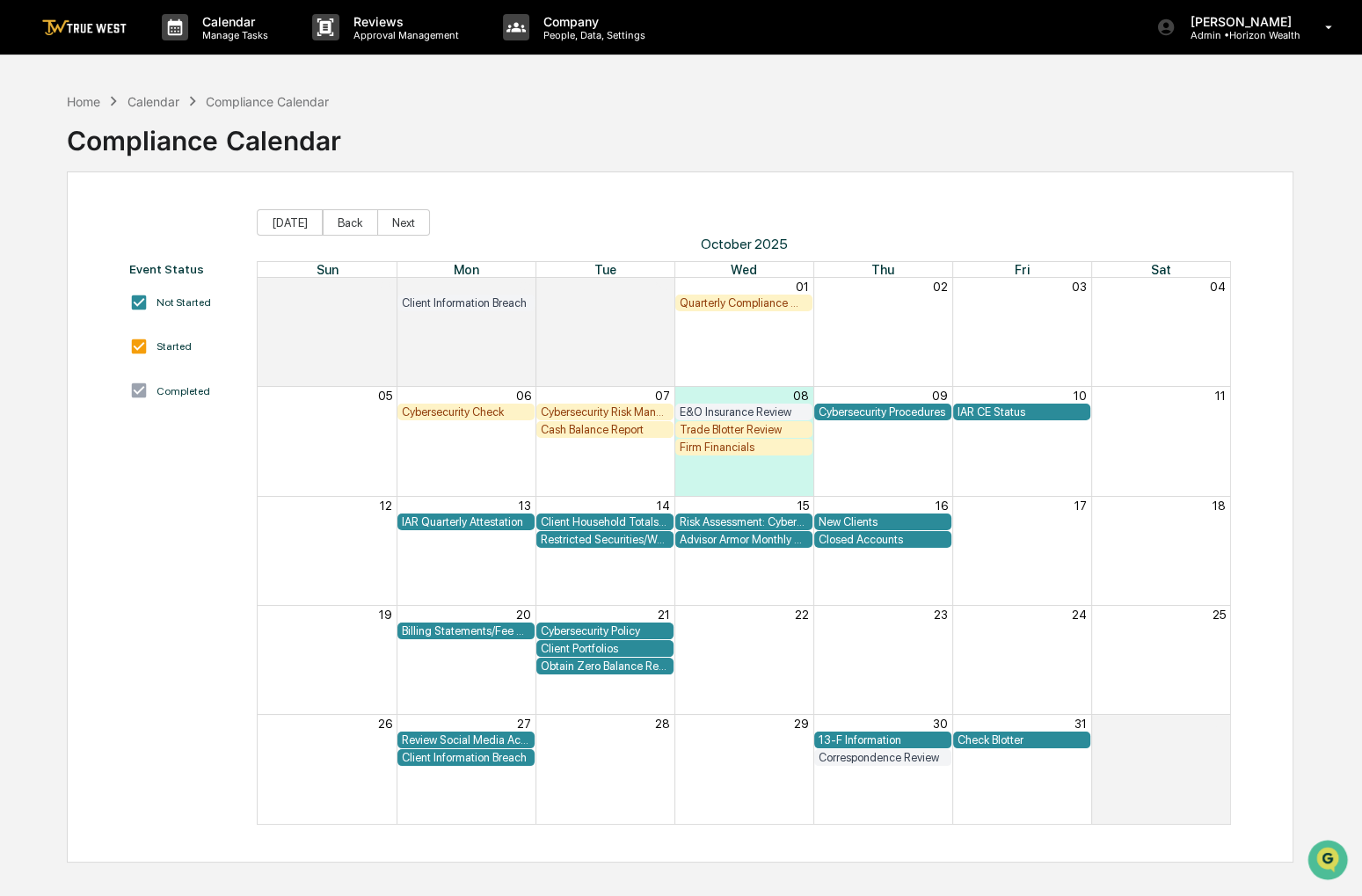
drag, startPoint x: 735, startPoint y: 133, endPoint x: 693, endPoint y: 128, distance: 42.3
click at [693, 128] on div "Home Calendar Compliance Calendar Compliance Calendar" at bounding box center [680, 127] width 1226 height 88
click at [731, 302] on div "Quarterly Compliance Meeting with Executive Team" at bounding box center [744, 303] width 128 height 13
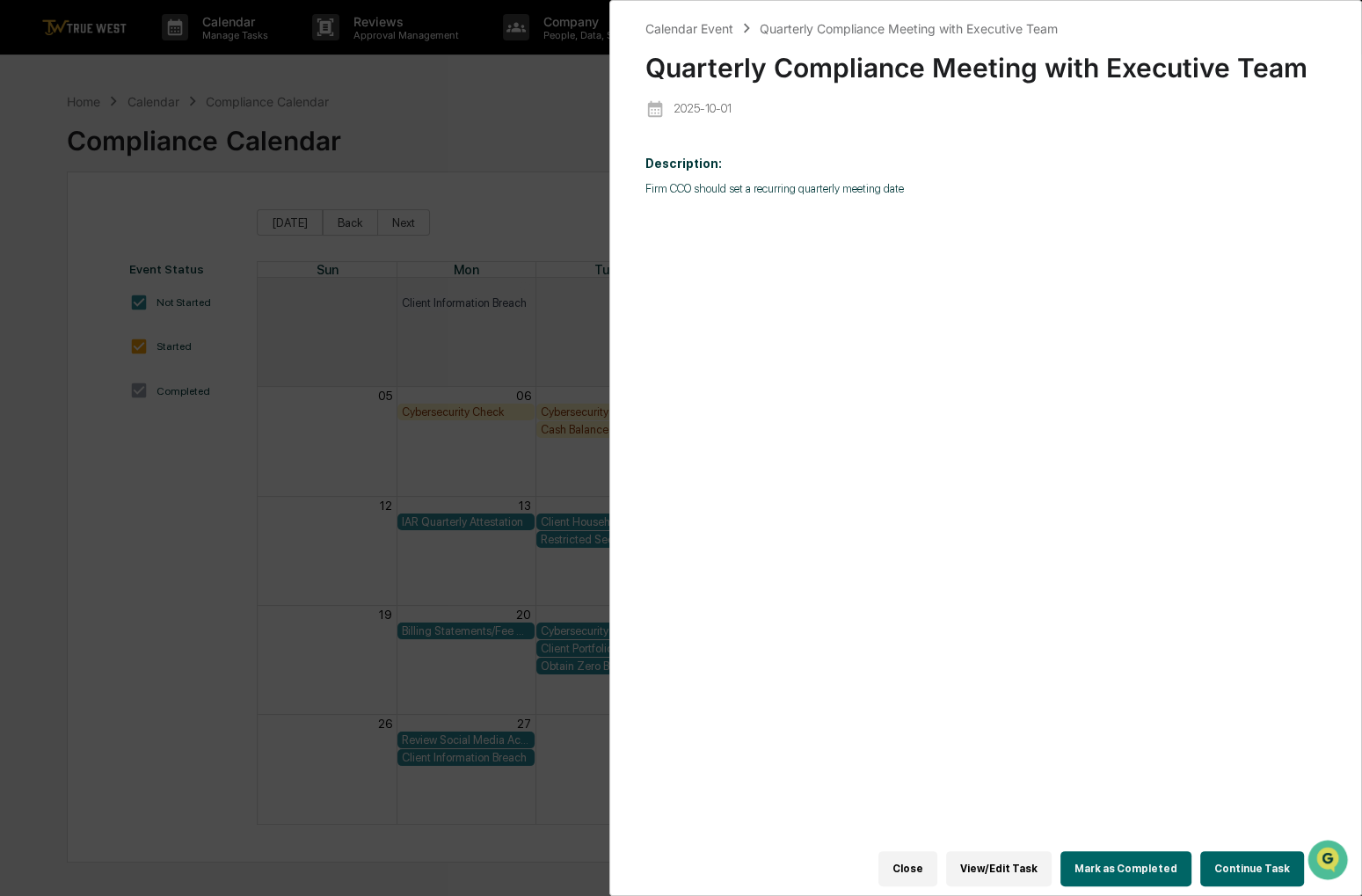
click at [1211, 861] on button "Continue Task" at bounding box center [1252, 869] width 104 height 36
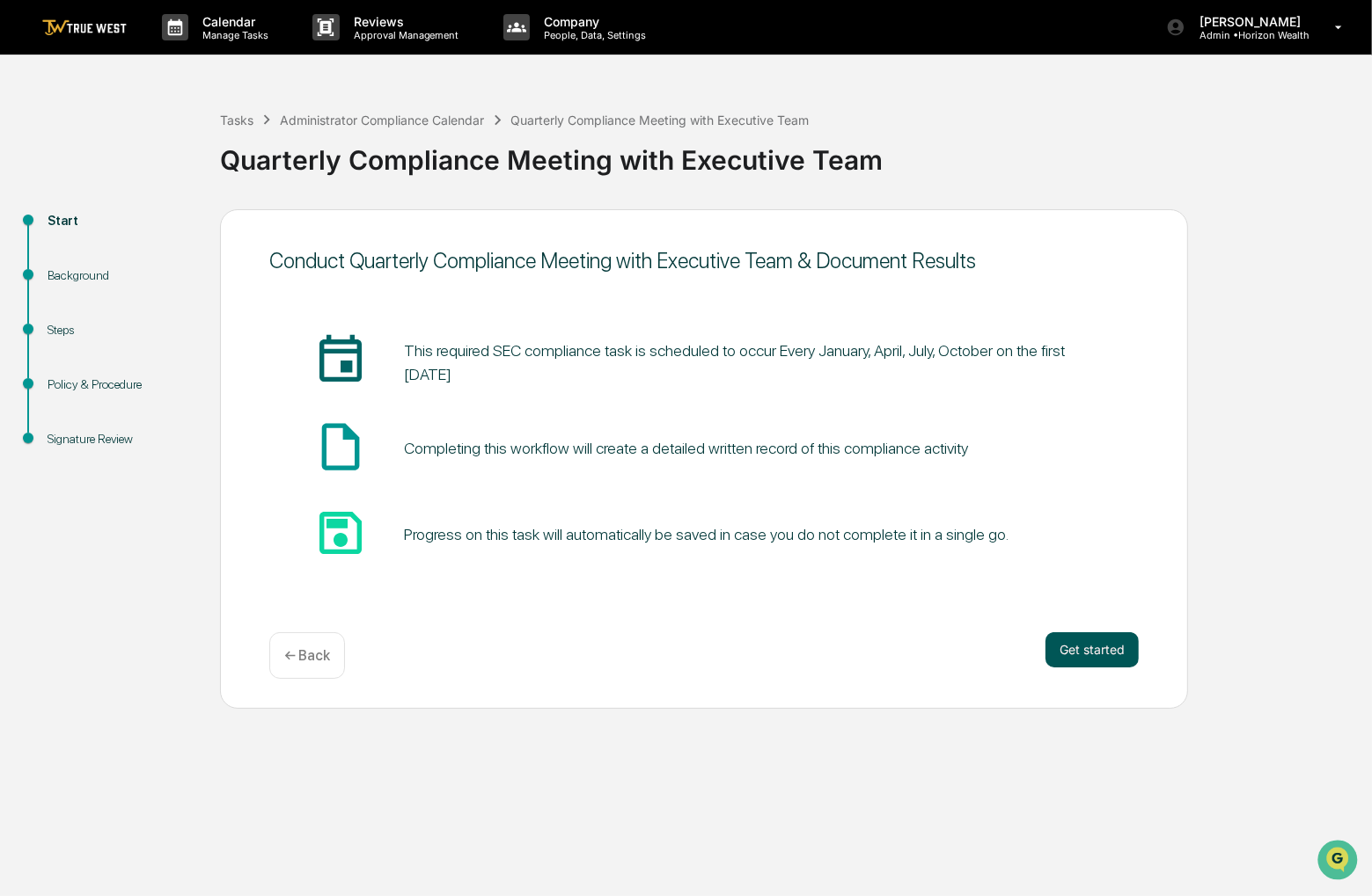
click at [1092, 670] on div "Get started ← Back" at bounding box center [704, 656] width 869 height 47
click at [1084, 661] on button "Get started" at bounding box center [1092, 650] width 93 height 36
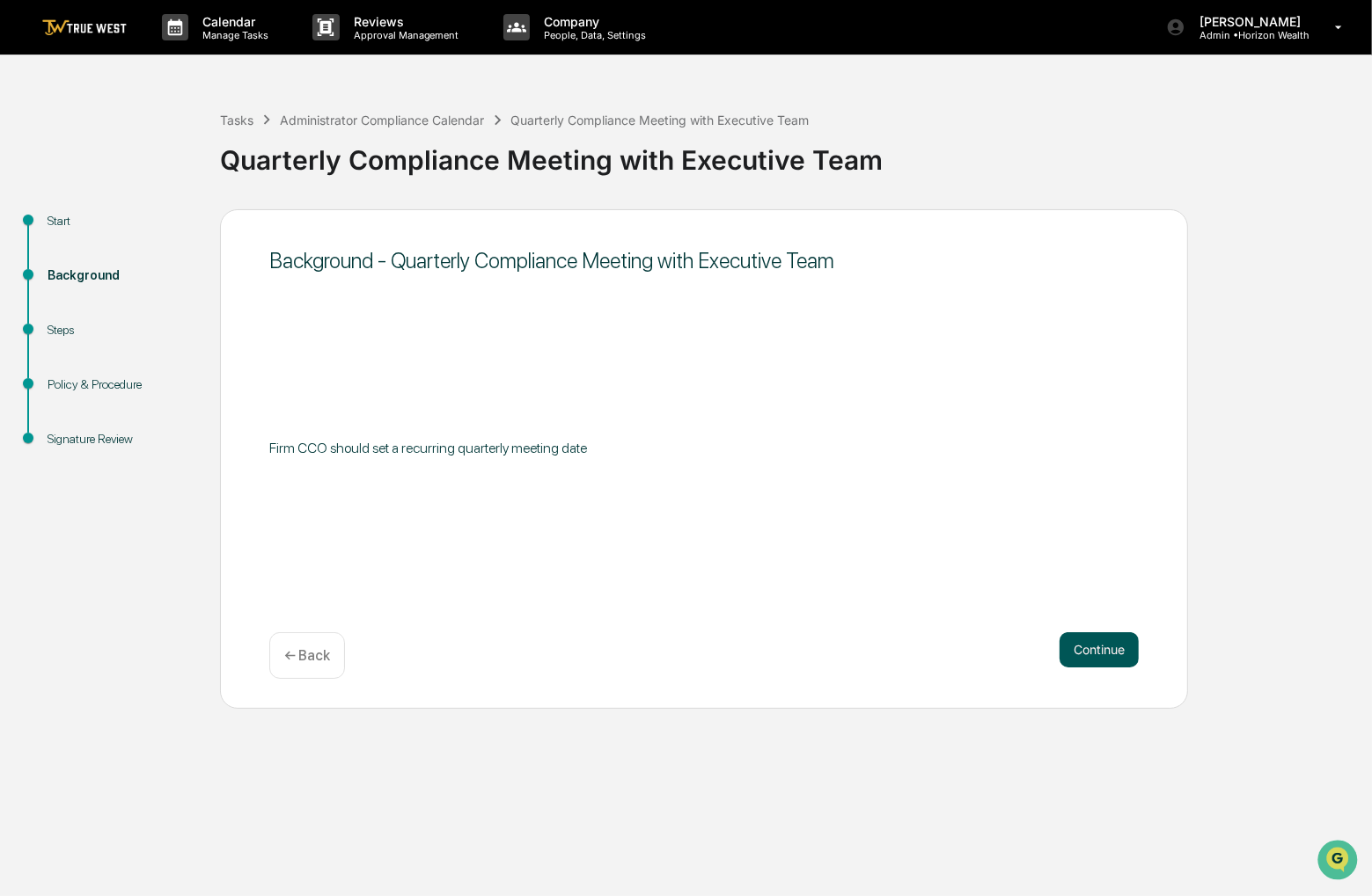
click at [1081, 659] on button "Continue" at bounding box center [1099, 650] width 79 height 36
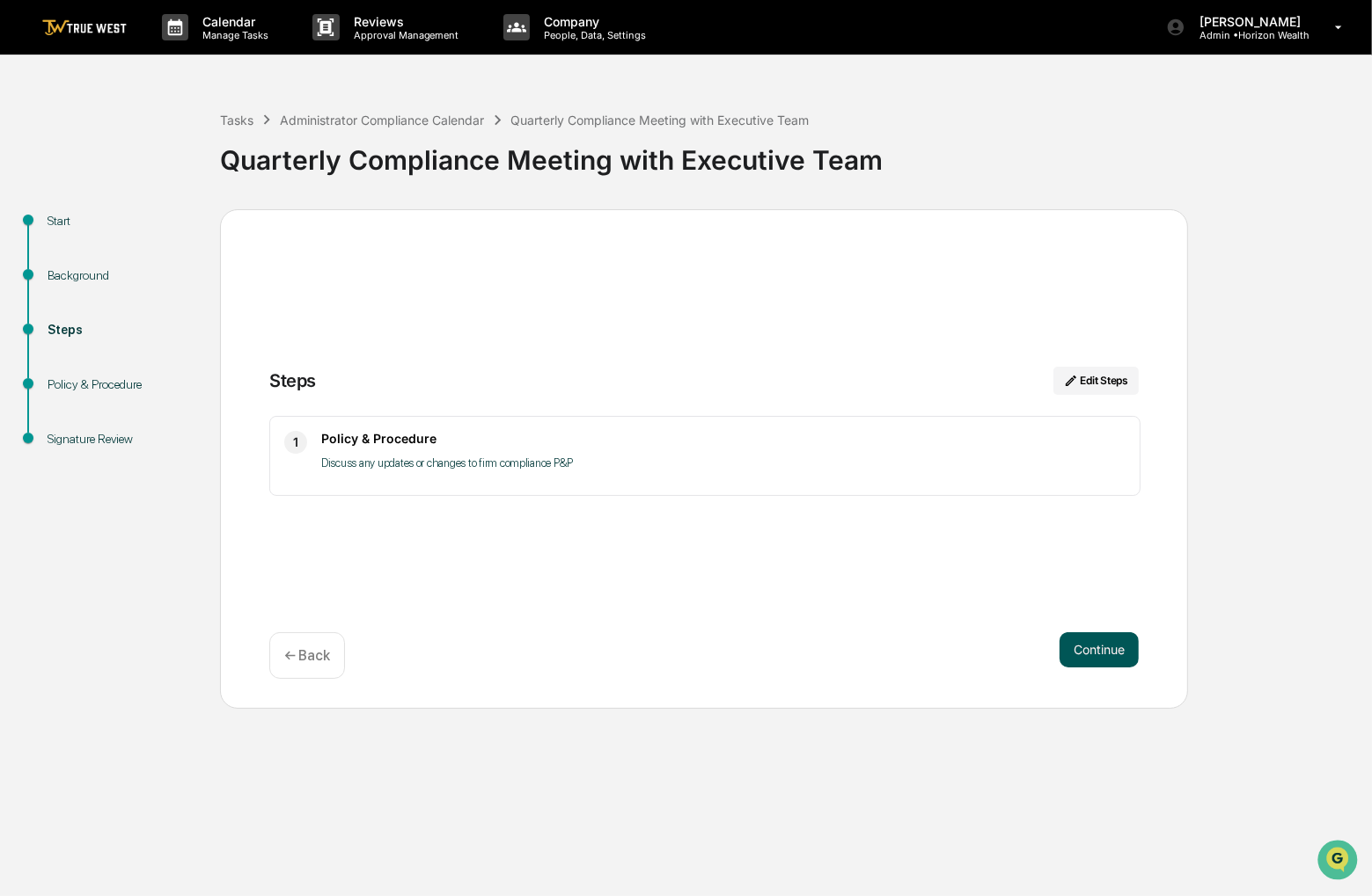
click at [1076, 659] on button "Continue" at bounding box center [1099, 650] width 79 height 36
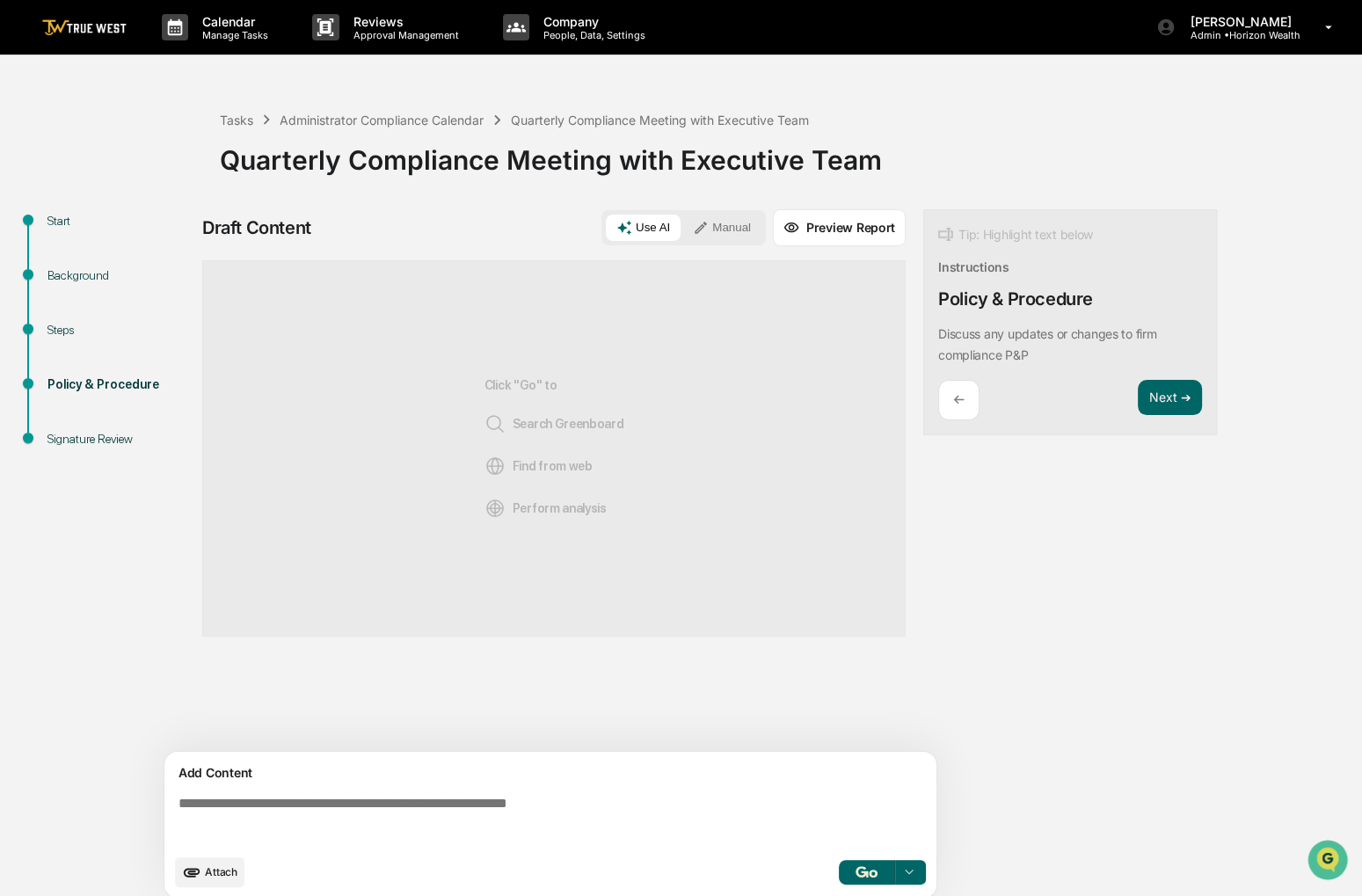
click at [709, 226] on icon at bounding box center [701, 227] width 16 height 16
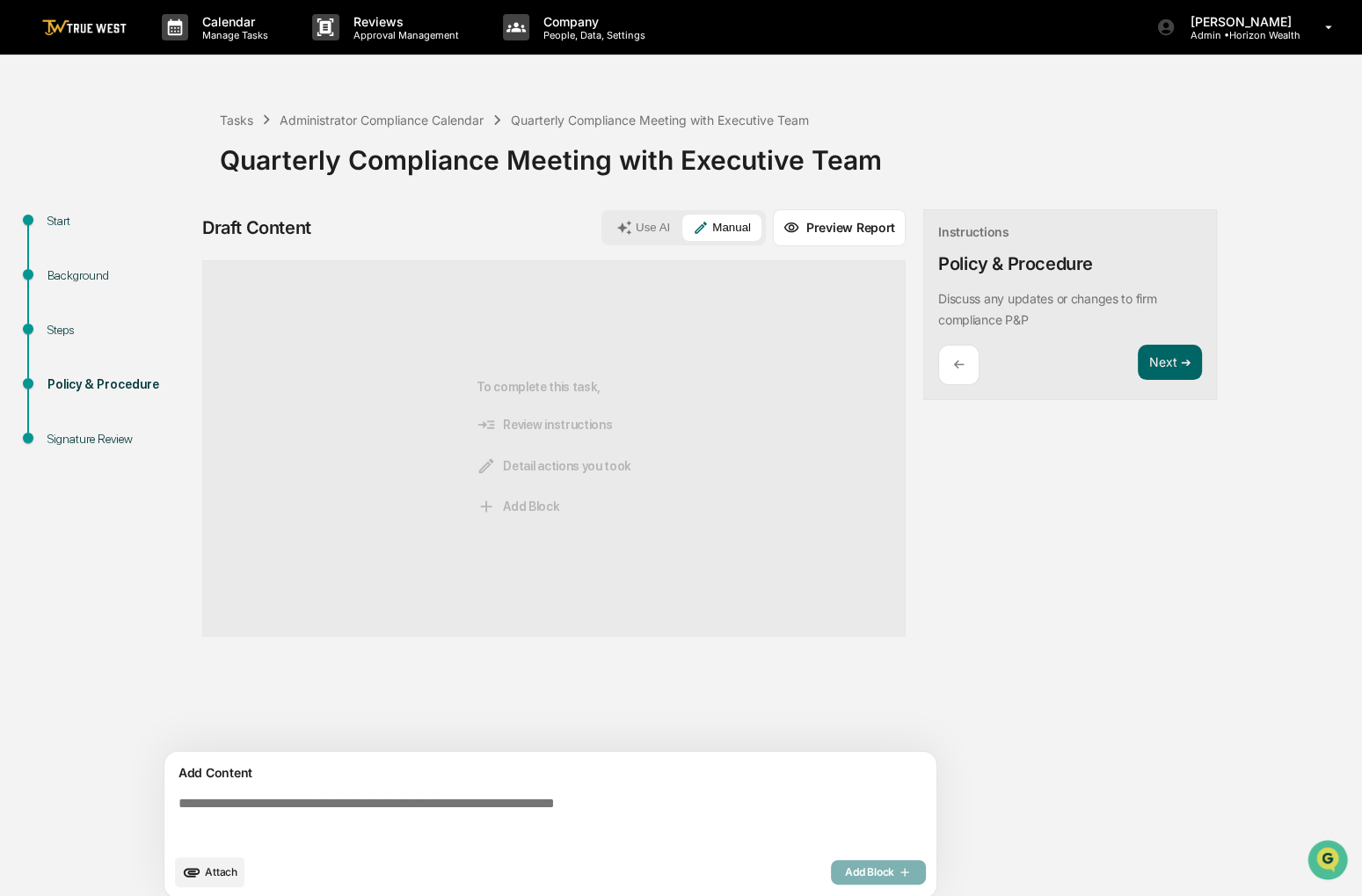
click at [552, 815] on textarea at bounding box center [554, 821] width 765 height 64
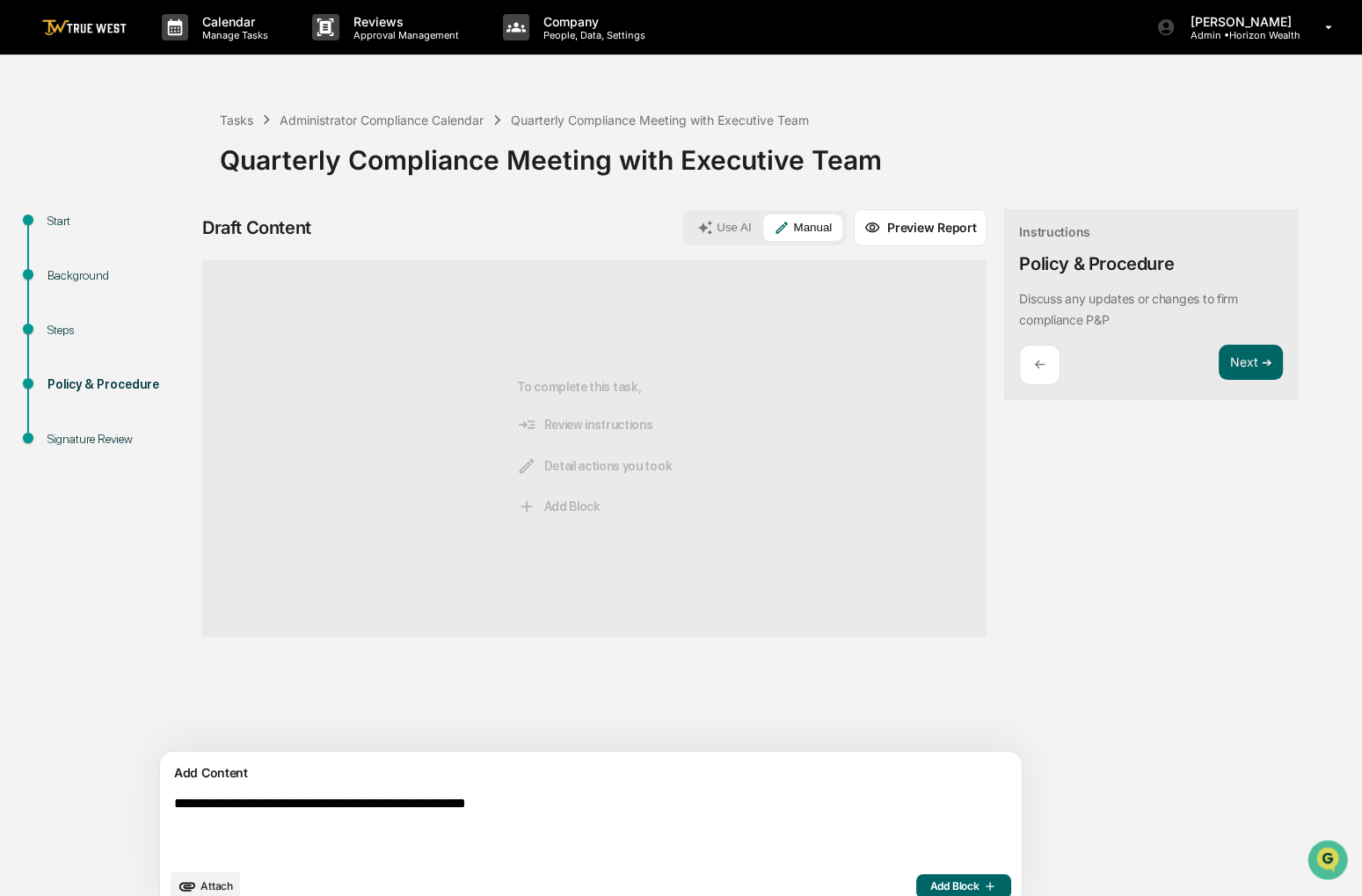
type textarea "**********"
click at [916, 892] on button "Add Block" at bounding box center [964, 887] width 95 height 24
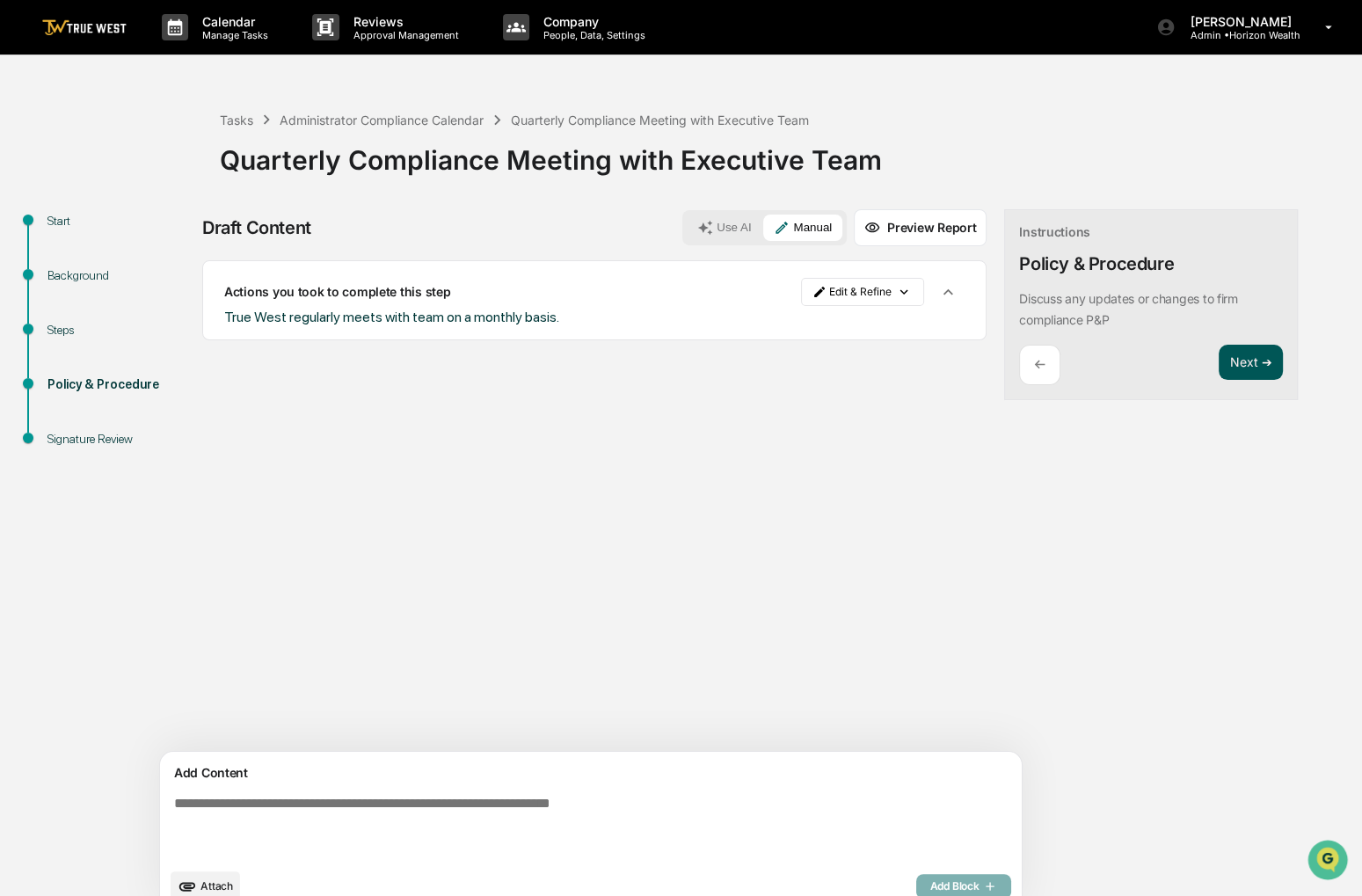
click at [1219, 369] on button "Next ➔" at bounding box center [1251, 363] width 64 height 36
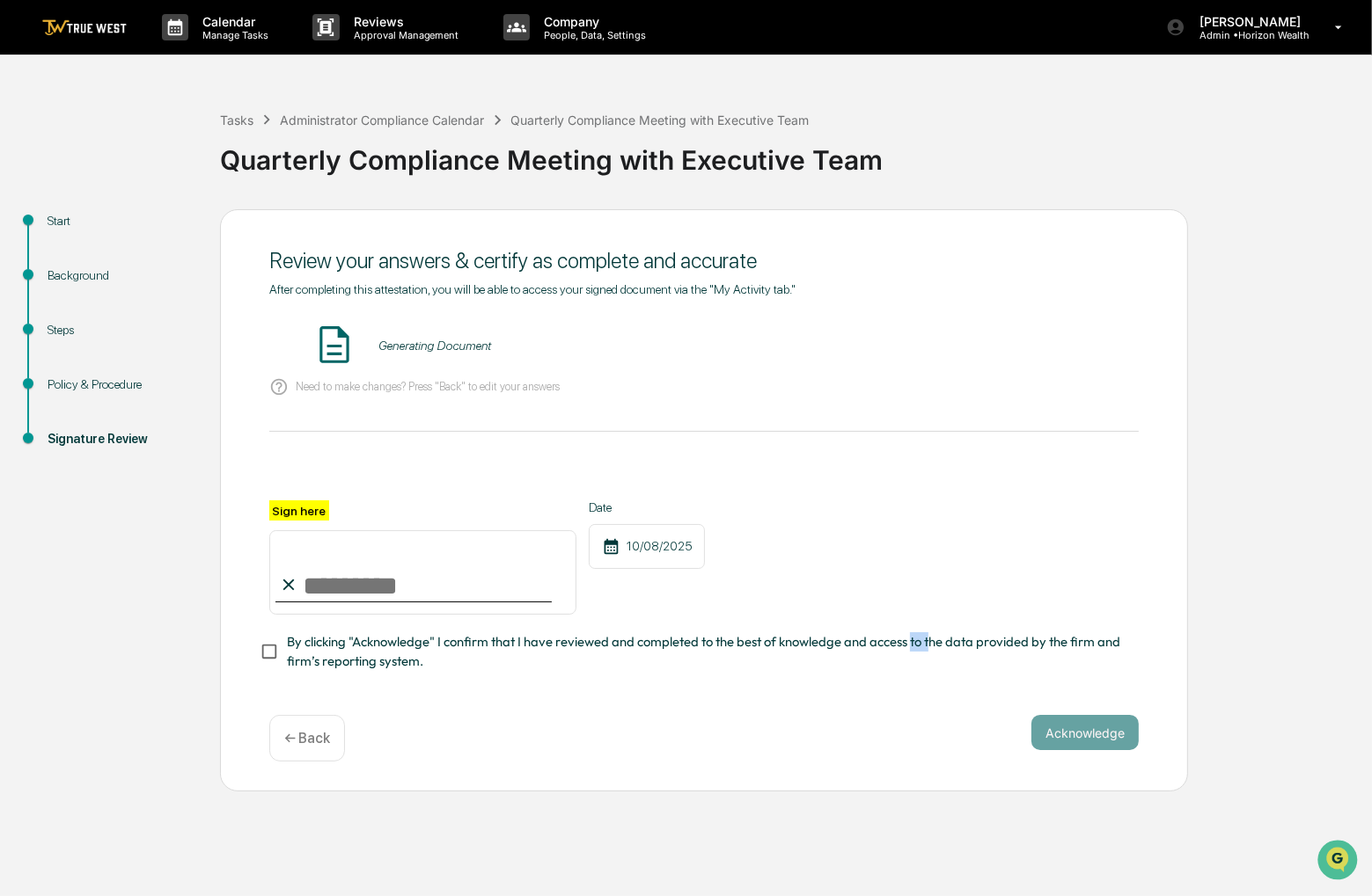
click at [911, 630] on div "Sign here Date [DATE] By clicking "Acknowledge" I confirm that I have reviewed …" at bounding box center [704, 586] width 869 height 171
click at [493, 590] on input "Sign here" at bounding box center [422, 573] width 307 height 84
type input "**********"
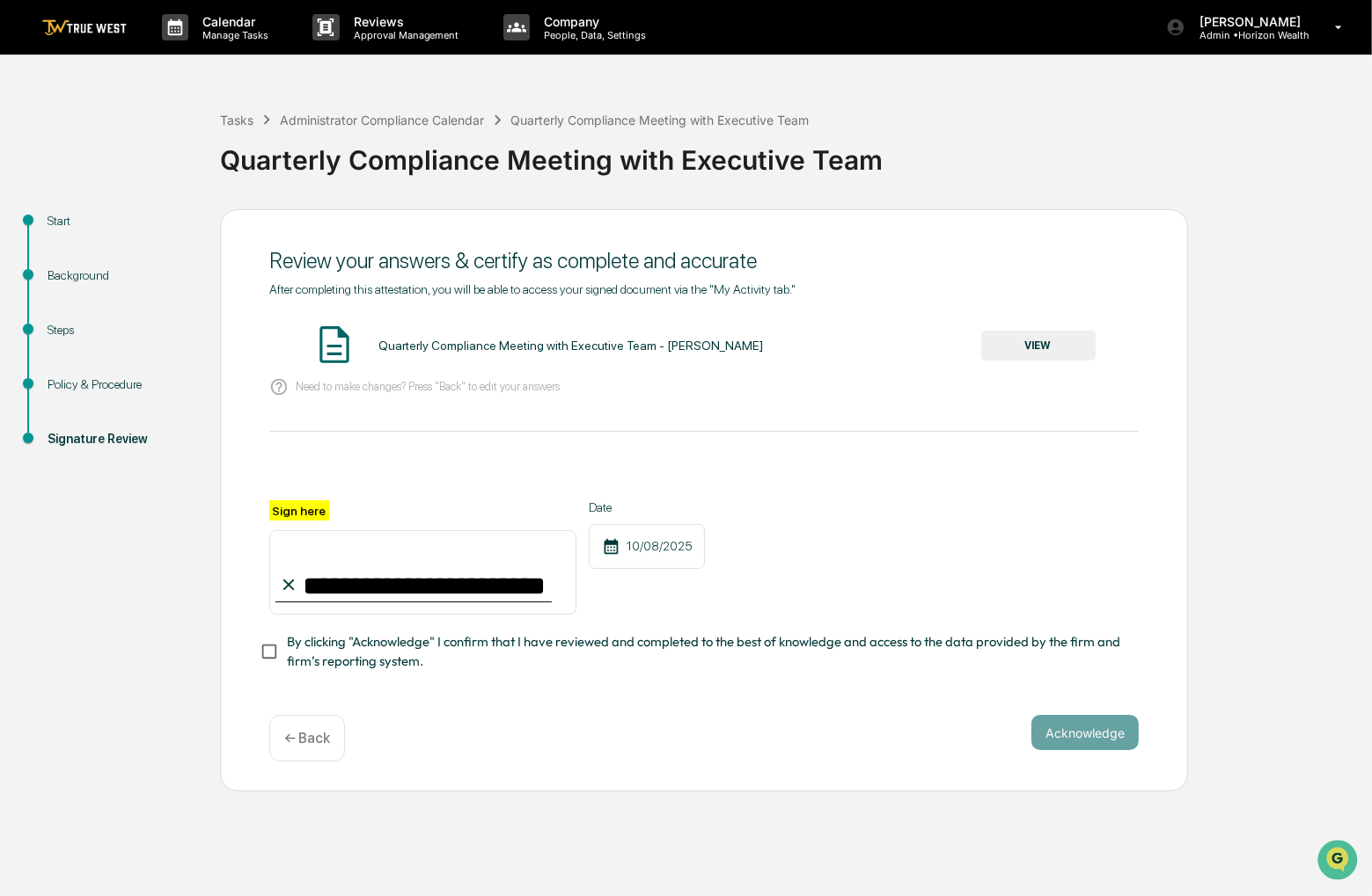
click at [474, 631] on div "**********" at bounding box center [704, 586] width 869 height 171
click at [573, 639] on span "By clicking "Acknowledge" I confirm that I have reviewed and completed to the b…" at bounding box center [706, 652] width 837 height 39
click at [1073, 338] on button "VIEW" at bounding box center [1038, 346] width 114 height 30
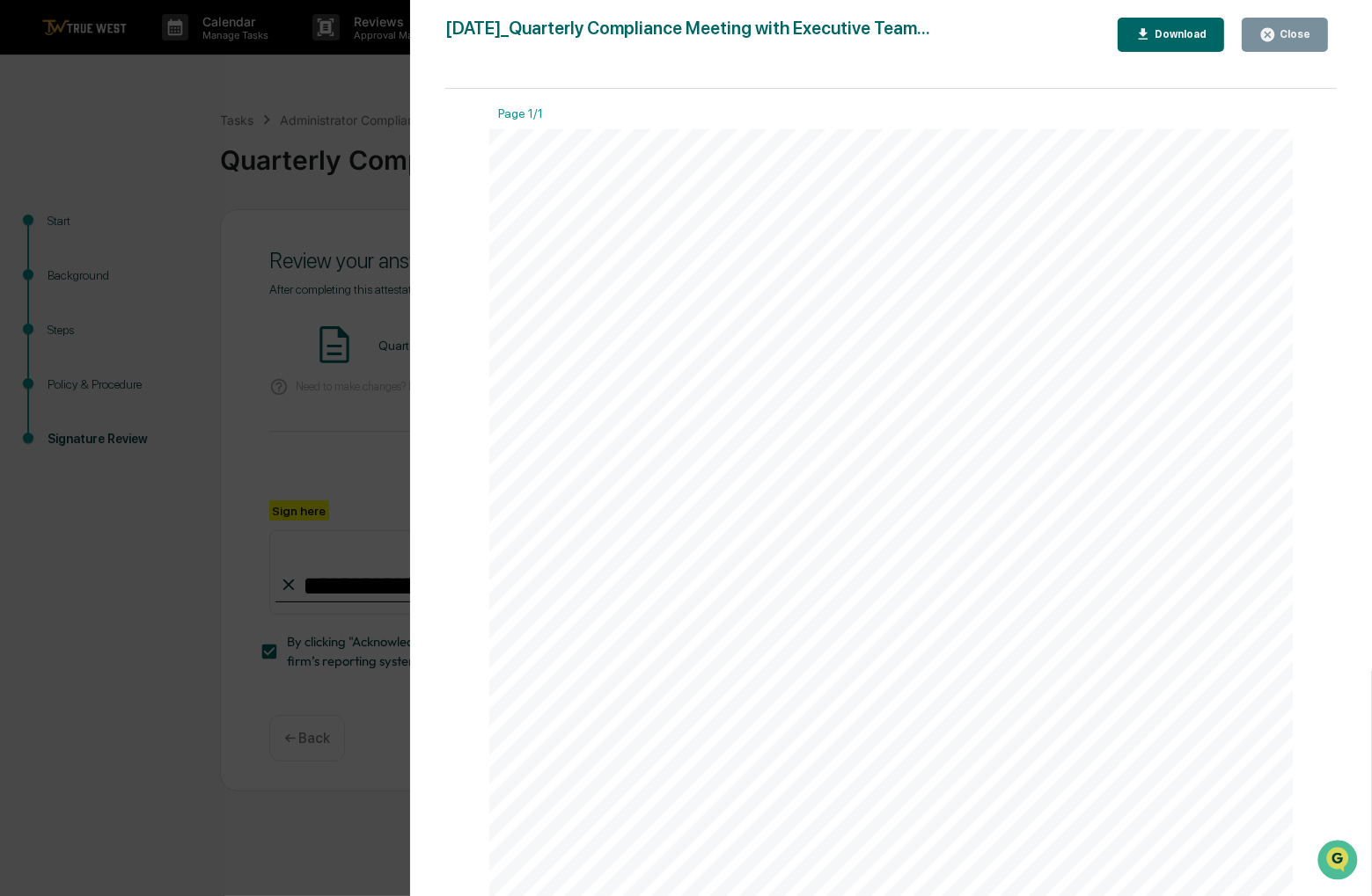
click at [1287, 44] on button "Close" at bounding box center [1284, 35] width 86 height 35
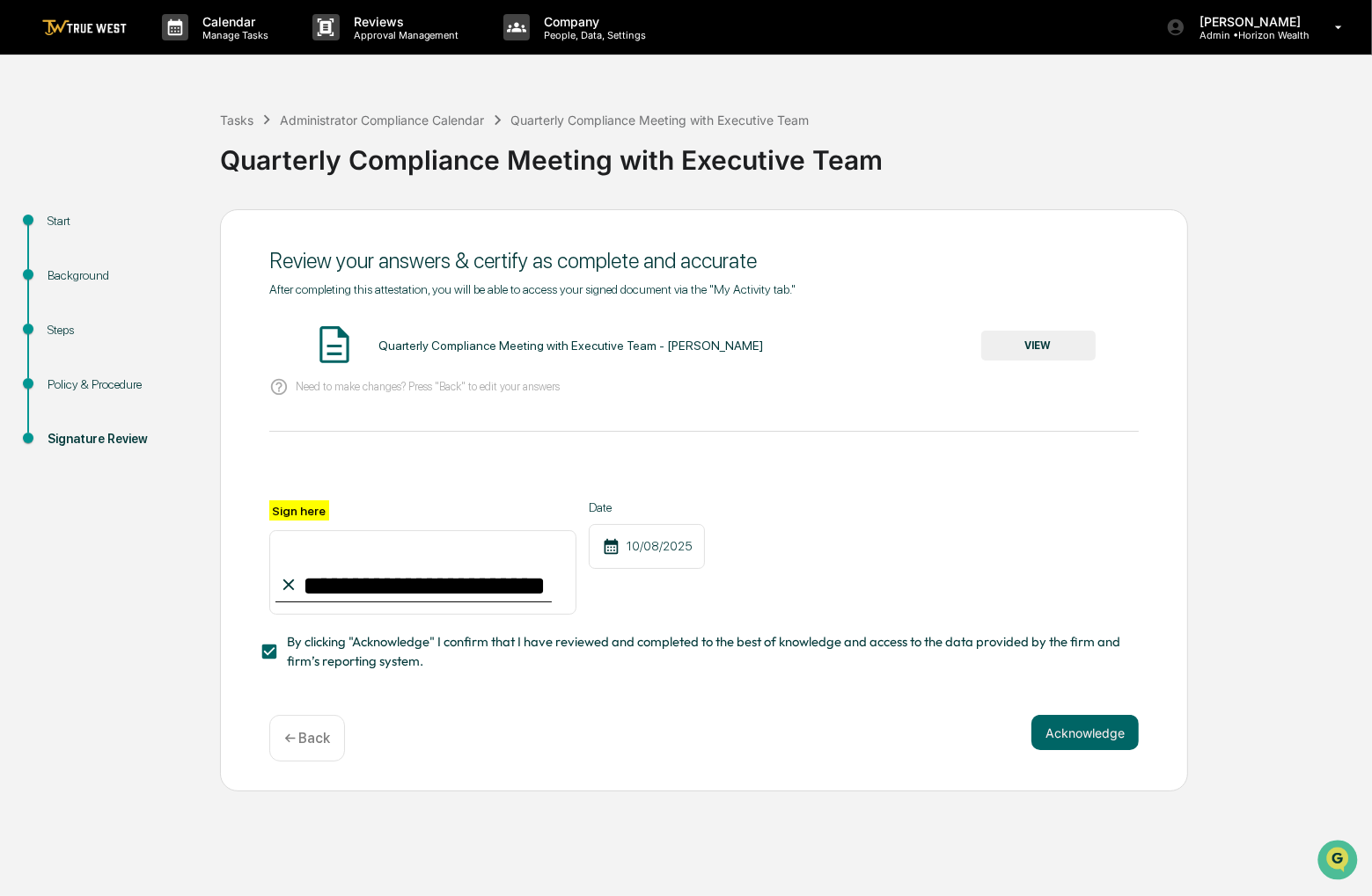
click at [1093, 717] on div "**********" at bounding box center [704, 501] width 968 height 583
click at [1093, 728] on button "Acknowledge" at bounding box center [1084, 732] width 107 height 36
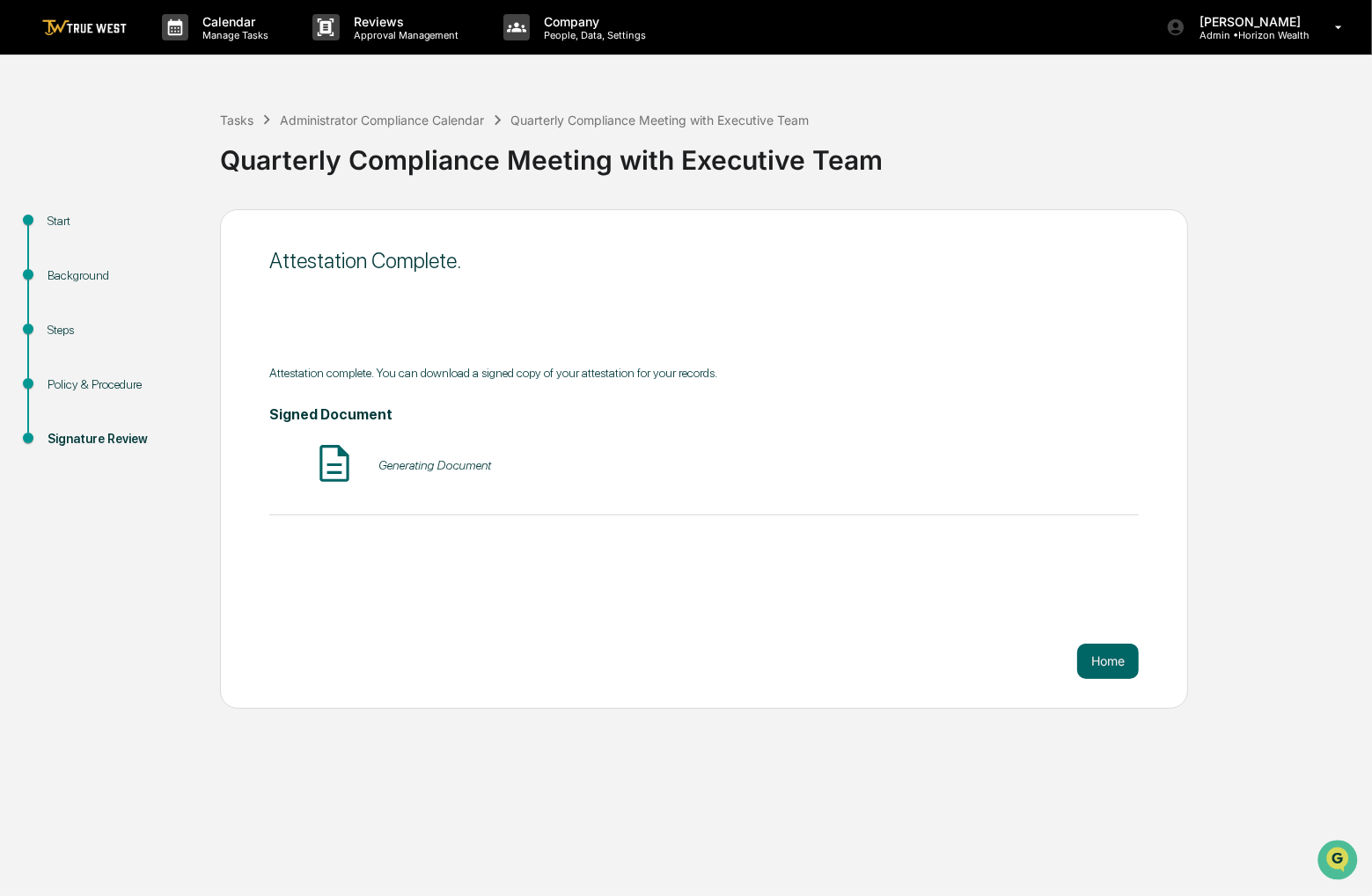
drag, startPoint x: 1083, startPoint y: 714, endPoint x: 778, endPoint y: 428, distance: 418.1
click at [778, 428] on div "Signed Document Generating Document" at bounding box center [704, 448] width 869 height 82
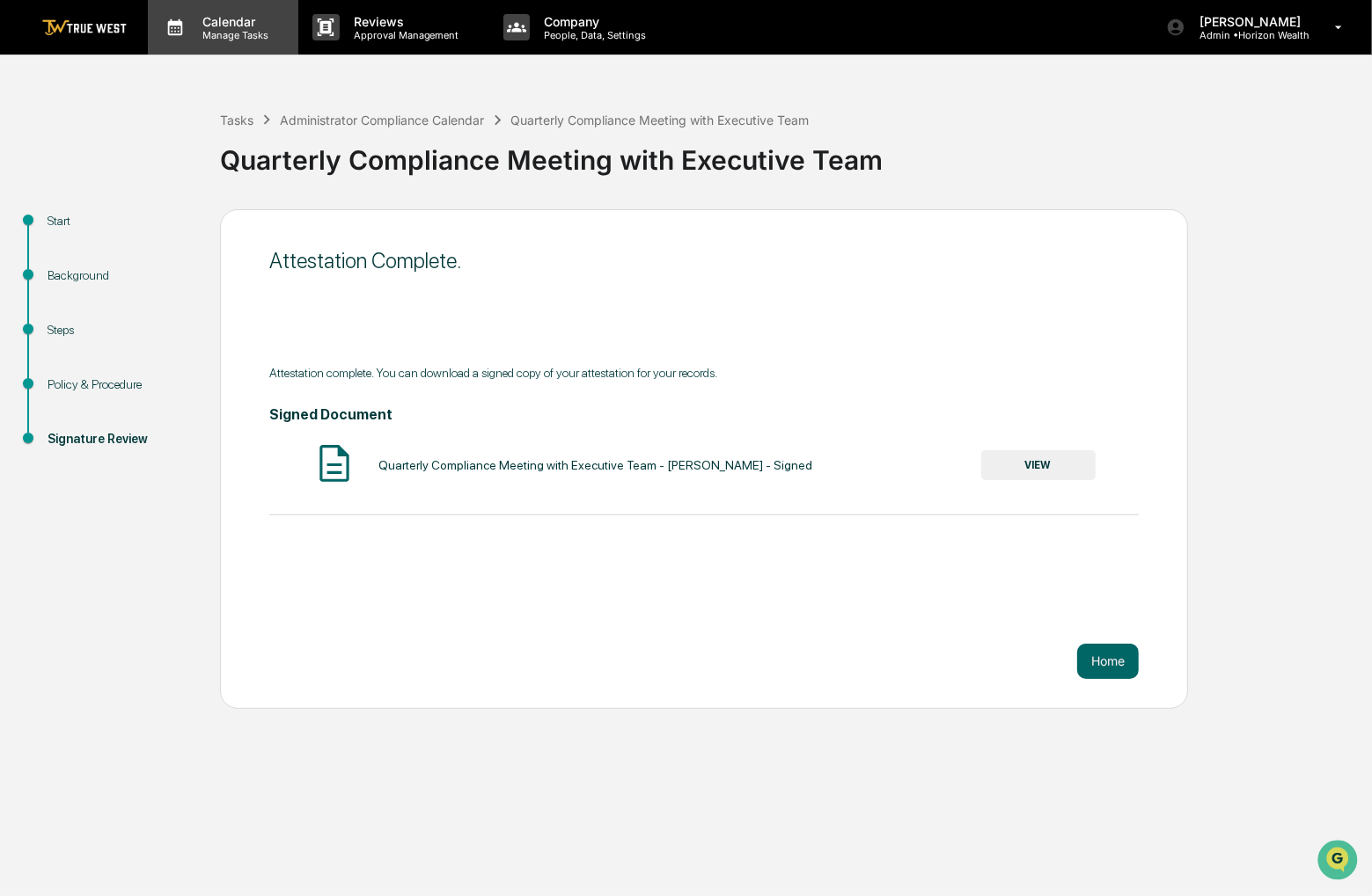
click at [253, 16] on p "Calendar" at bounding box center [232, 21] width 89 height 15
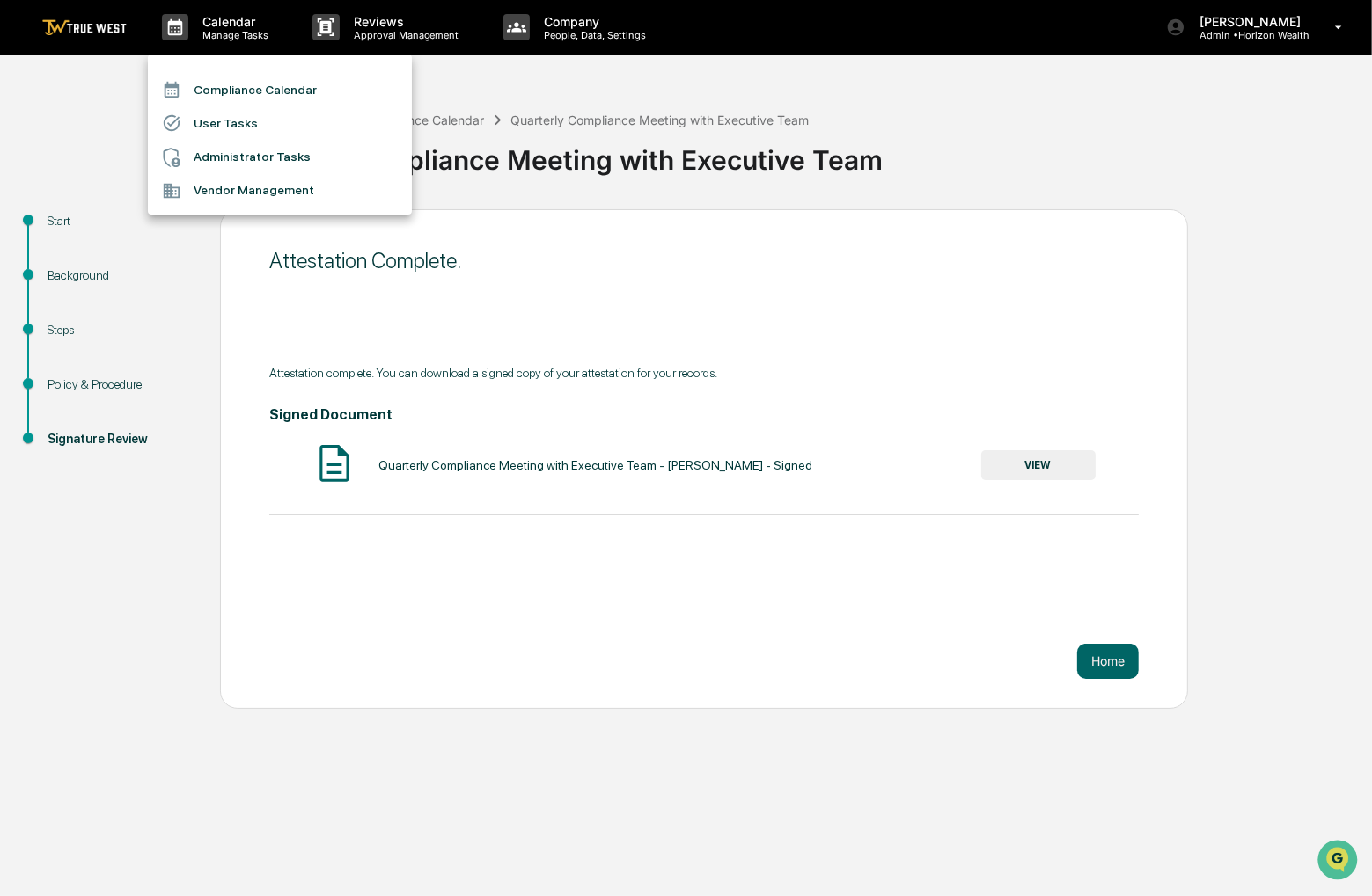
click at [253, 84] on li "Compliance Calendar" at bounding box center [279, 90] width 264 height 34
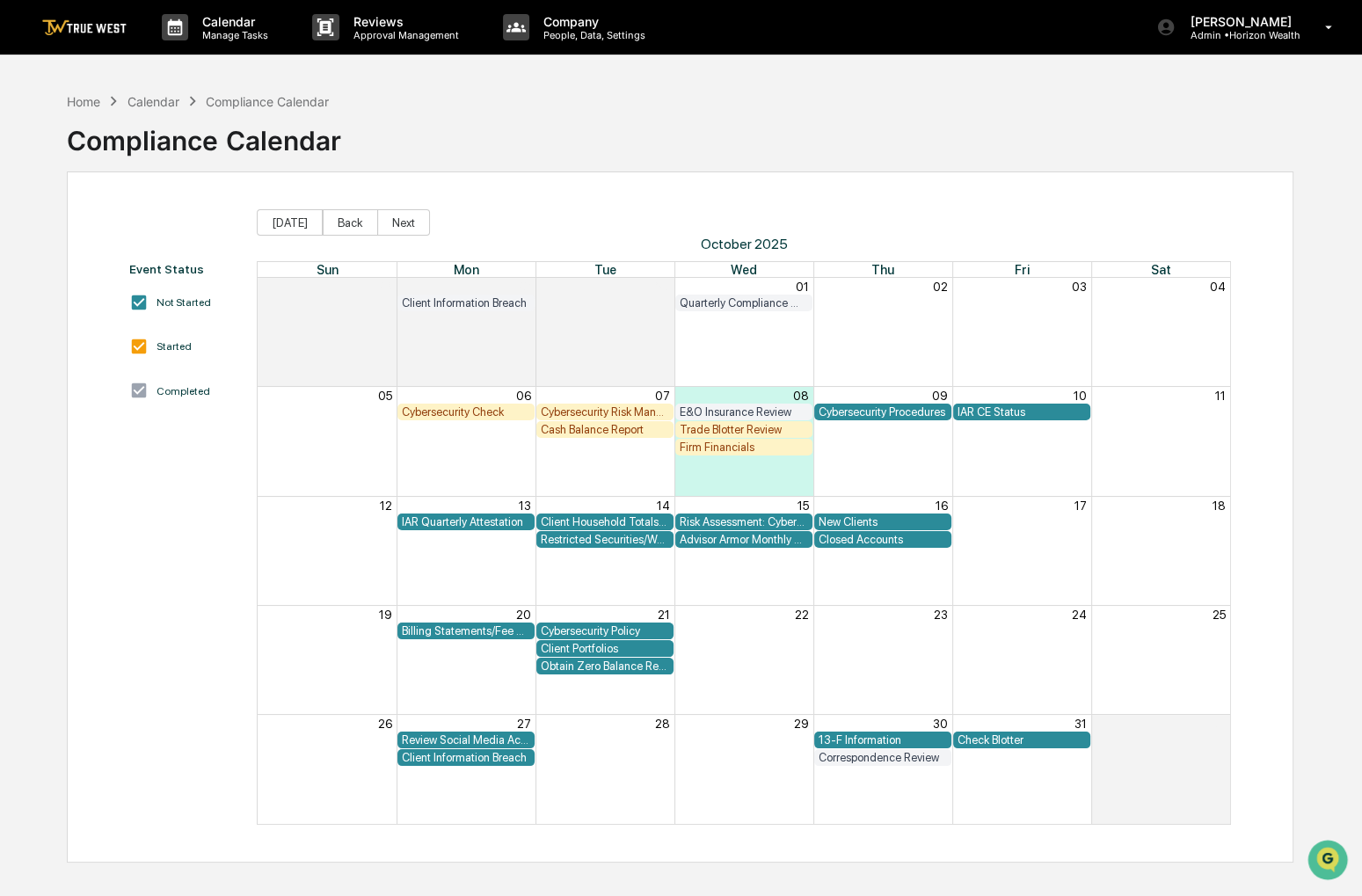
drag, startPoint x: 774, startPoint y: 106, endPoint x: 763, endPoint y: 105, distance: 11.0
click at [763, 105] on div "Home Calendar Compliance Calendar Compliance Calendar" at bounding box center [680, 127] width 1226 height 88
click at [933, 741] on div "13-F Information" at bounding box center [883, 740] width 128 height 13
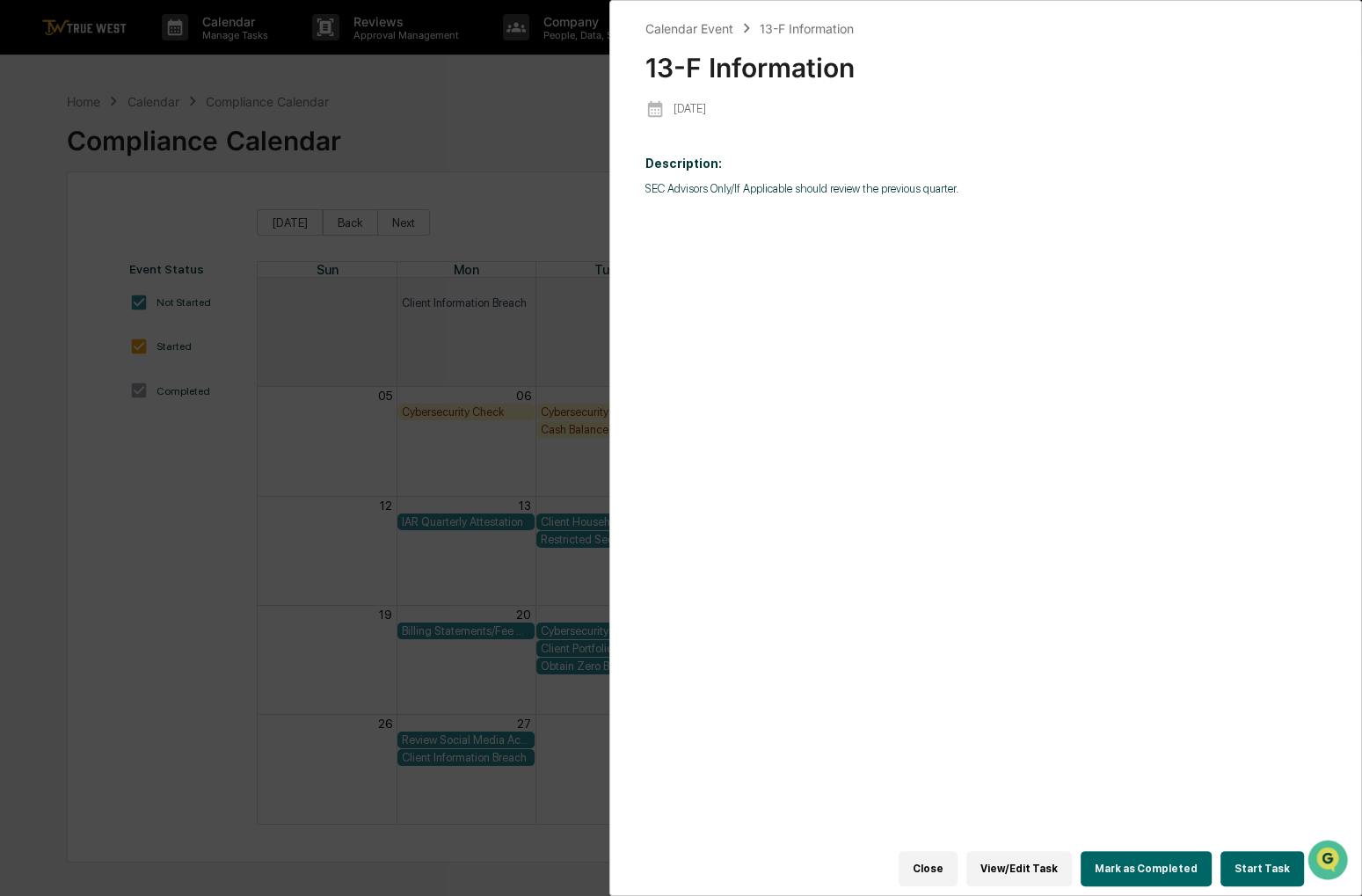
click at [1255, 851] on button "Start Task" at bounding box center [1262, 869] width 83 height 36
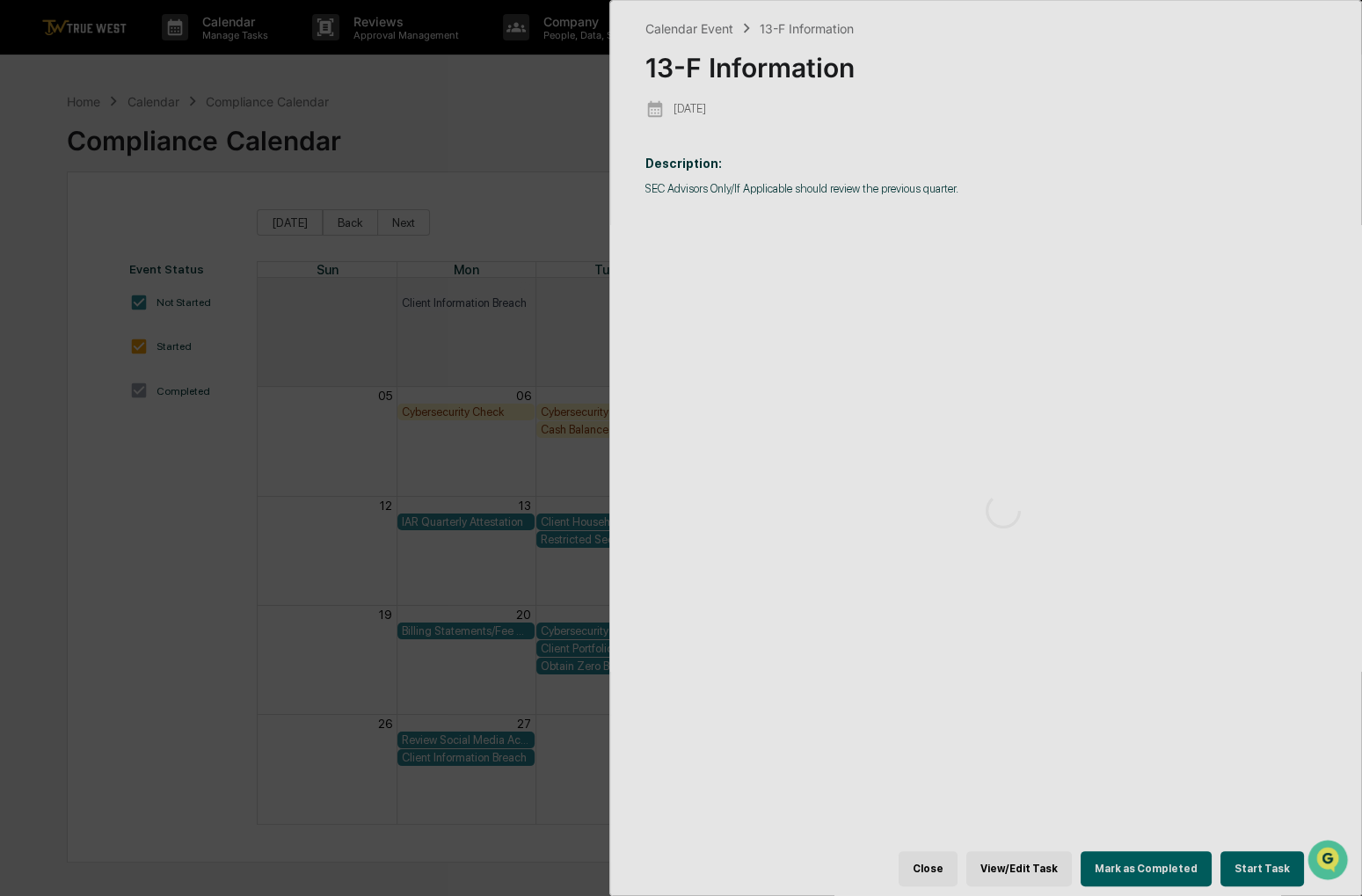
click at [1256, 860] on div at bounding box center [1003, 511] width 787 height 1021
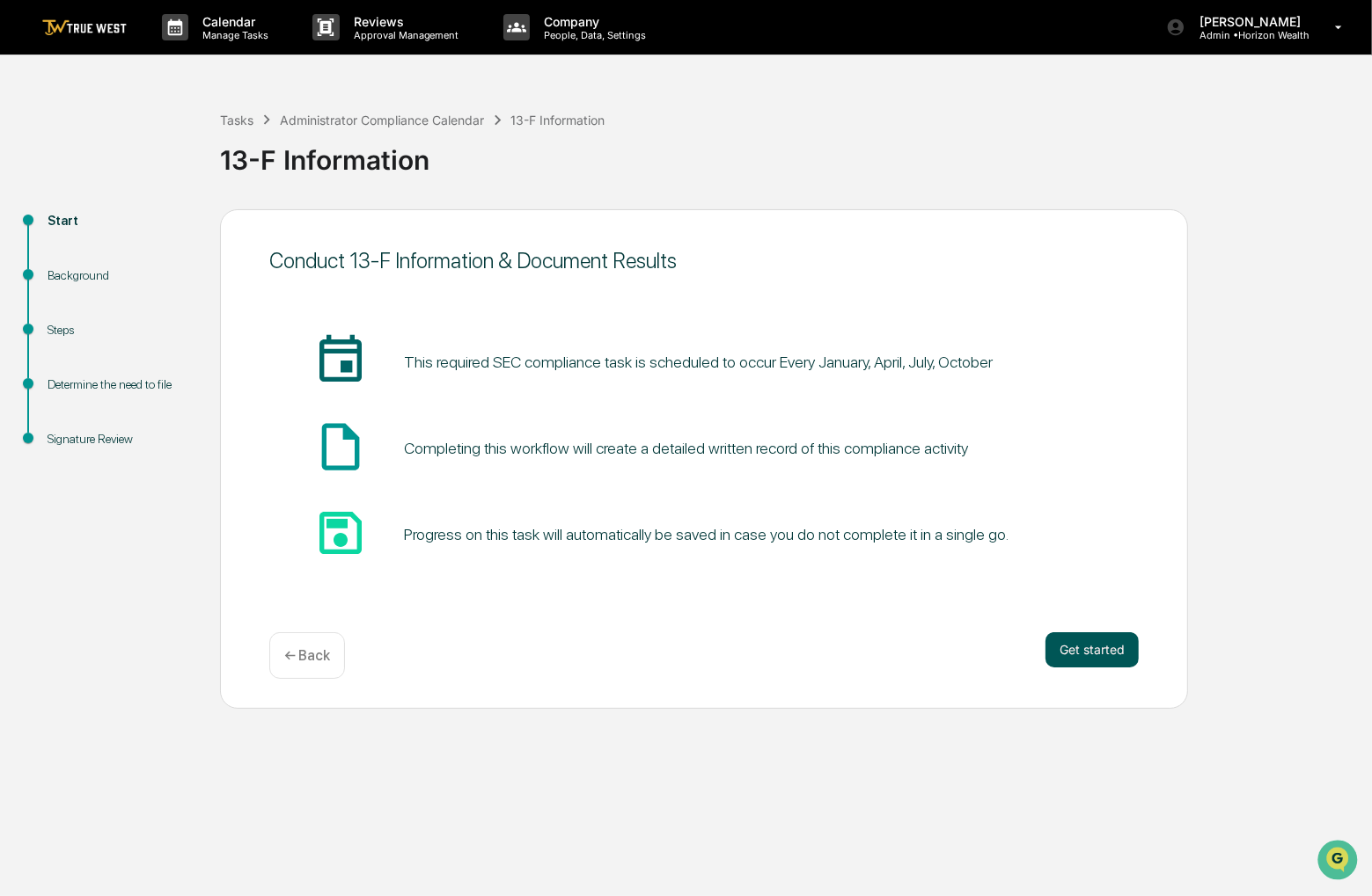
click at [1112, 653] on button "Get started" at bounding box center [1092, 650] width 93 height 36
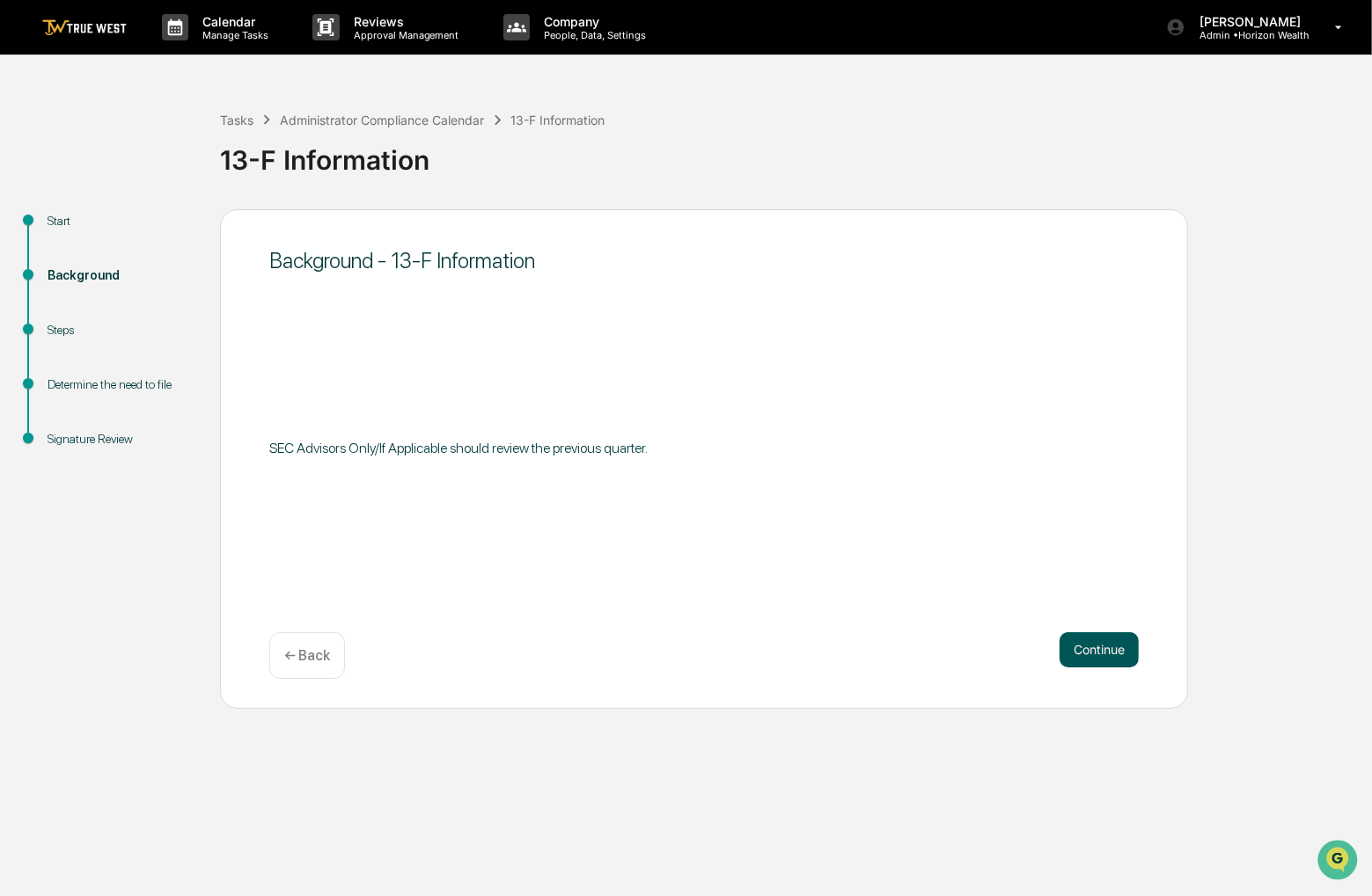
click at [1112, 657] on button "Continue" at bounding box center [1099, 650] width 79 height 36
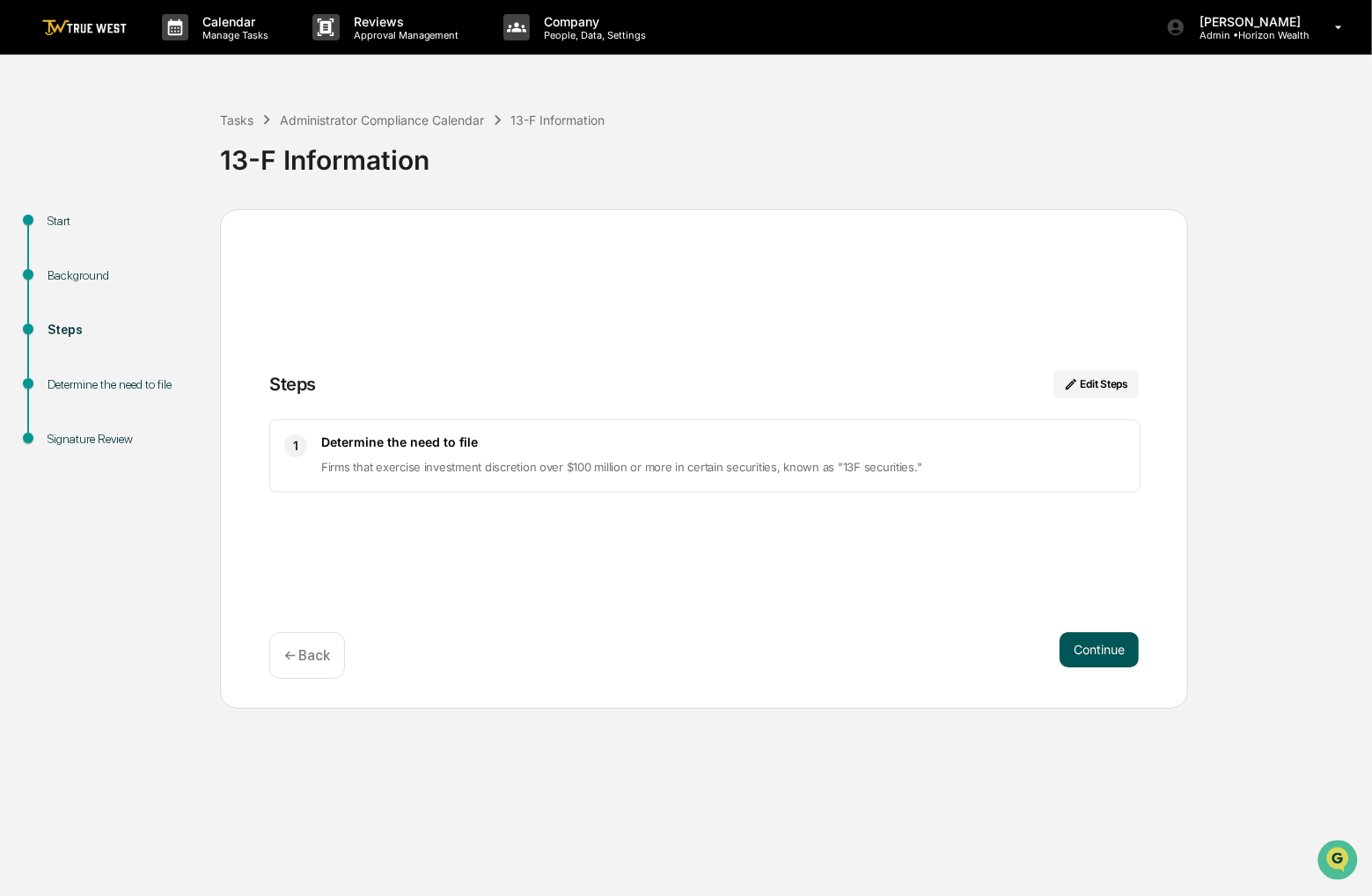
click at [1112, 663] on button "Continue" at bounding box center [1099, 650] width 79 height 36
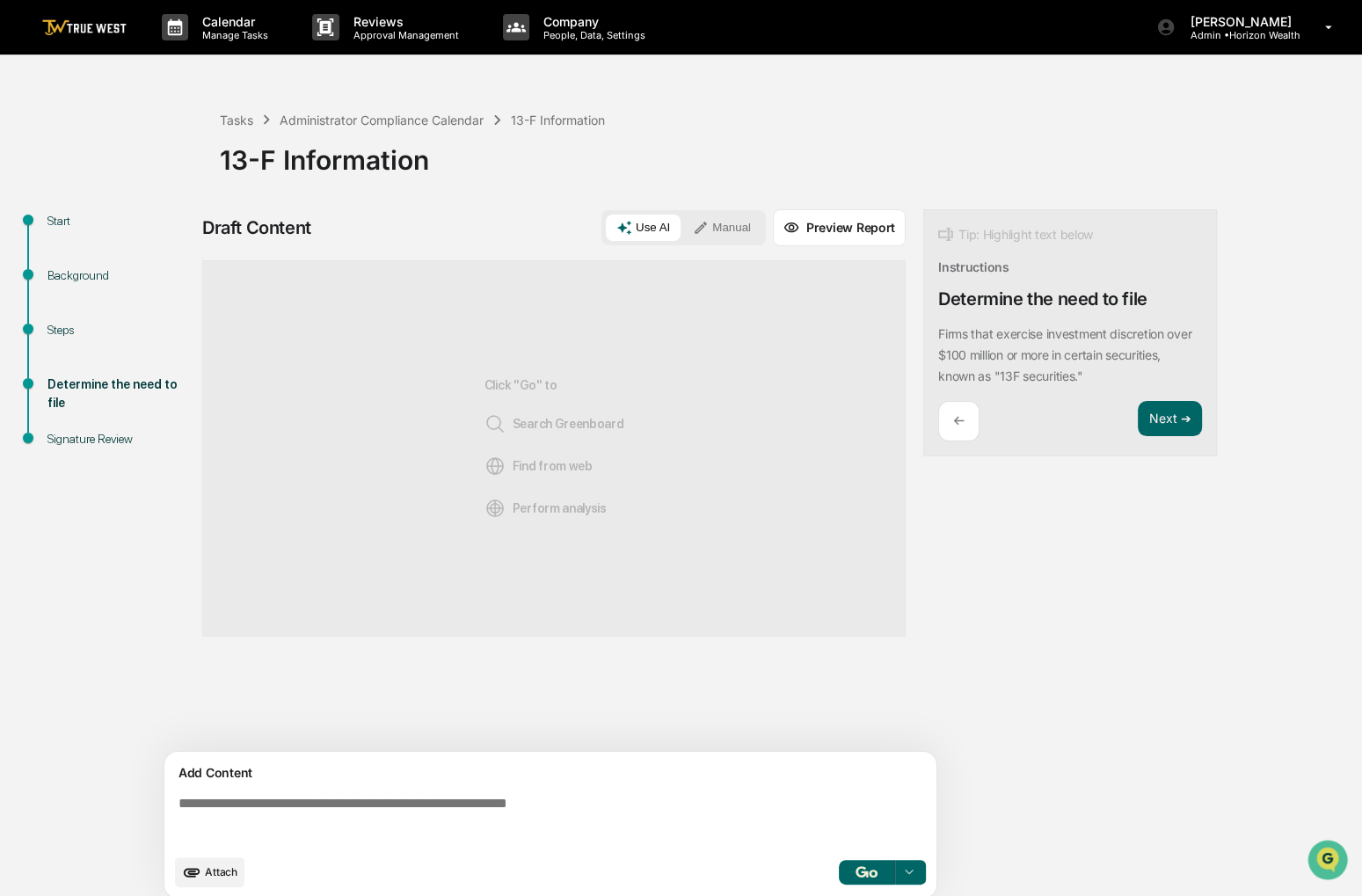
click at [742, 246] on div "Use AI Manual Preview Report" at bounding box center [754, 228] width 305 height 37
click at [736, 215] on button "Manual" at bounding box center [722, 228] width 79 height 26
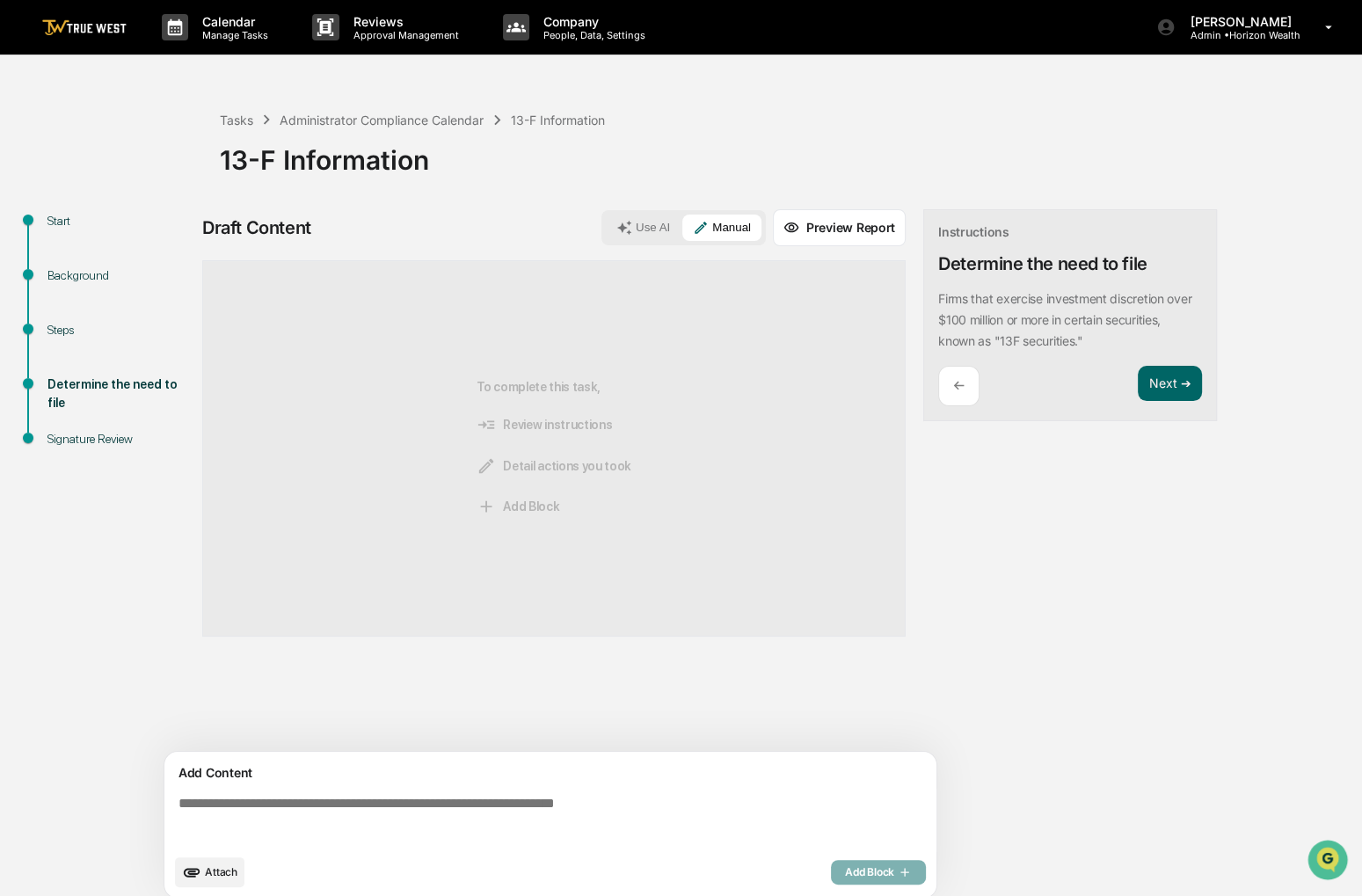
drag, startPoint x: 594, startPoint y: 846, endPoint x: 594, endPoint y: 836, distance: 10.0
click at [594, 845] on textarea at bounding box center [554, 821] width 765 height 64
click at [588, 809] on textarea at bounding box center [554, 821] width 765 height 64
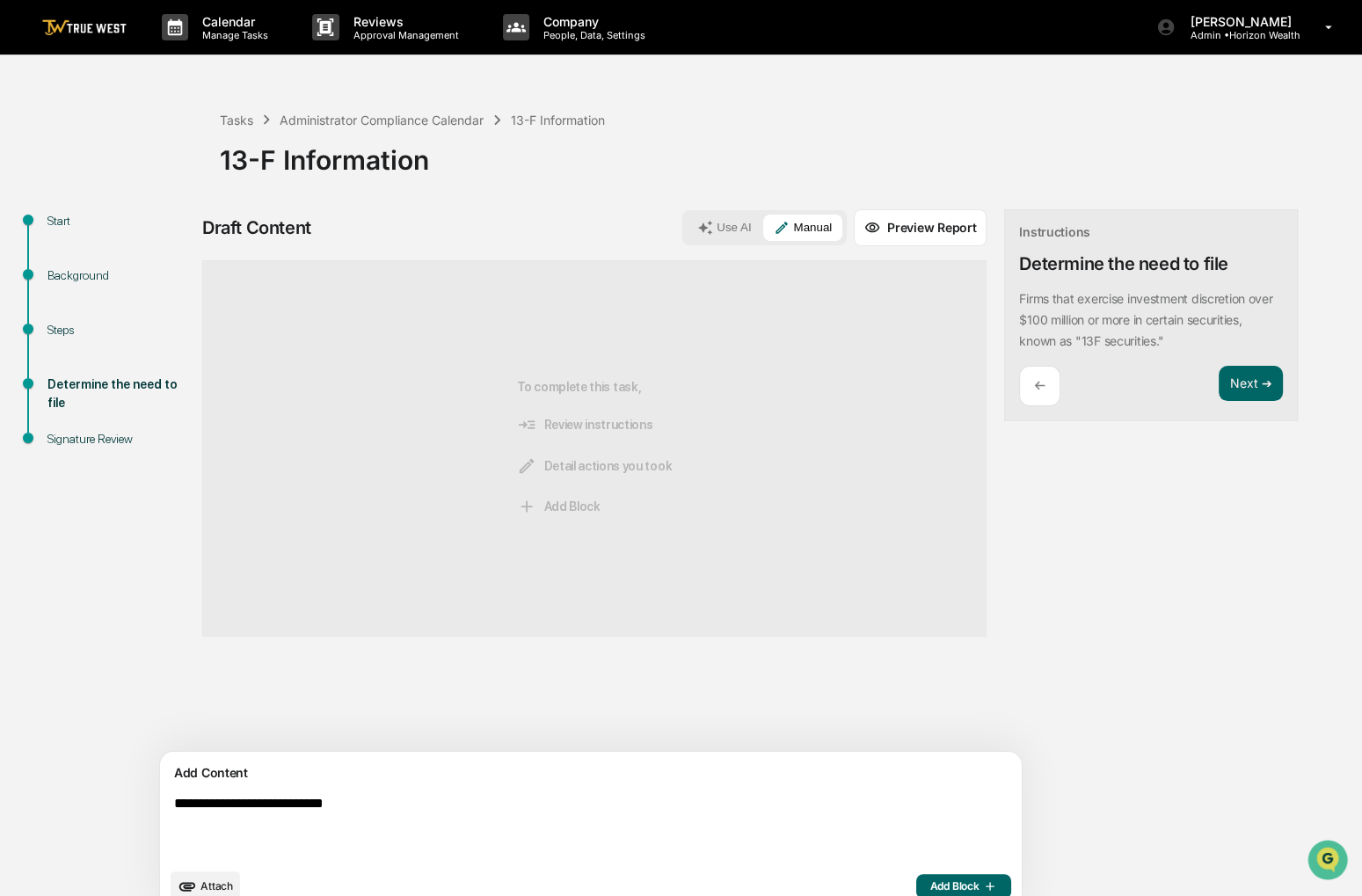
click at [848, 857] on textarea "**********" at bounding box center [549, 828] width 765 height 78
type textarea "**********"
click at [930, 884] on span "Add Block" at bounding box center [964, 886] width 67 height 14
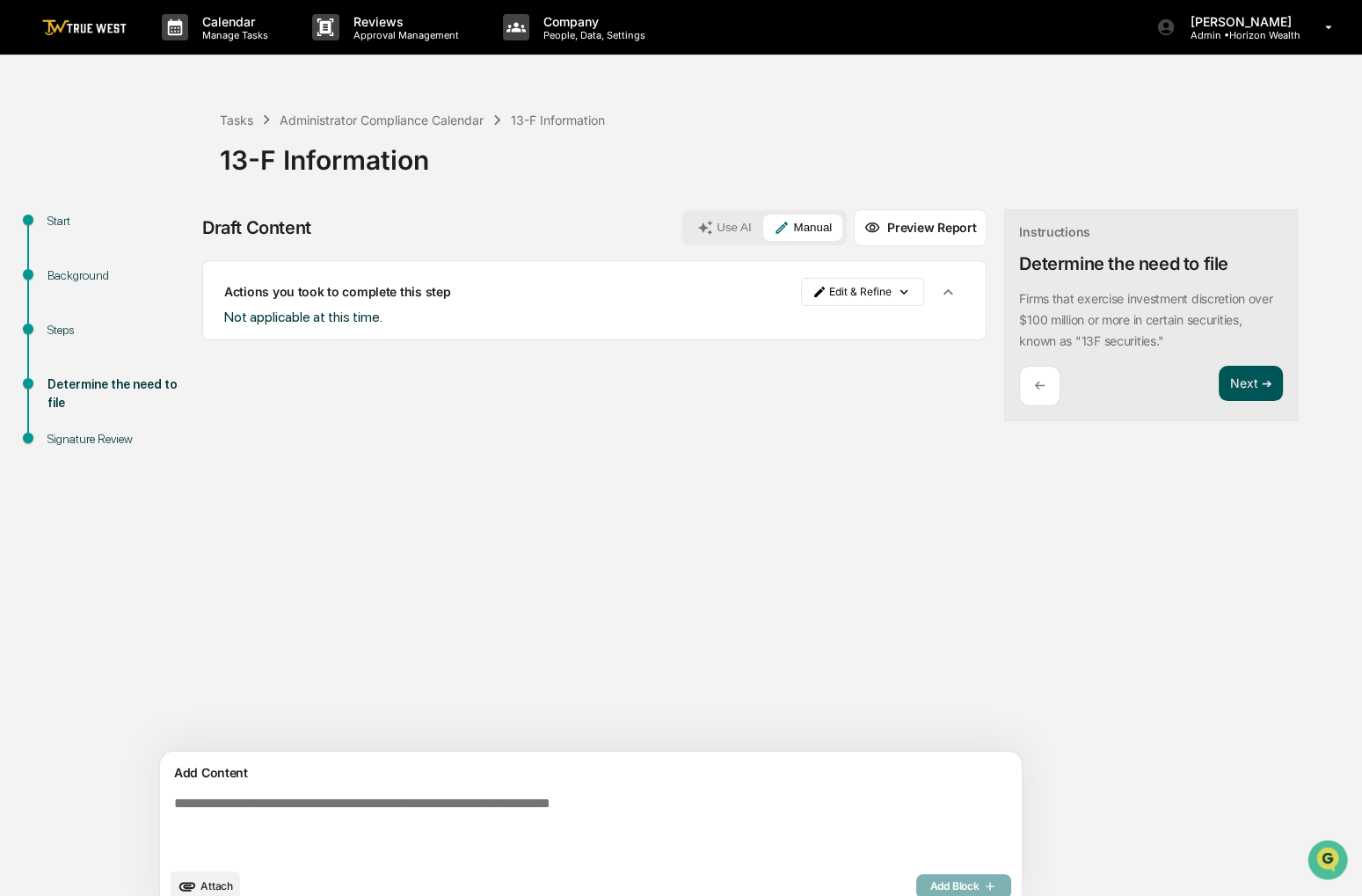
click at [1219, 383] on button "Next ➔" at bounding box center [1251, 384] width 64 height 36
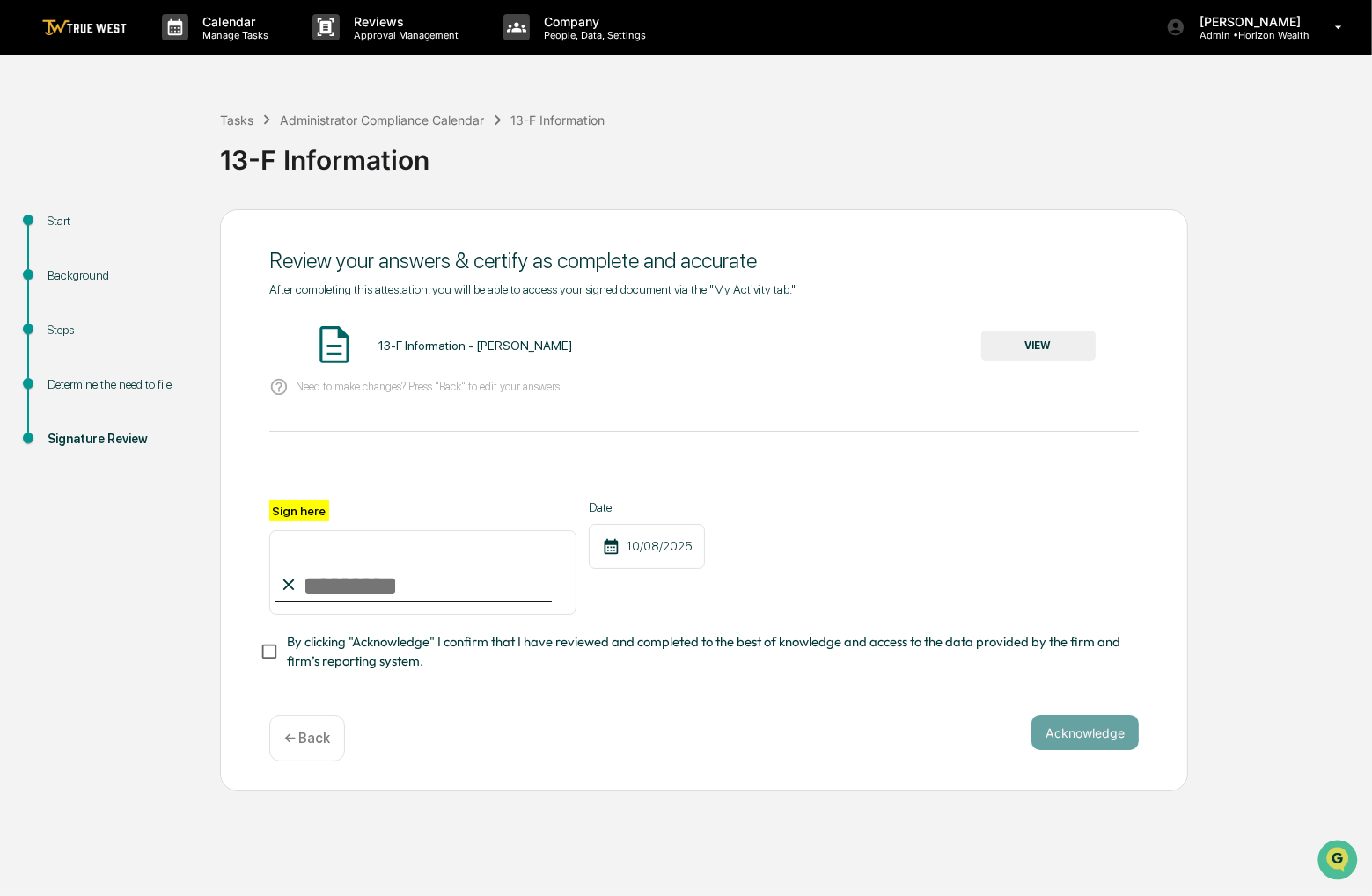
click at [485, 590] on input "Sign here" at bounding box center [422, 573] width 307 height 84
type input "**********"
click at [519, 641] on span "By clicking "Acknowledge" I confirm that I have reviewed and completed to the b…" at bounding box center [706, 652] width 837 height 39
click at [1017, 346] on button "VIEW" at bounding box center [1038, 346] width 114 height 30
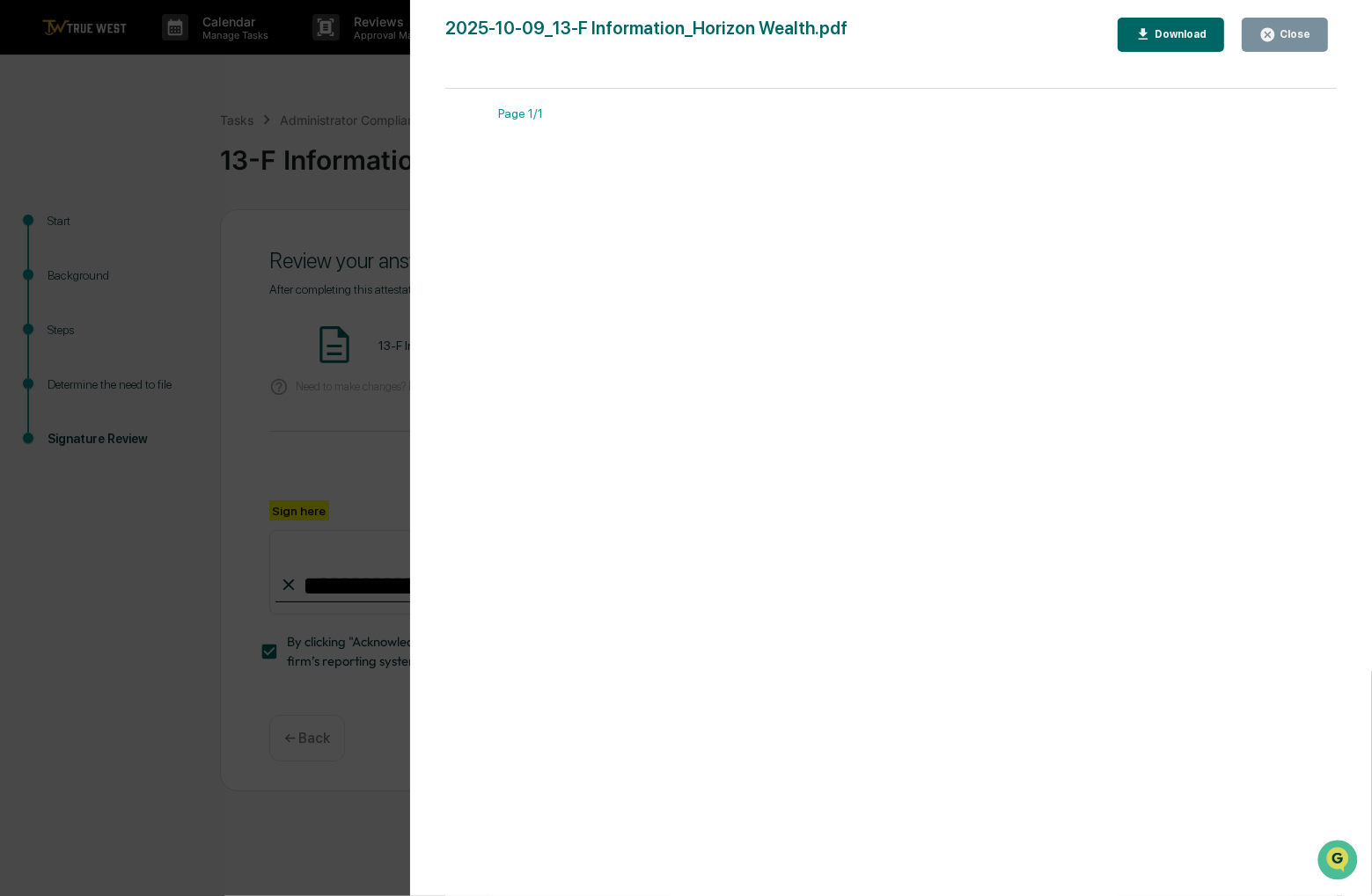
click at [1295, 29] on div "Close" at bounding box center [1293, 34] width 35 height 12
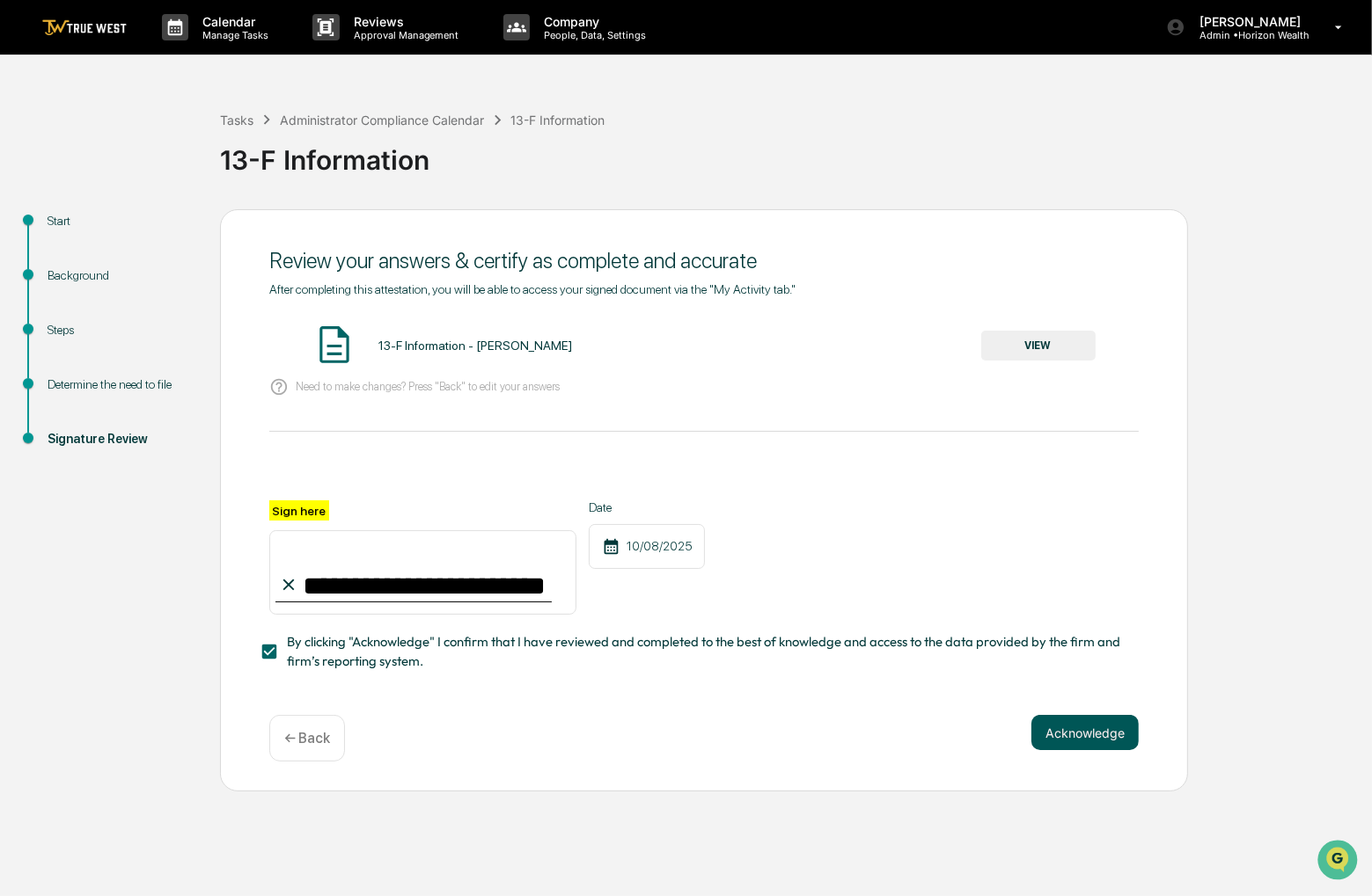
click at [1122, 728] on button "Acknowledge" at bounding box center [1084, 732] width 107 height 36
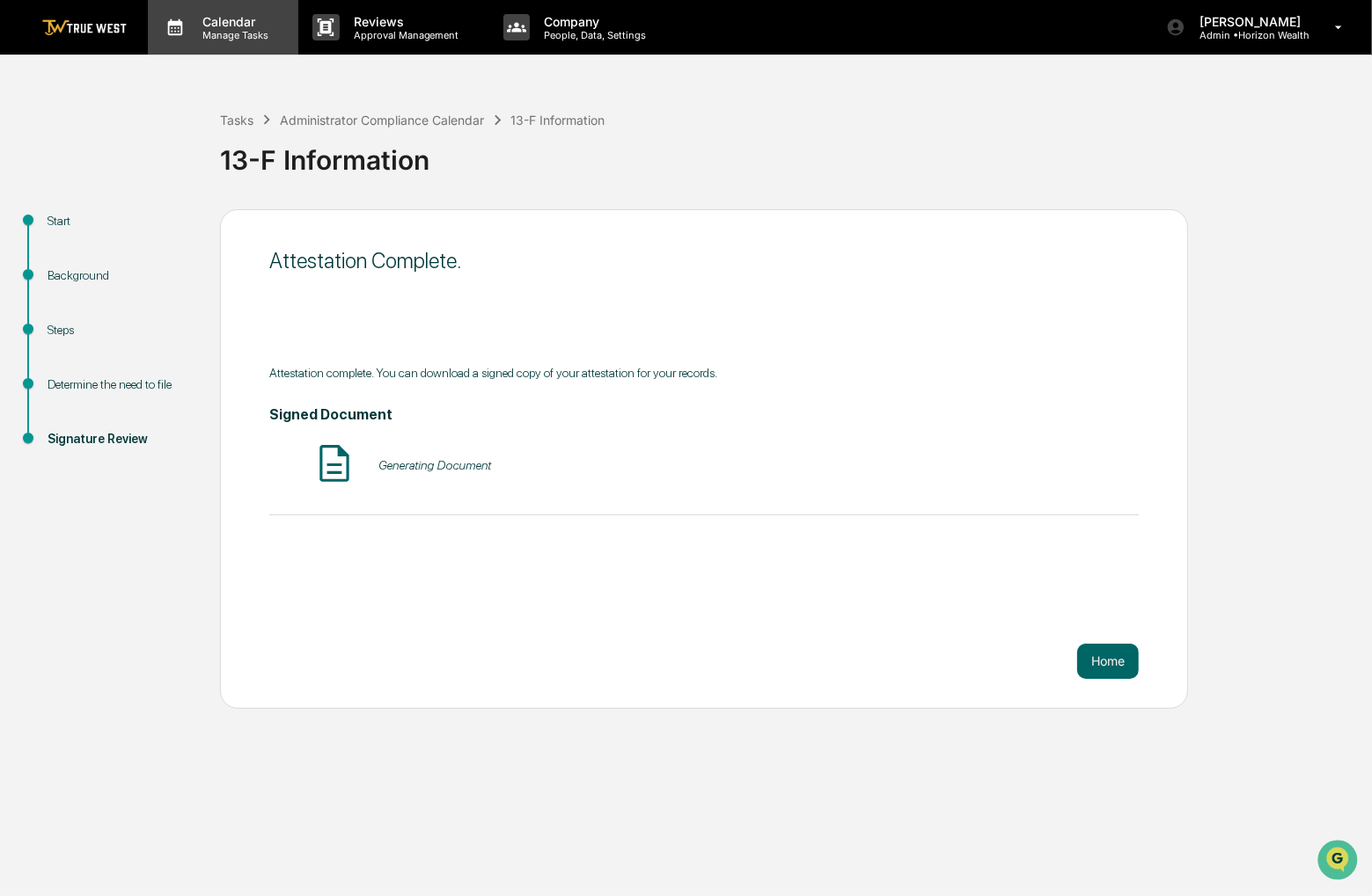
click at [261, 45] on div "Calendar Manage Tasks" at bounding box center [222, 27] width 150 height 54
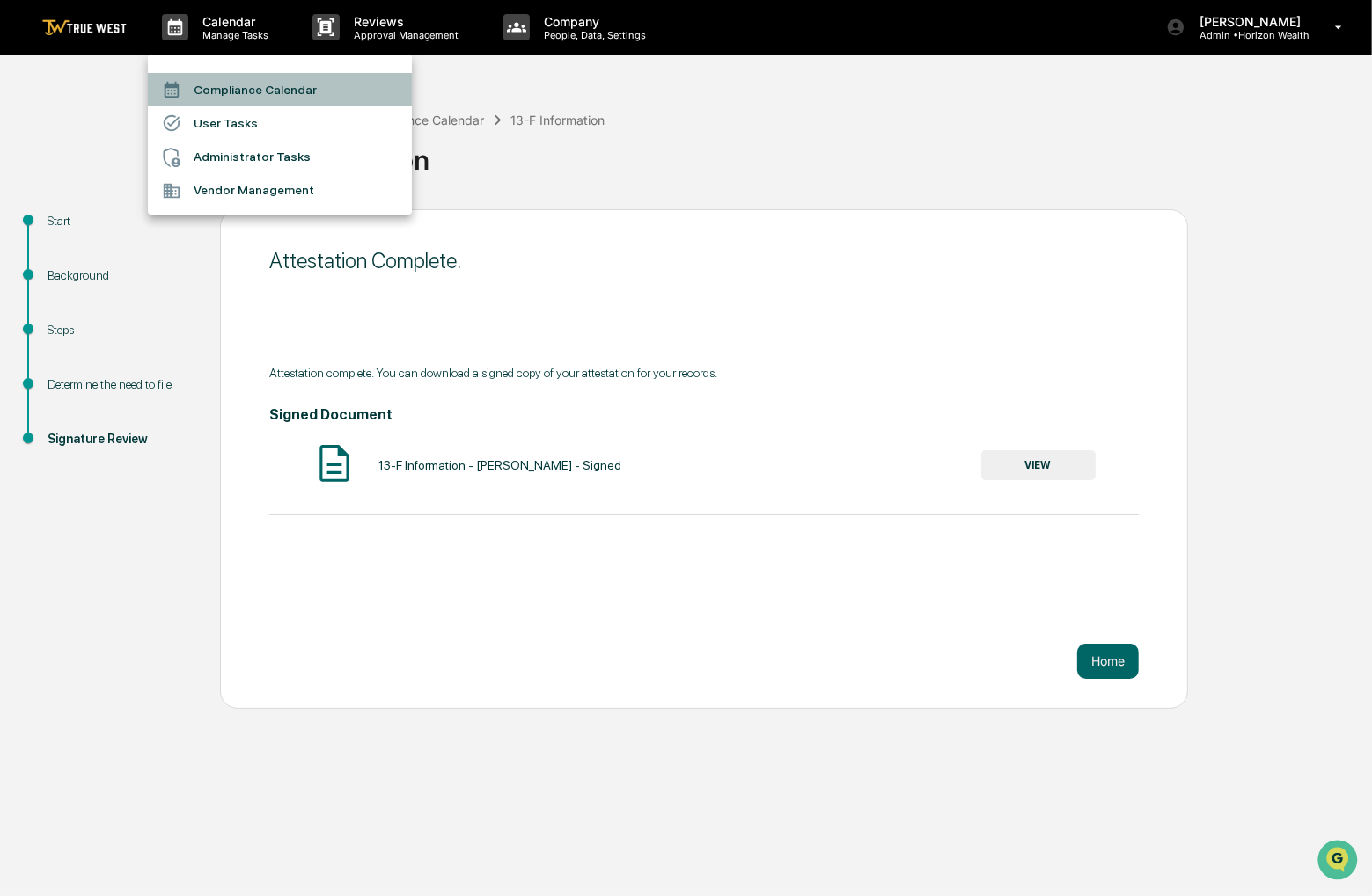
click at [261, 78] on li "Compliance Calendar" at bounding box center [279, 90] width 264 height 34
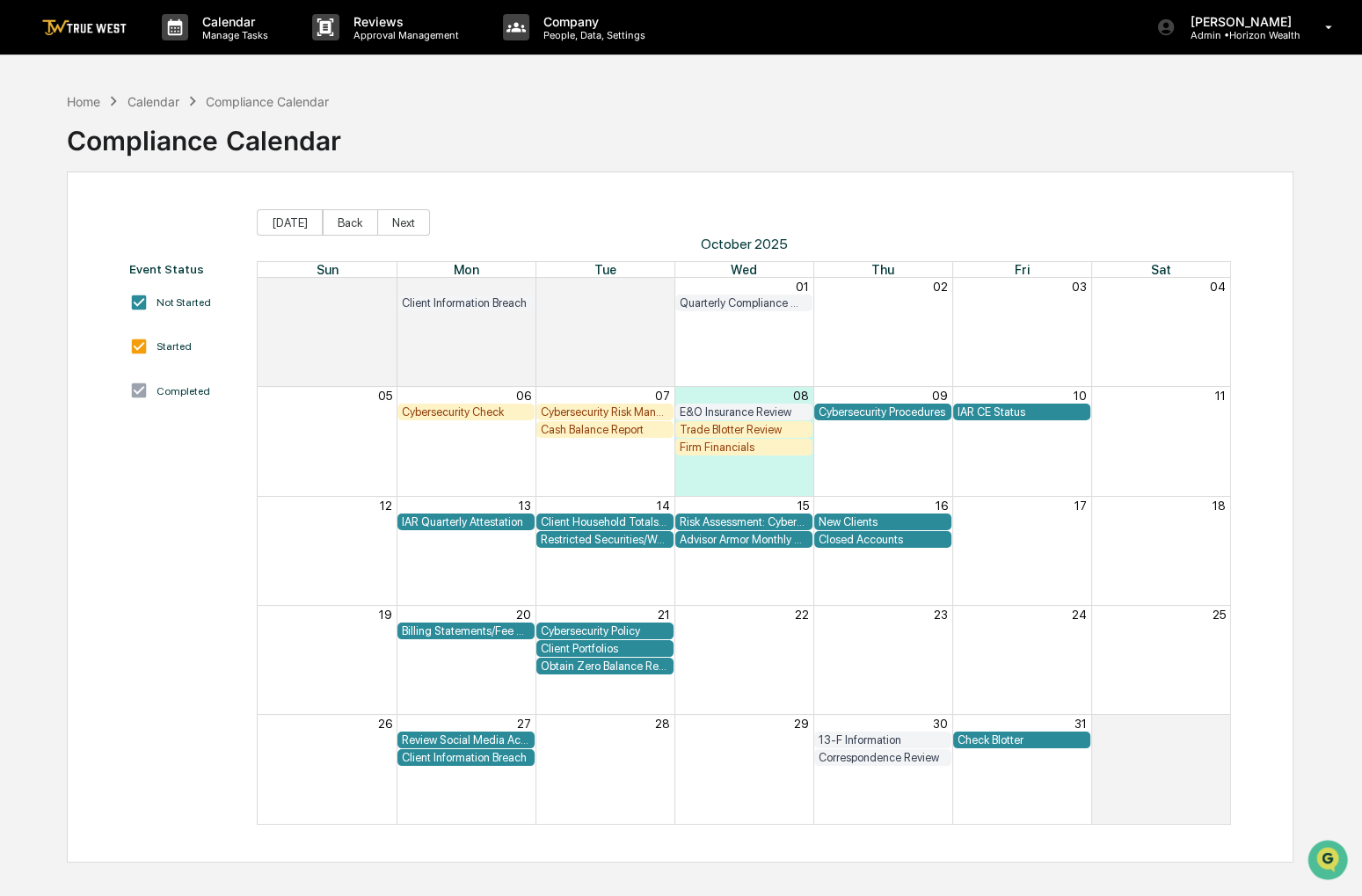
drag, startPoint x: 1038, startPoint y: 107, endPoint x: 965, endPoint y: 93, distance: 74.3
click at [965, 93] on div "Home Calendar Compliance Calendar Compliance Calendar" at bounding box center [680, 127] width 1226 height 88
drag, startPoint x: 1032, startPoint y: 127, endPoint x: 997, endPoint y: 116, distance: 36.7
click at [997, 116] on div "Home Calendar Compliance Calendar Compliance Calendar" at bounding box center [680, 127] width 1226 height 88
click at [809, 83] on div "Home Calendar Compliance Calendar Compliance Calendar" at bounding box center [680, 127] width 1226 height 88
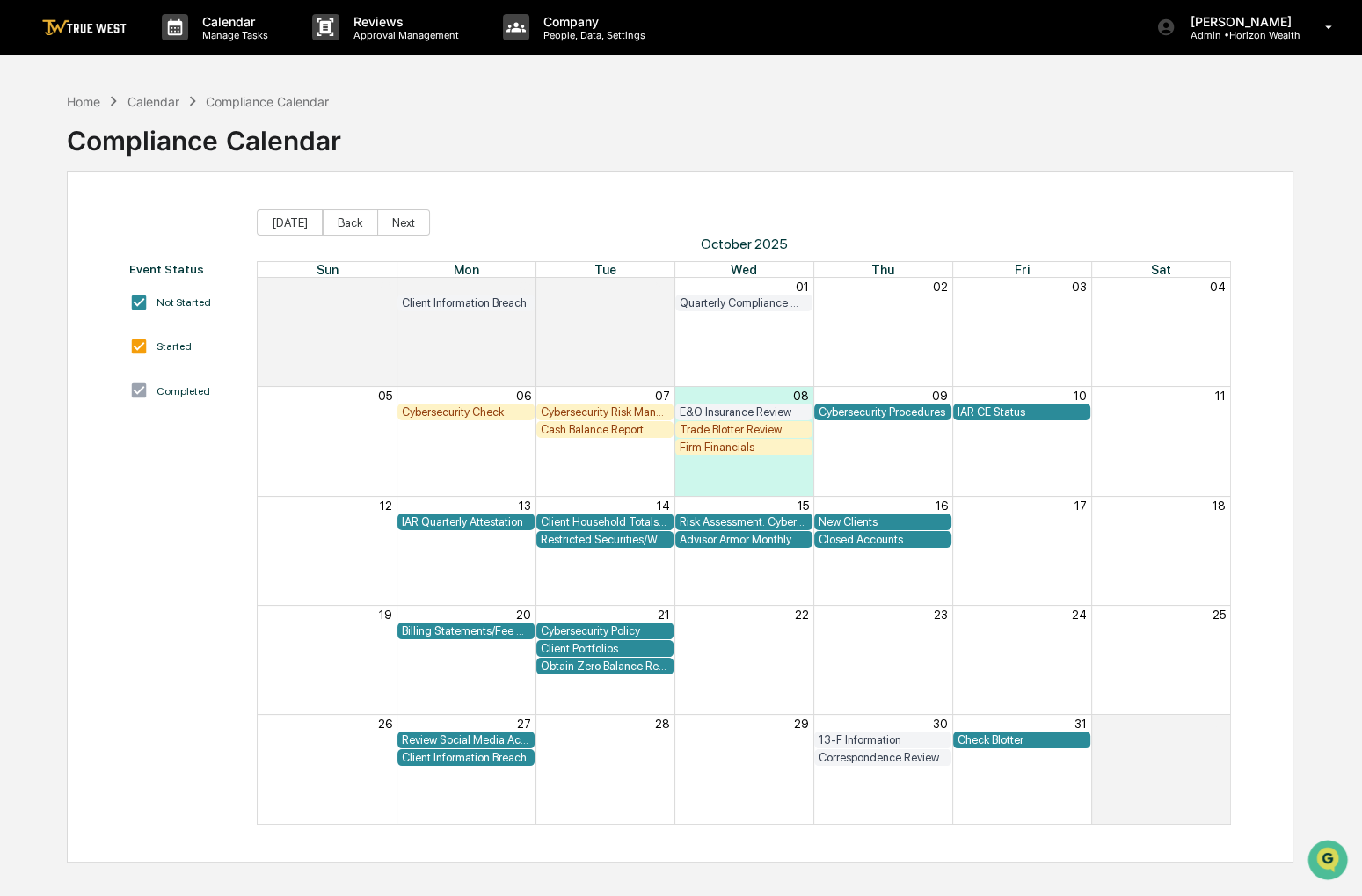
drag, startPoint x: 196, startPoint y: 562, endPoint x: 158, endPoint y: 573, distance: 39.6
click at [158, 573] on div "Event Status Not Started Started Completed" at bounding box center [184, 544] width 110 height 563
click at [477, 739] on div "Review Social Media Accounts" at bounding box center [465, 740] width 128 height 13
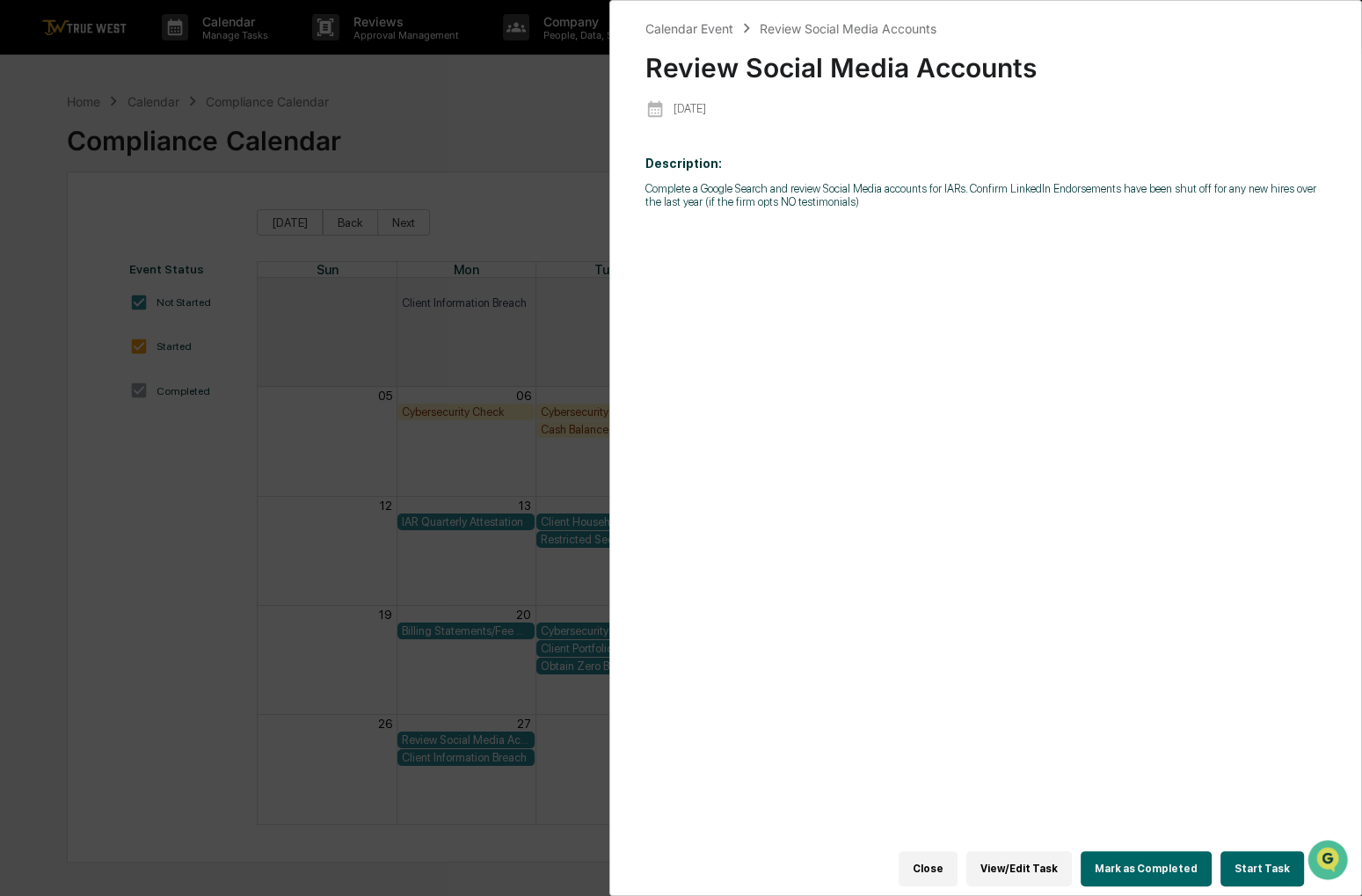
click at [1275, 861] on button "Start Task" at bounding box center [1262, 869] width 83 height 36
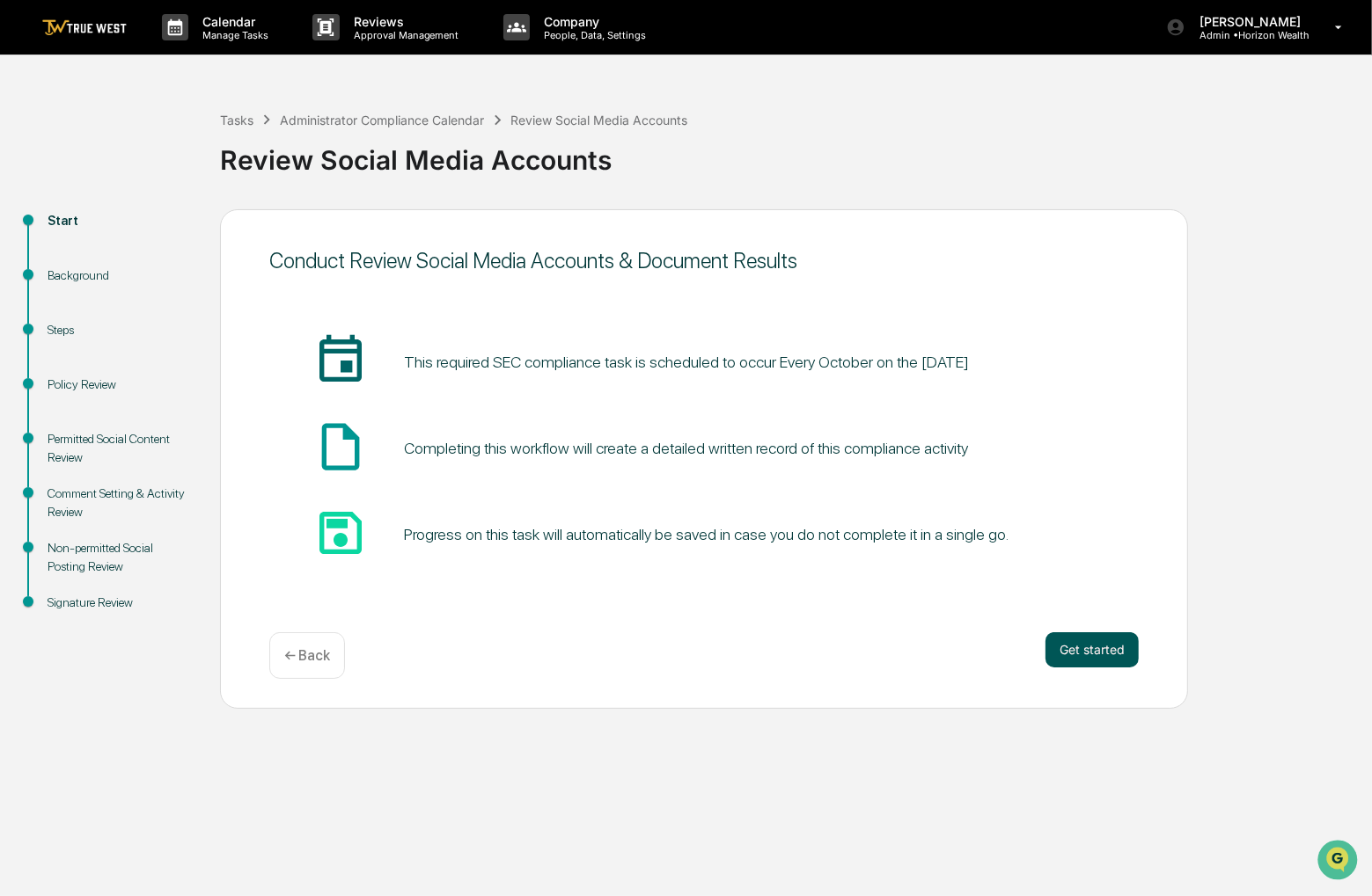
click at [1100, 665] on button "Get started" at bounding box center [1092, 650] width 93 height 36
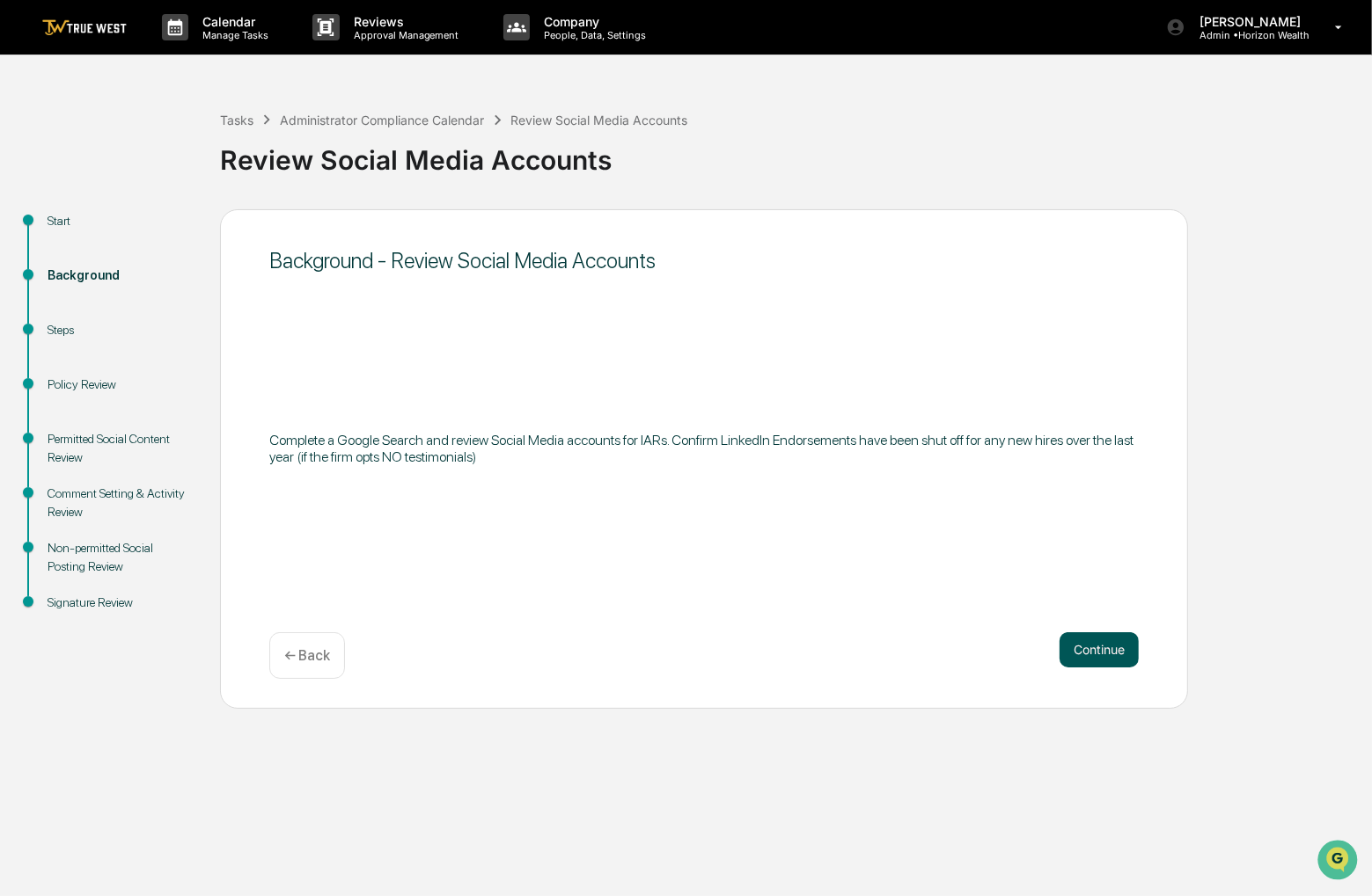
click at [1094, 654] on button "Continue" at bounding box center [1099, 650] width 79 height 36
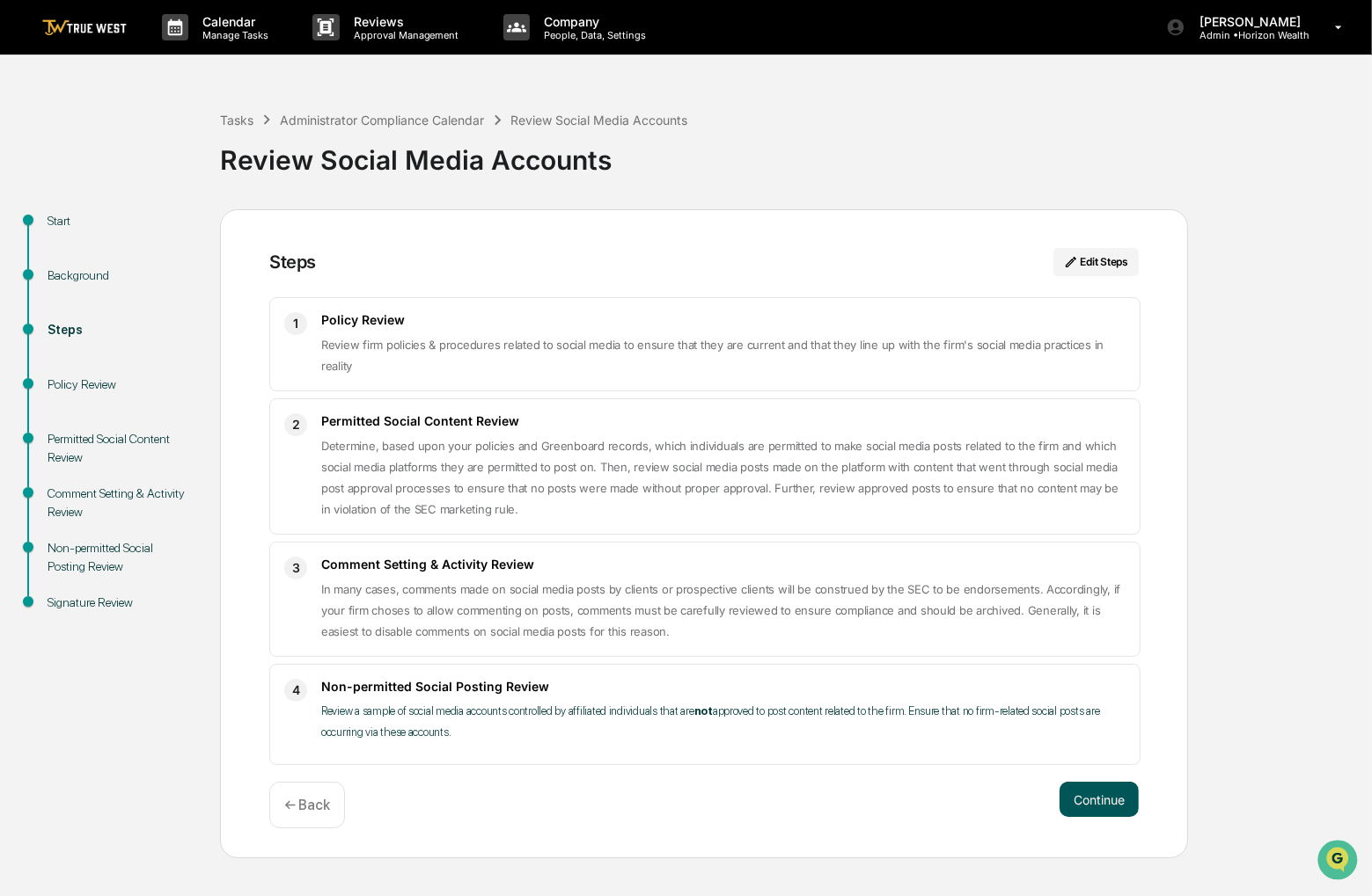
click at [1093, 789] on button "Continue" at bounding box center [1099, 800] width 79 height 36
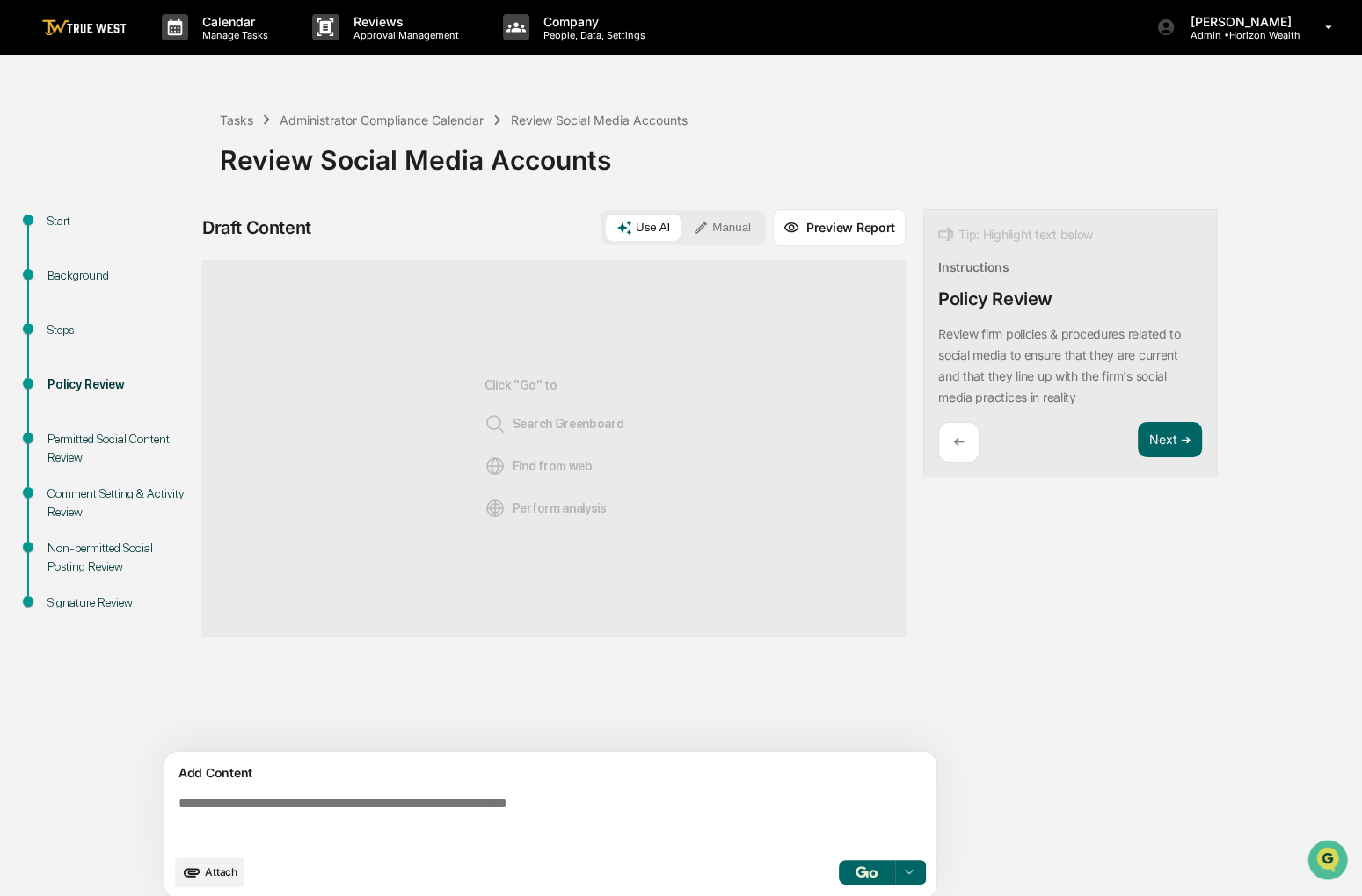
click at [737, 246] on div "Draft Content Use AI Manual Preview Report Sources Click "Go" to Search Greenbo…" at bounding box center [554, 559] width 703 height 700
click at [734, 235] on button "Manual" at bounding box center [722, 228] width 79 height 26
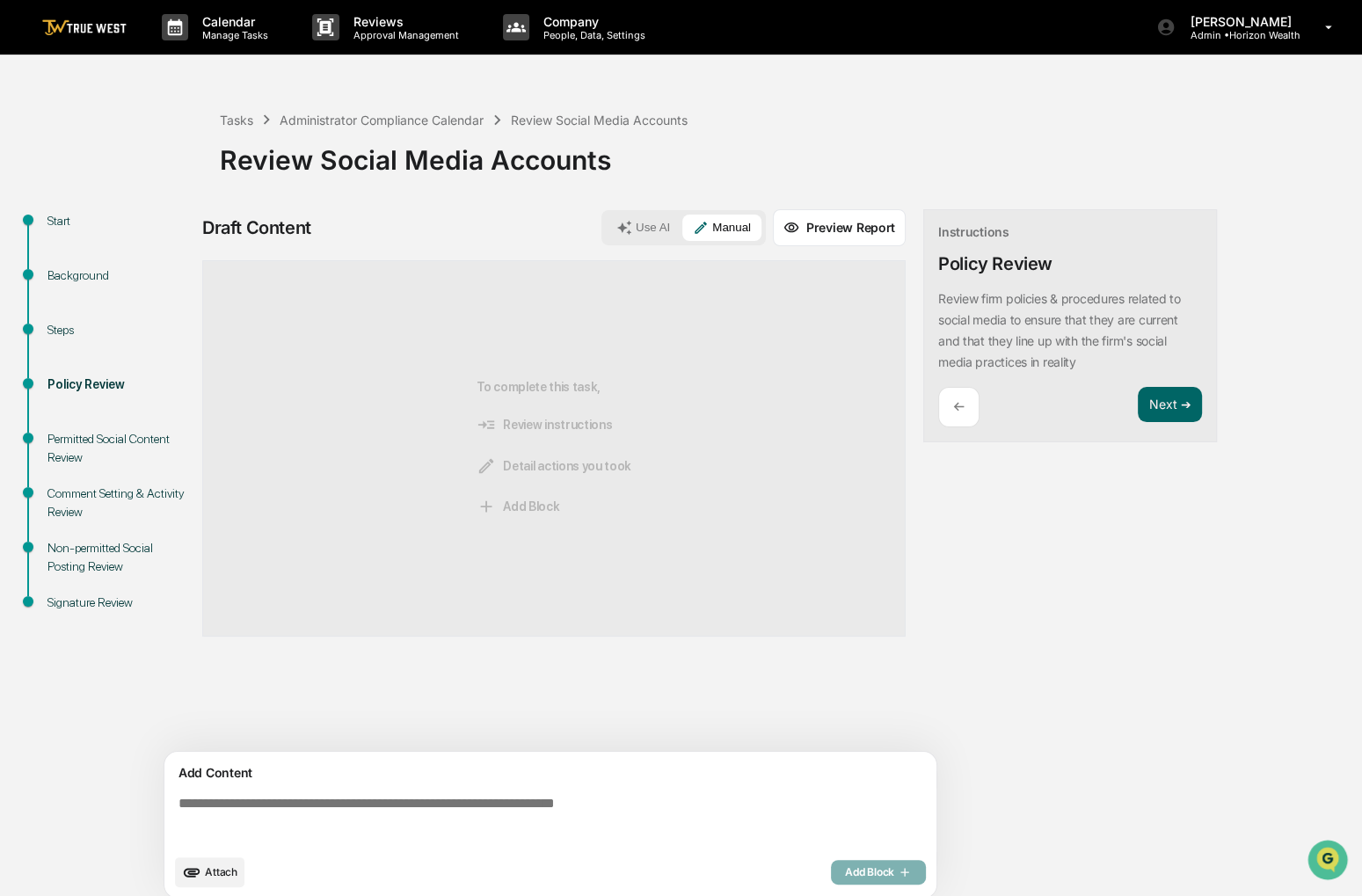
click at [716, 833] on textarea at bounding box center [554, 821] width 765 height 64
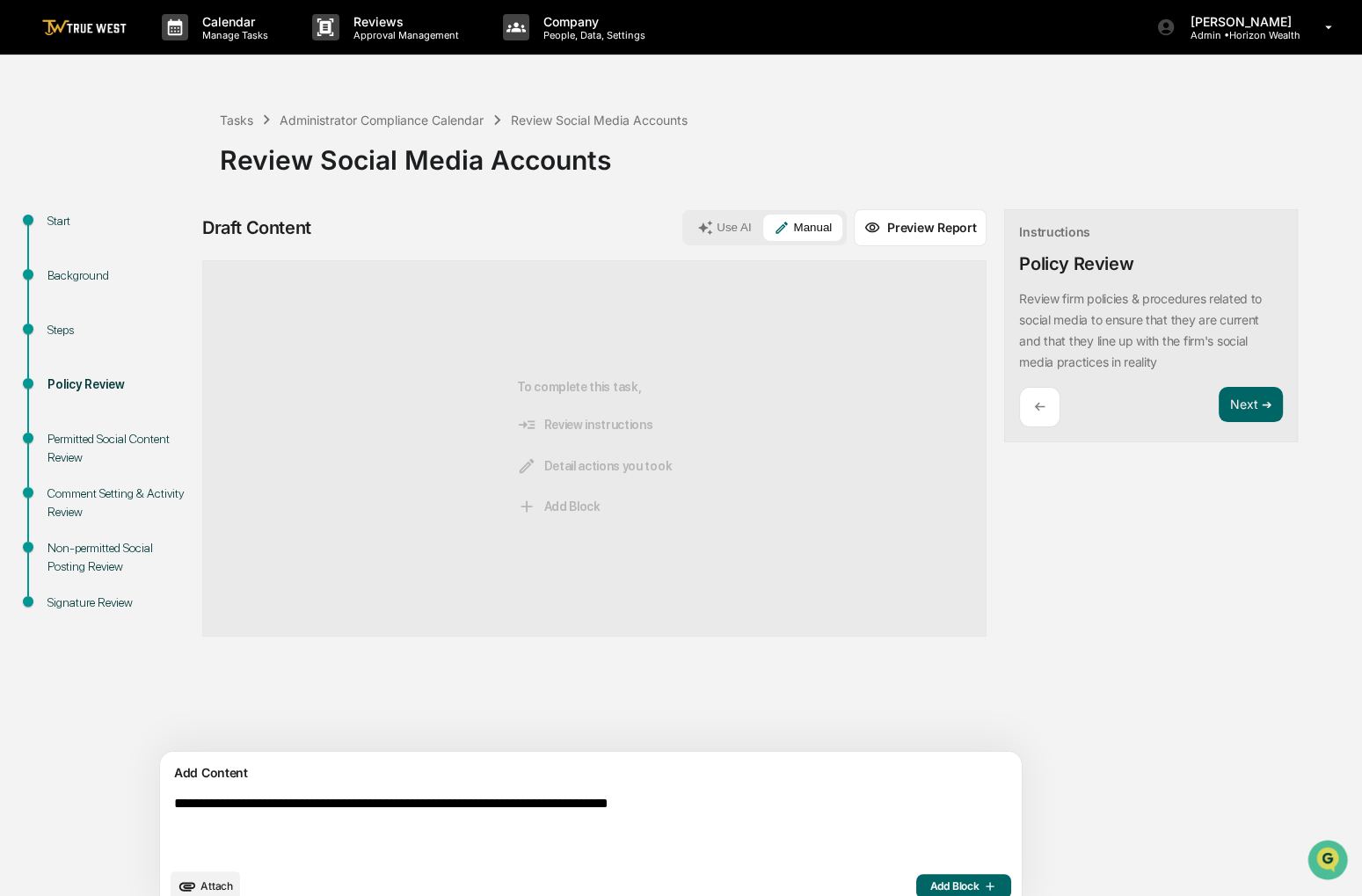
type textarea "**********"
click at [930, 889] on span "Add Block" at bounding box center [964, 886] width 67 height 14
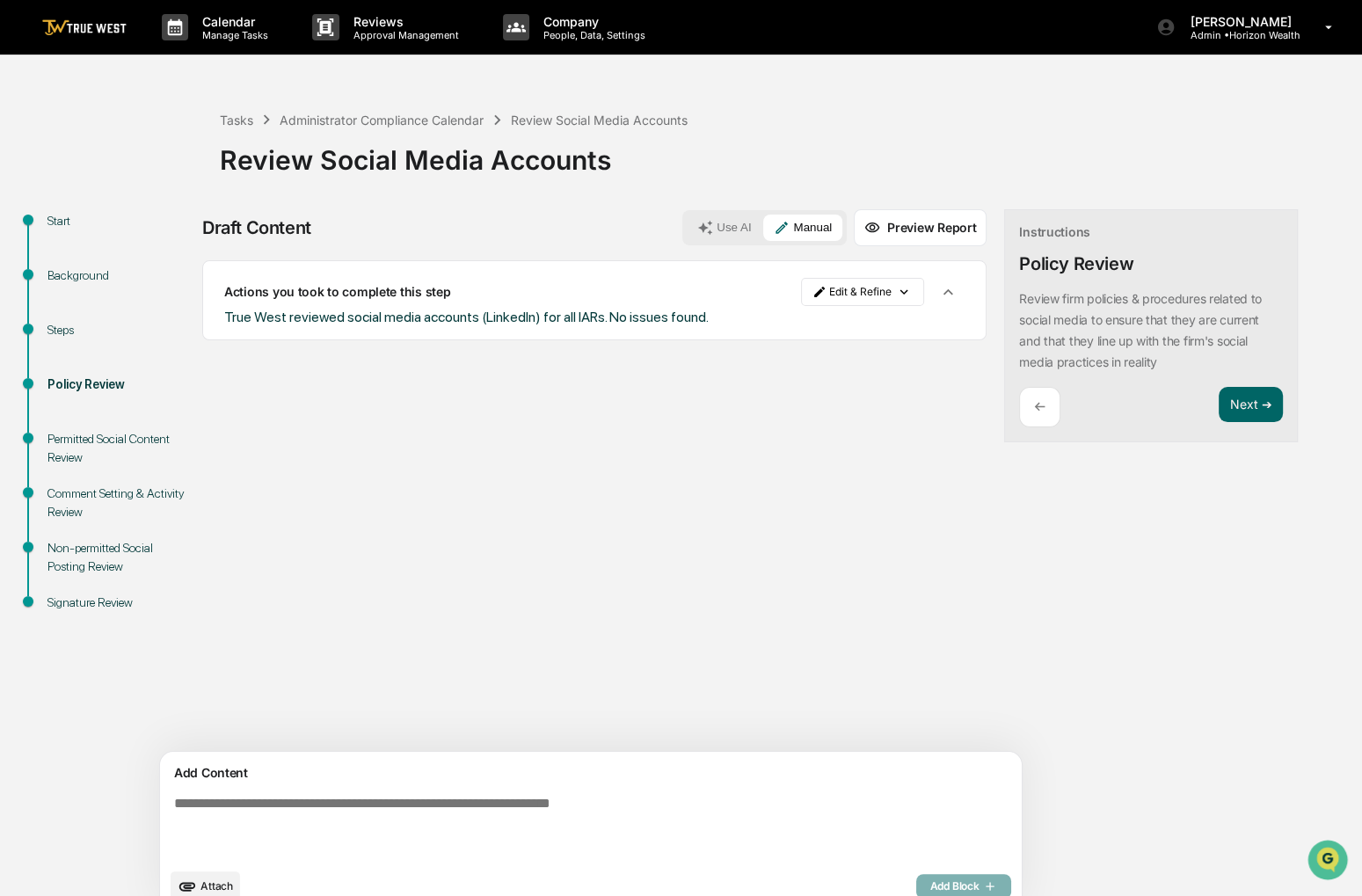
drag, startPoint x: 877, startPoint y: 694, endPoint x: 827, endPoint y: 712, distance: 53.1
click at [827, 712] on div "Sources Actions you took to complete this step Edit & Refine True West reviewed…" at bounding box center [595, 506] width 785 height 491
click at [1219, 411] on button "Next ➔" at bounding box center [1251, 405] width 64 height 36
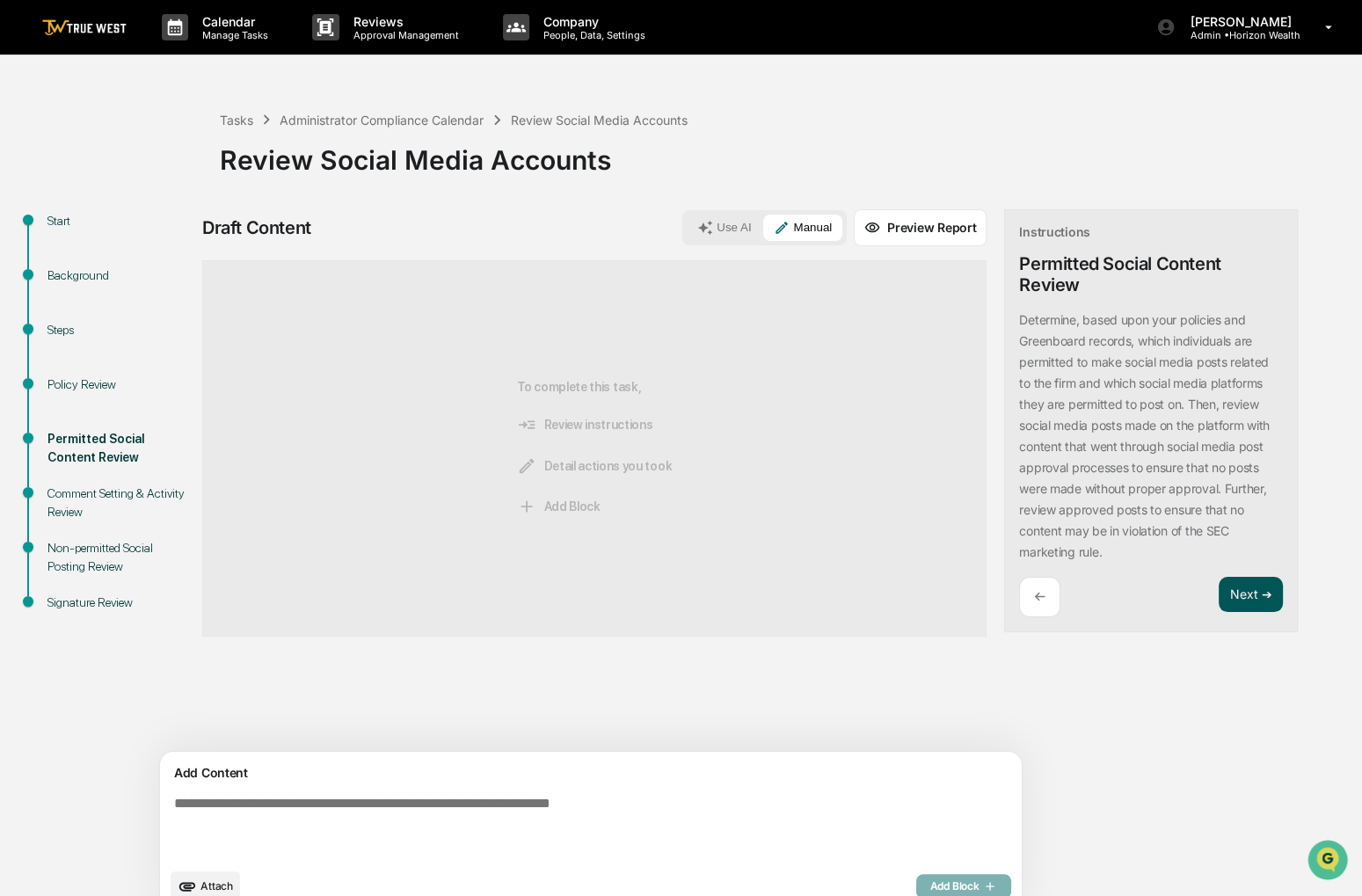
click at [1219, 592] on button "Next ➔" at bounding box center [1251, 595] width 64 height 36
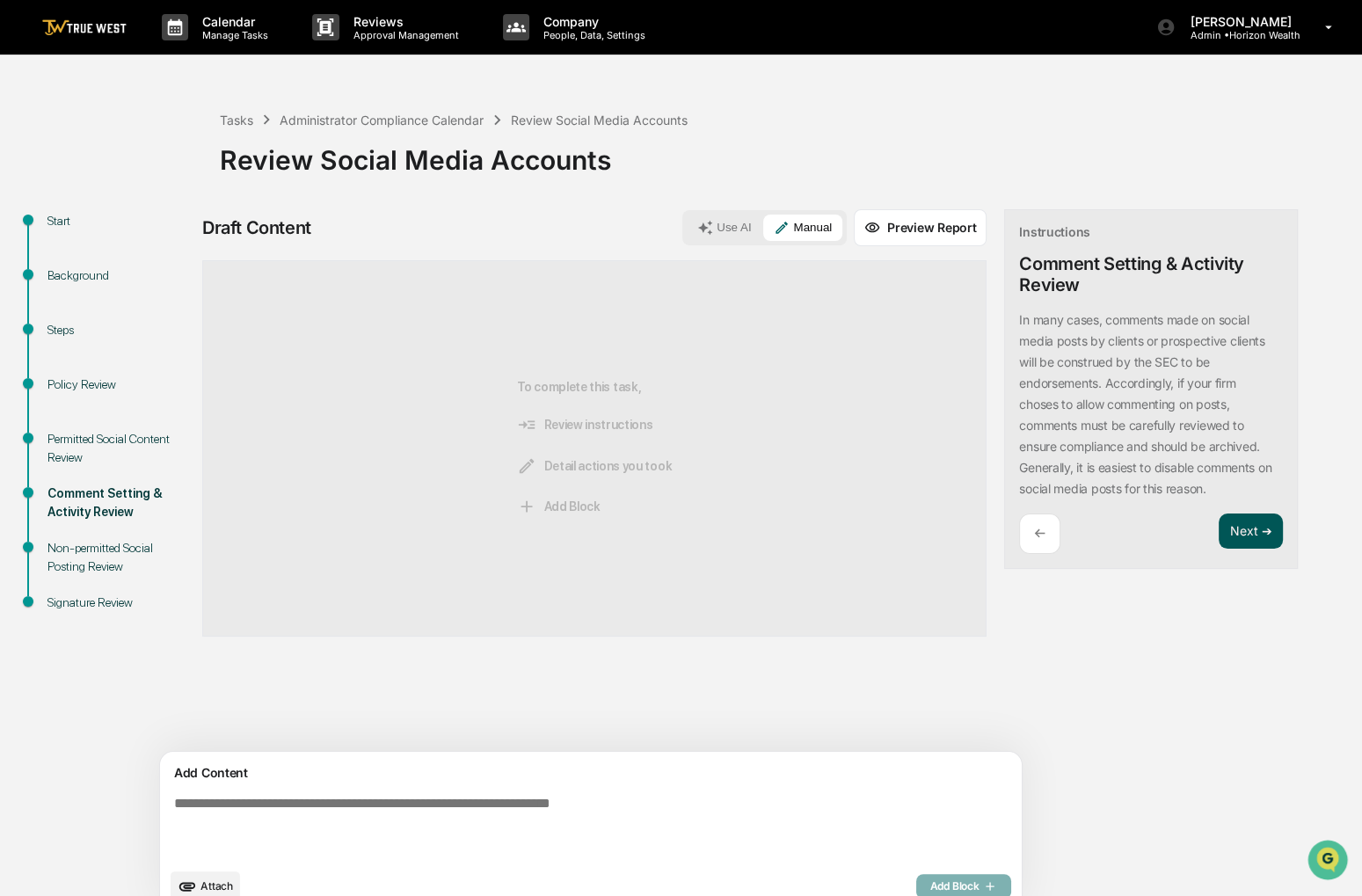
click at [1219, 536] on button "Next ➔" at bounding box center [1251, 532] width 64 height 36
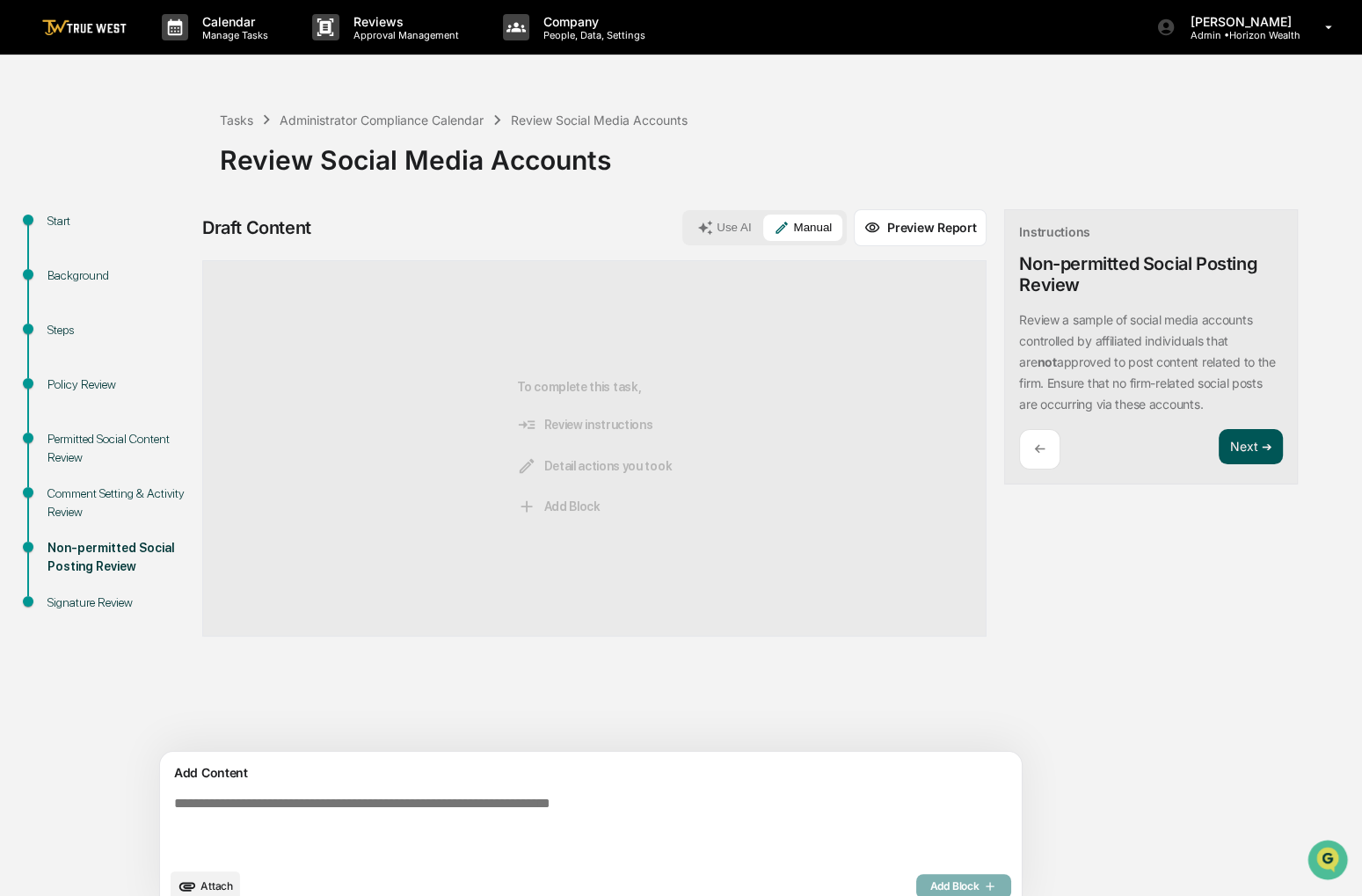
click at [1219, 460] on button "Next ➔" at bounding box center [1251, 447] width 64 height 36
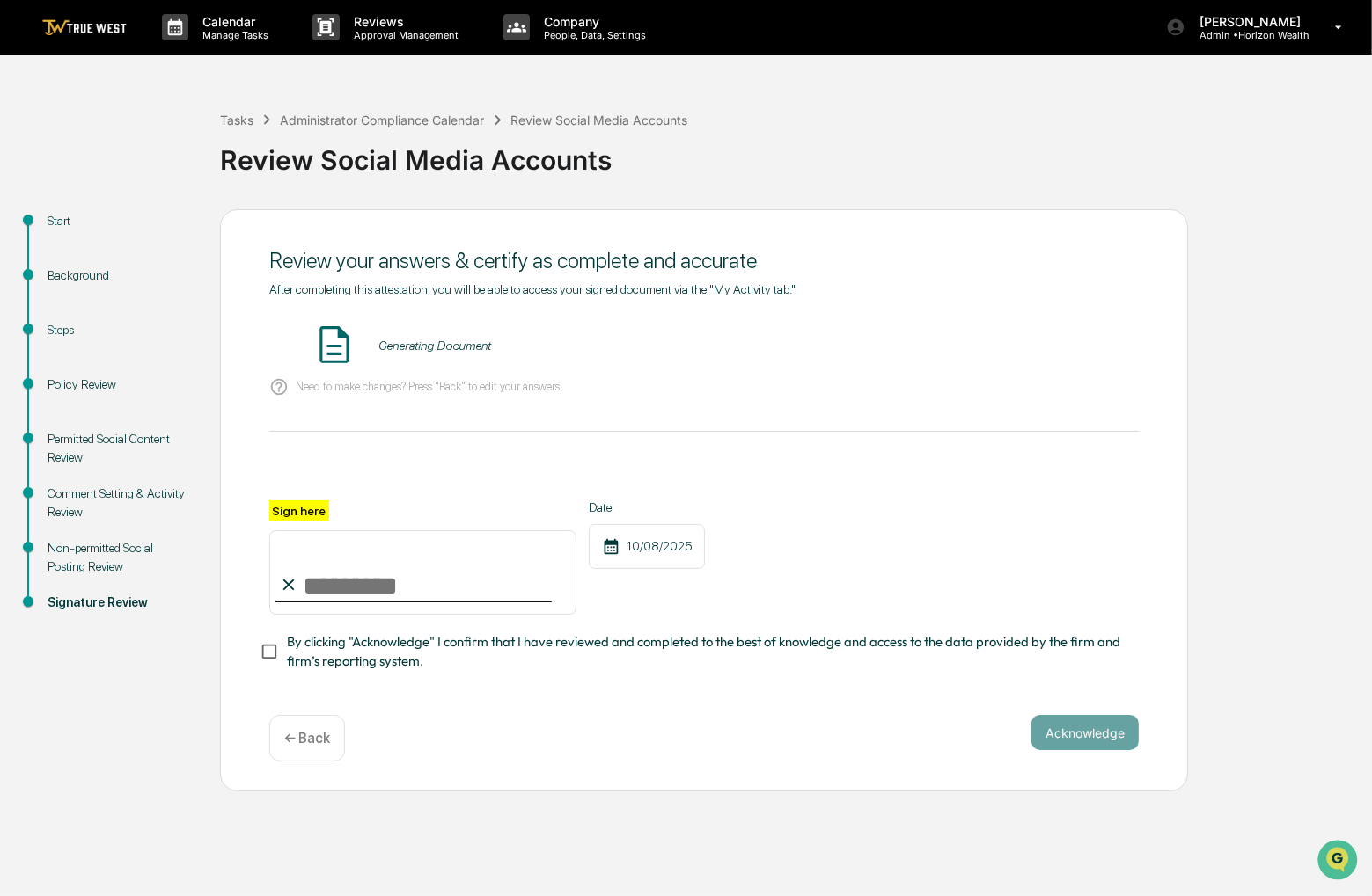
click at [433, 598] on input "Sign here" at bounding box center [422, 573] width 307 height 84
type input "**********"
click at [413, 651] on span "By clicking "Acknowledge" I confirm that I have reviewed and completed to the b…" at bounding box center [706, 652] width 837 height 39
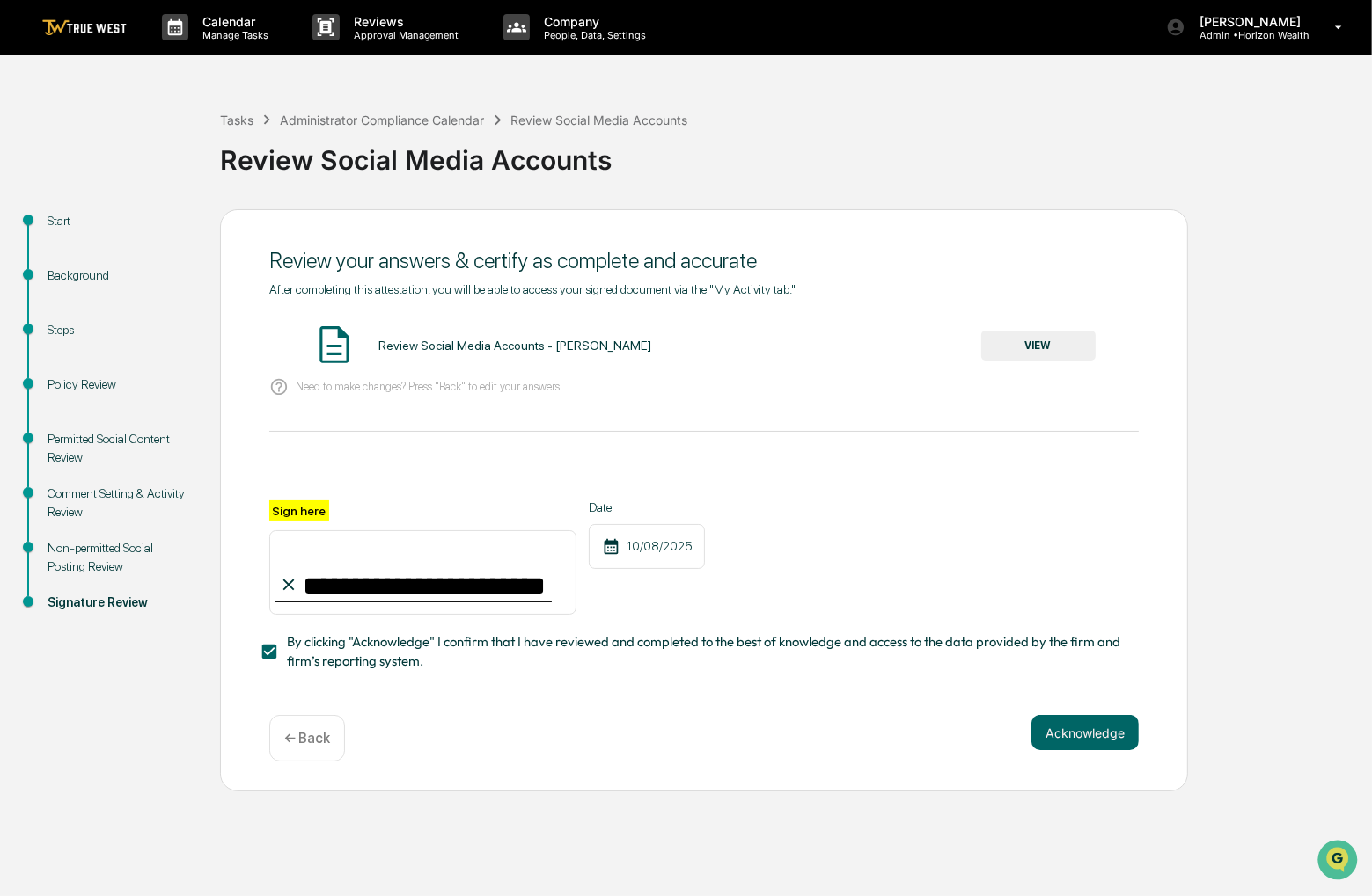
click at [1073, 336] on button "VIEW" at bounding box center [1038, 346] width 114 height 30
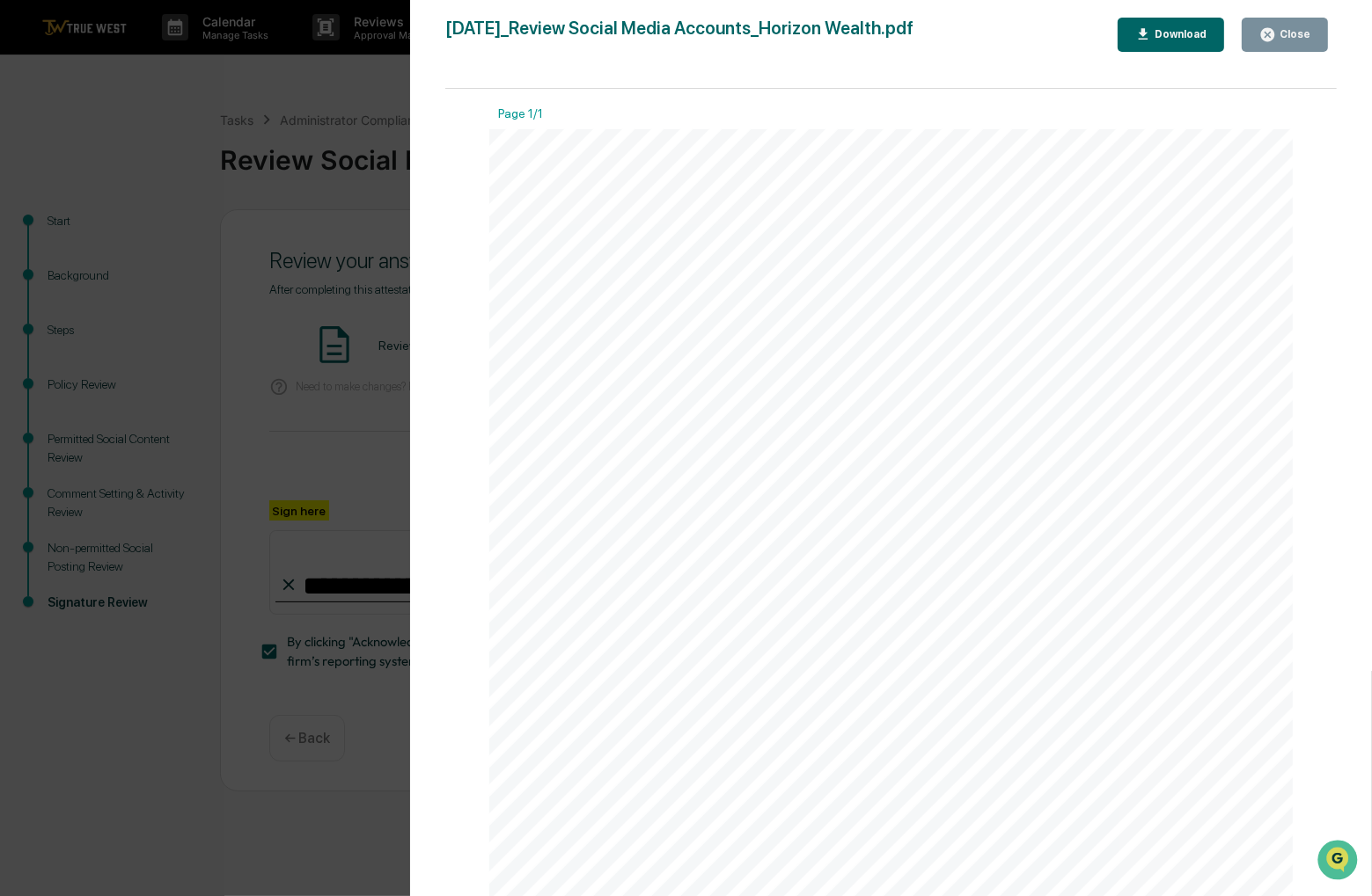
click at [1277, 42] on button "Close" at bounding box center [1284, 35] width 86 height 35
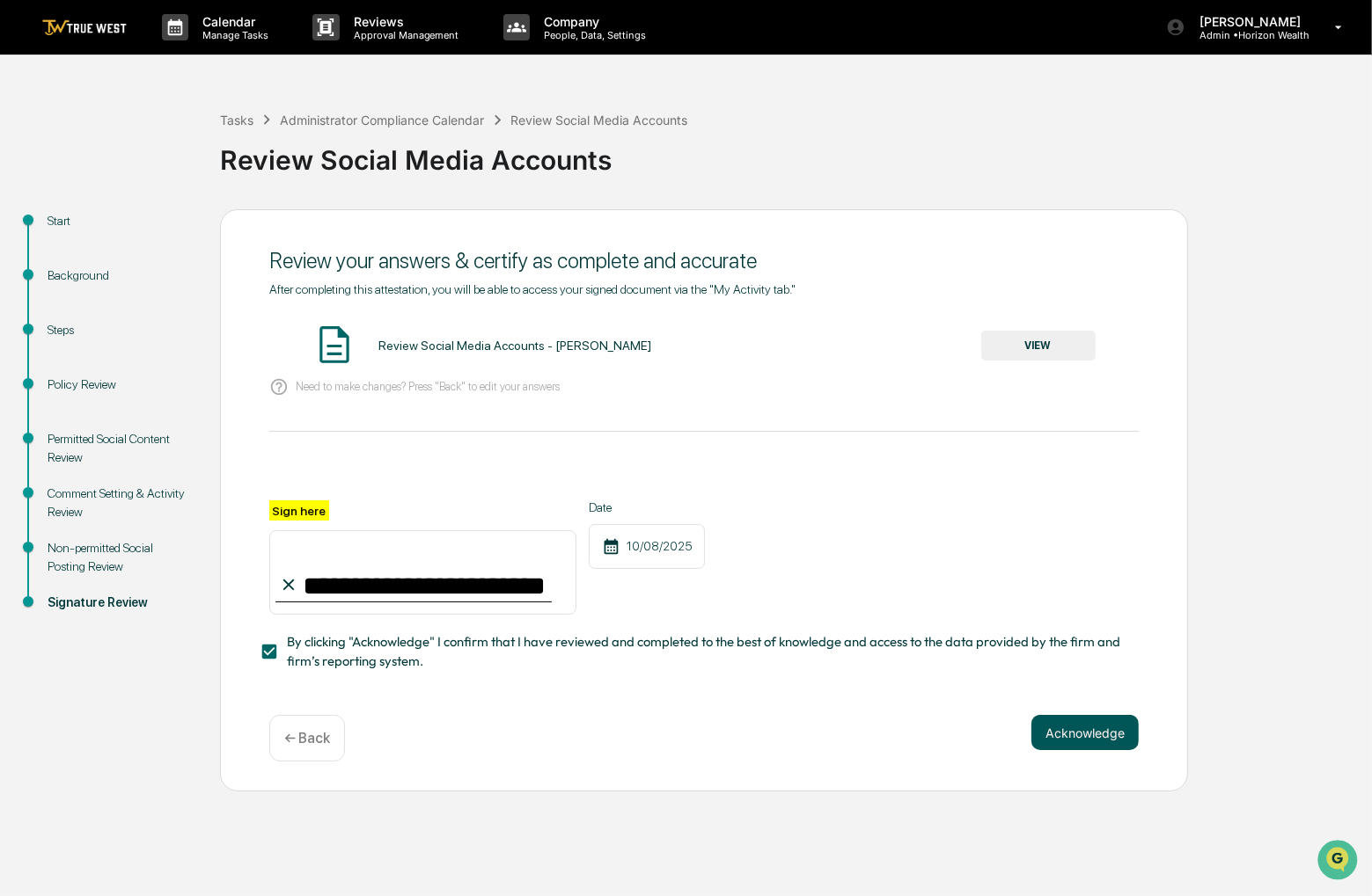
click at [1080, 748] on button "Acknowledge" at bounding box center [1084, 732] width 107 height 36
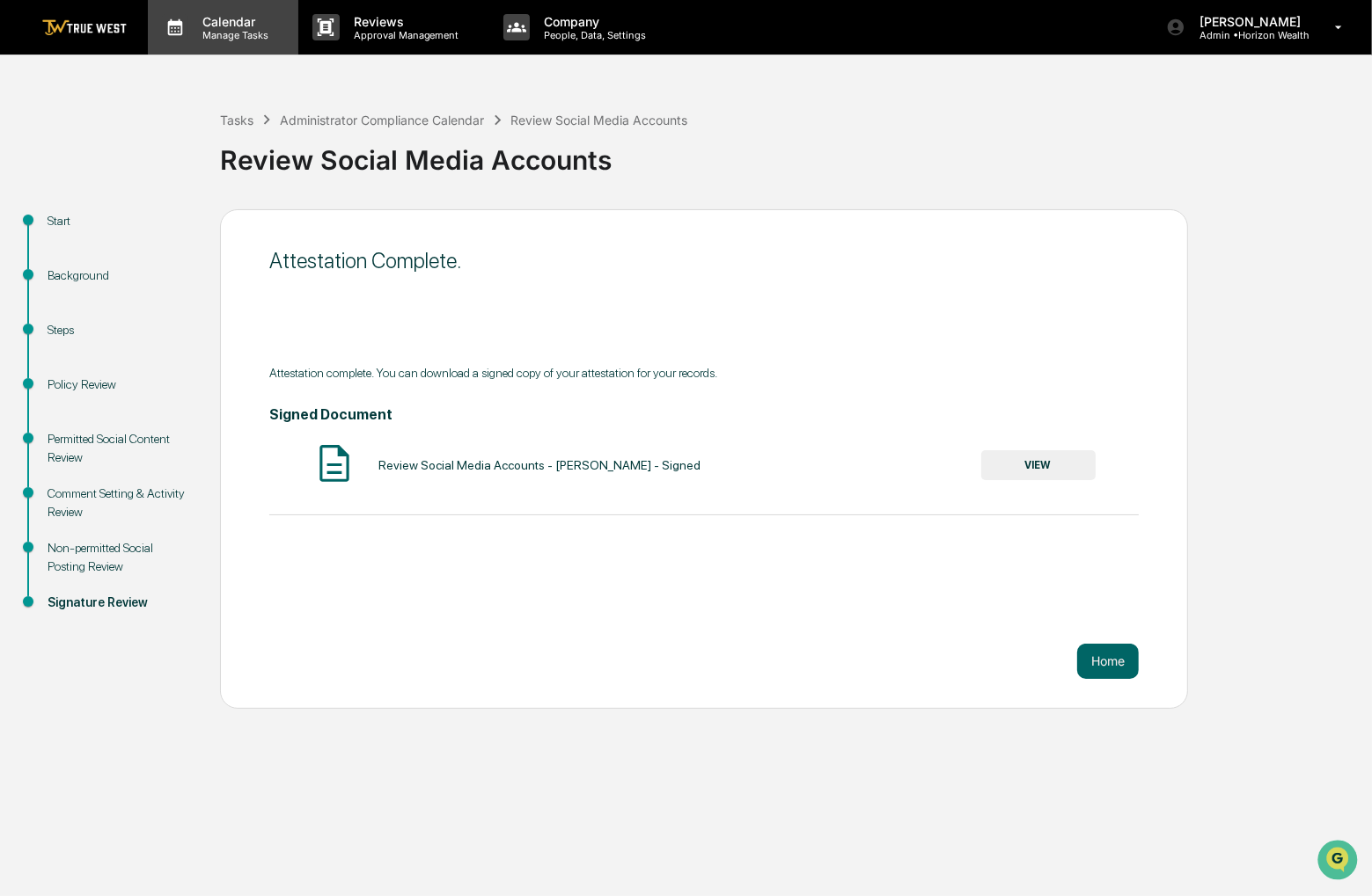
click at [228, 41] on div "Calendar Manage Tasks" at bounding box center [222, 27] width 150 height 54
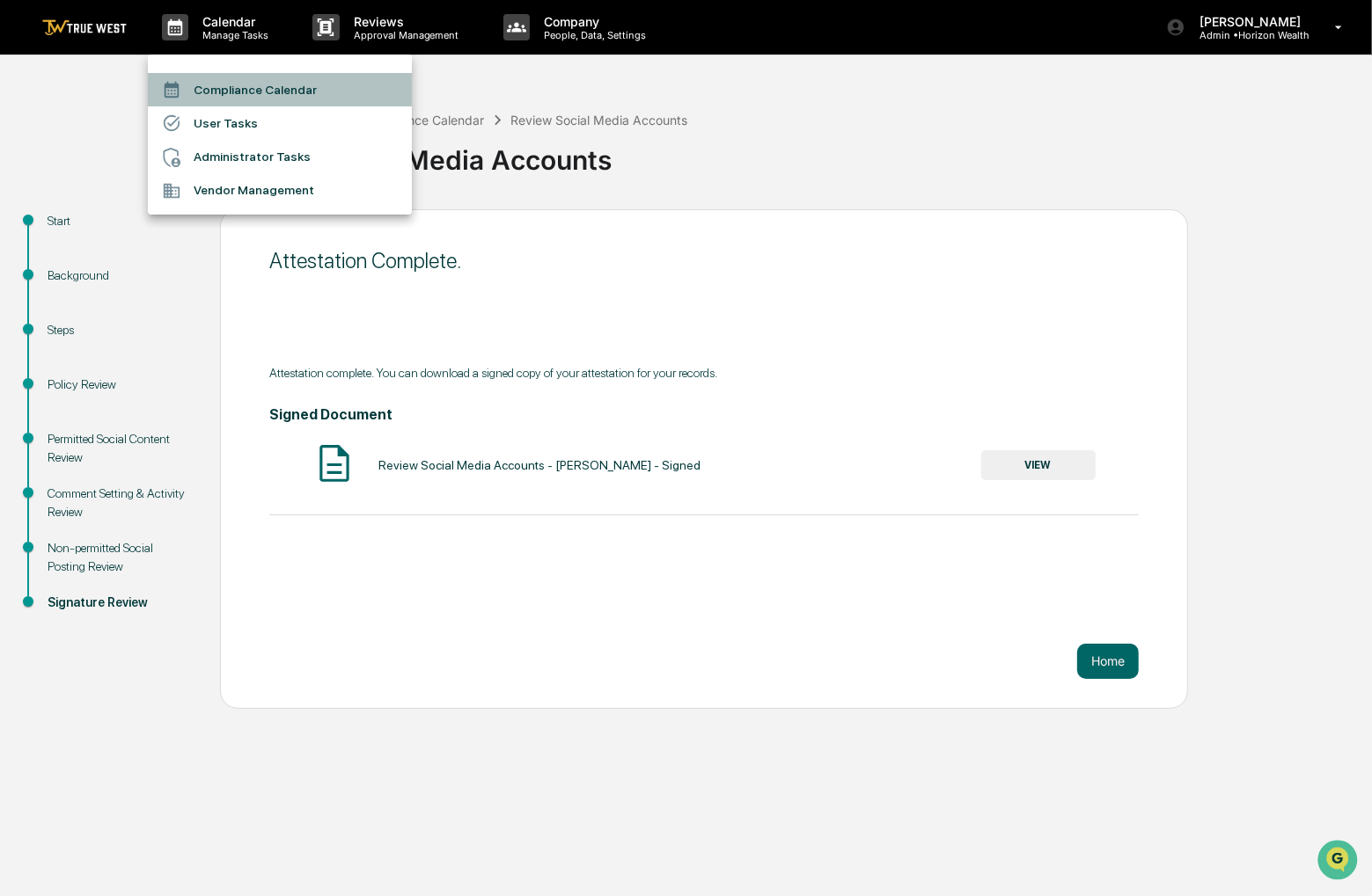
click at [236, 87] on li "Compliance Calendar" at bounding box center [279, 90] width 264 height 34
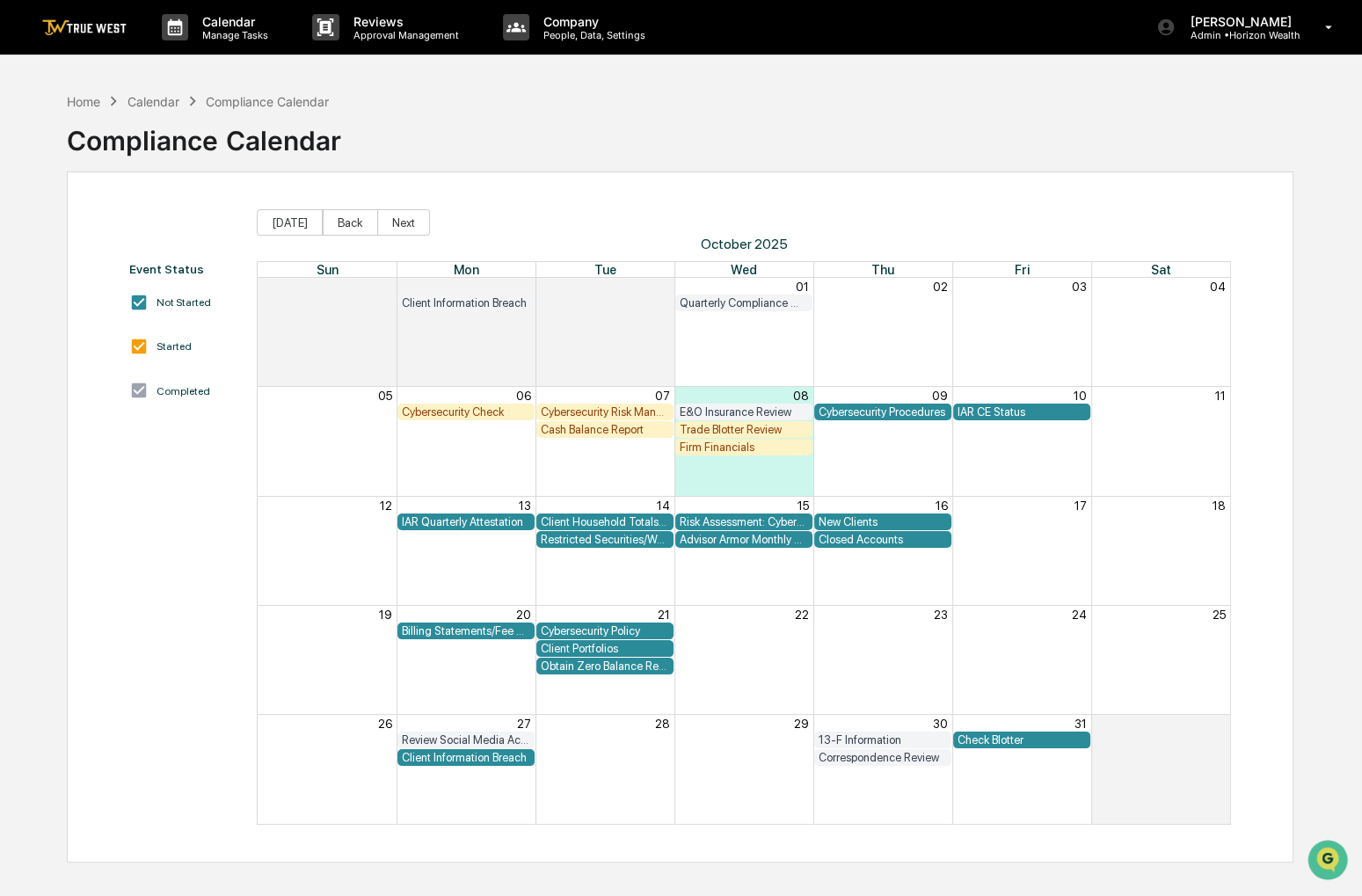
drag, startPoint x: 700, startPoint y: 141, endPoint x: 685, endPoint y: 131, distance: 18.0
click at [685, 131] on div "Home Calendar Compliance Calendar Compliance Calendar" at bounding box center [680, 127] width 1226 height 88
